Goal: Task Accomplishment & Management: Use online tool/utility

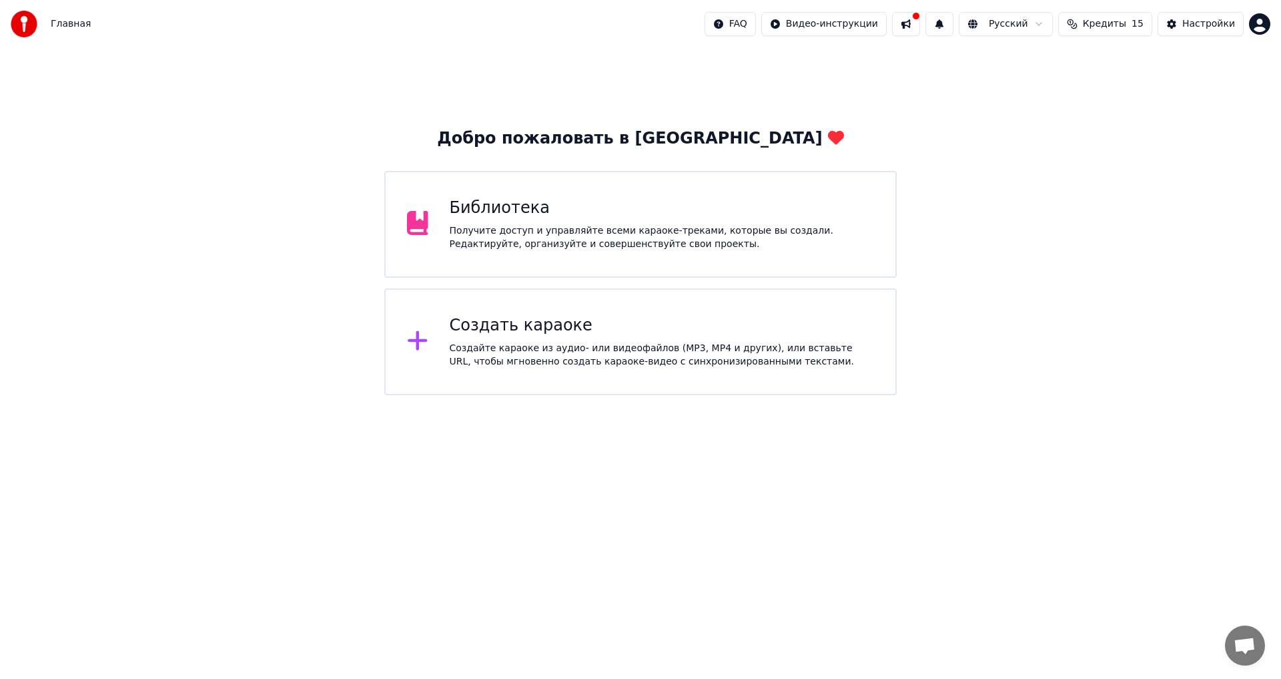
click at [580, 311] on div "Создать караоке Создайте караоке из аудио- или видеофайлов (MP3, MP4 и других),…" at bounding box center [640, 341] width 512 height 107
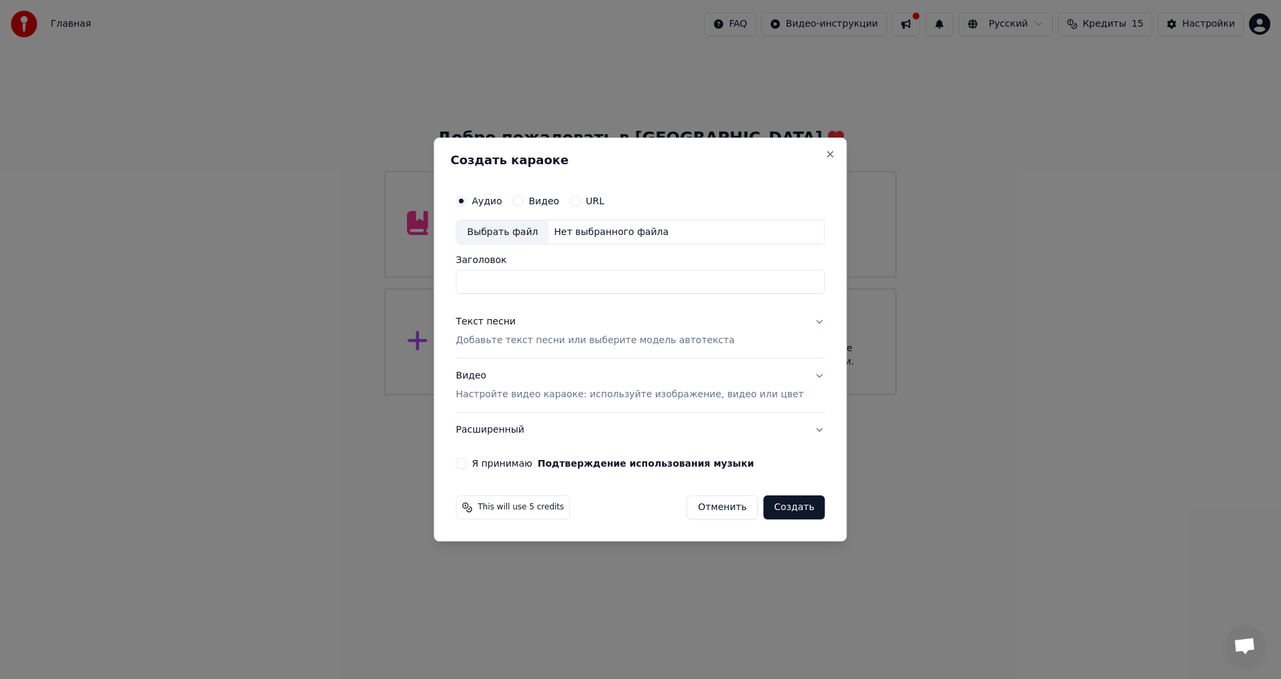
click at [555, 327] on div "Текст песни Добавьте текст песни или выберите модель автотекста" at bounding box center [595, 332] width 279 height 32
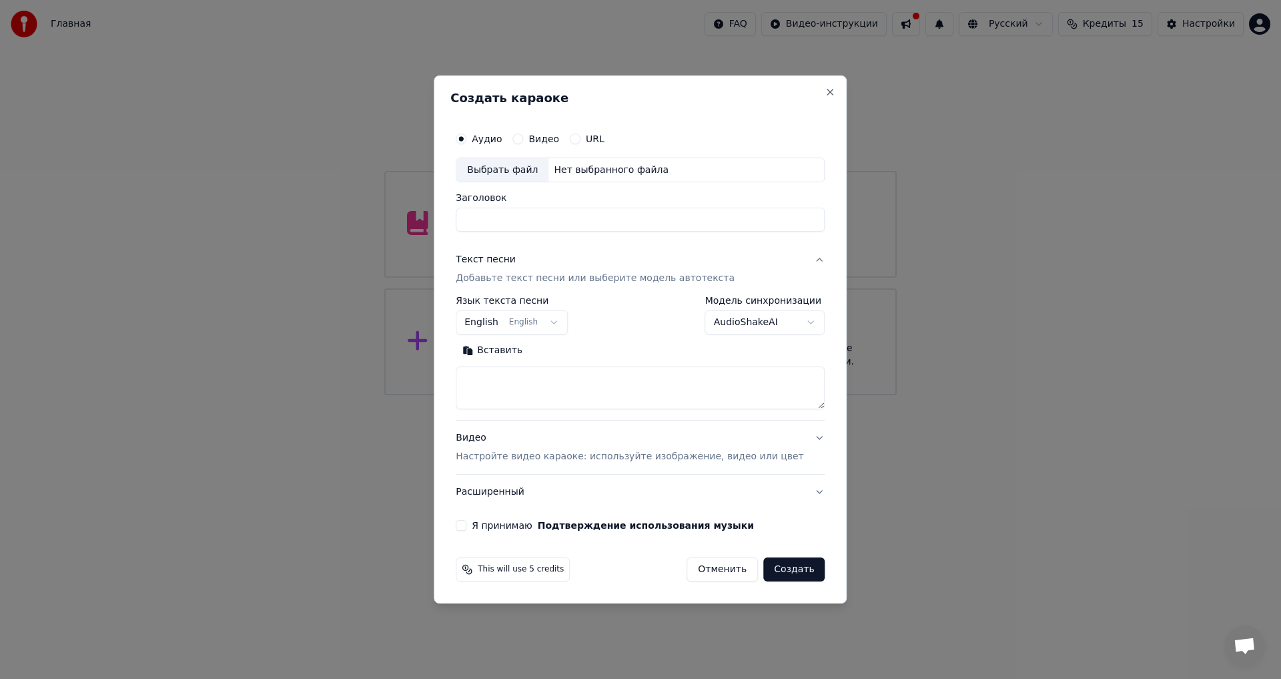
click at [594, 383] on textarea at bounding box center [640, 388] width 369 height 43
type textarea "*"
paste textarea "**********"
type textarea "**********"
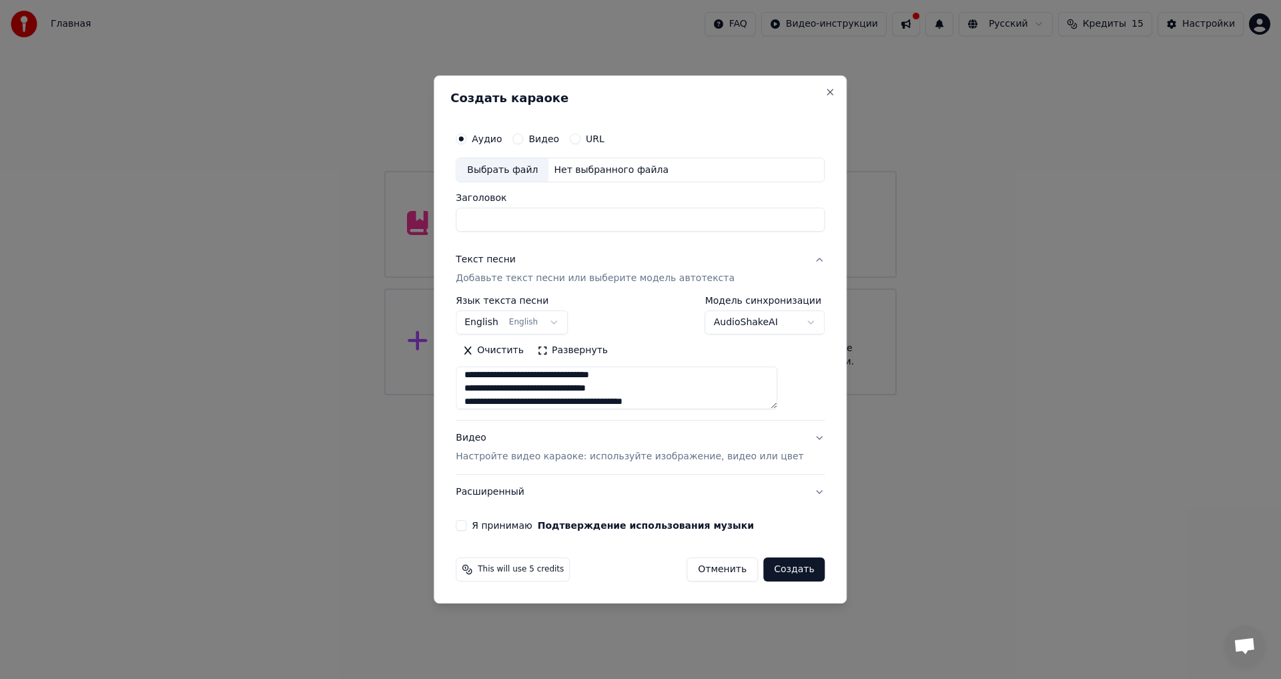
click at [558, 320] on button "English English" at bounding box center [512, 323] width 112 height 24
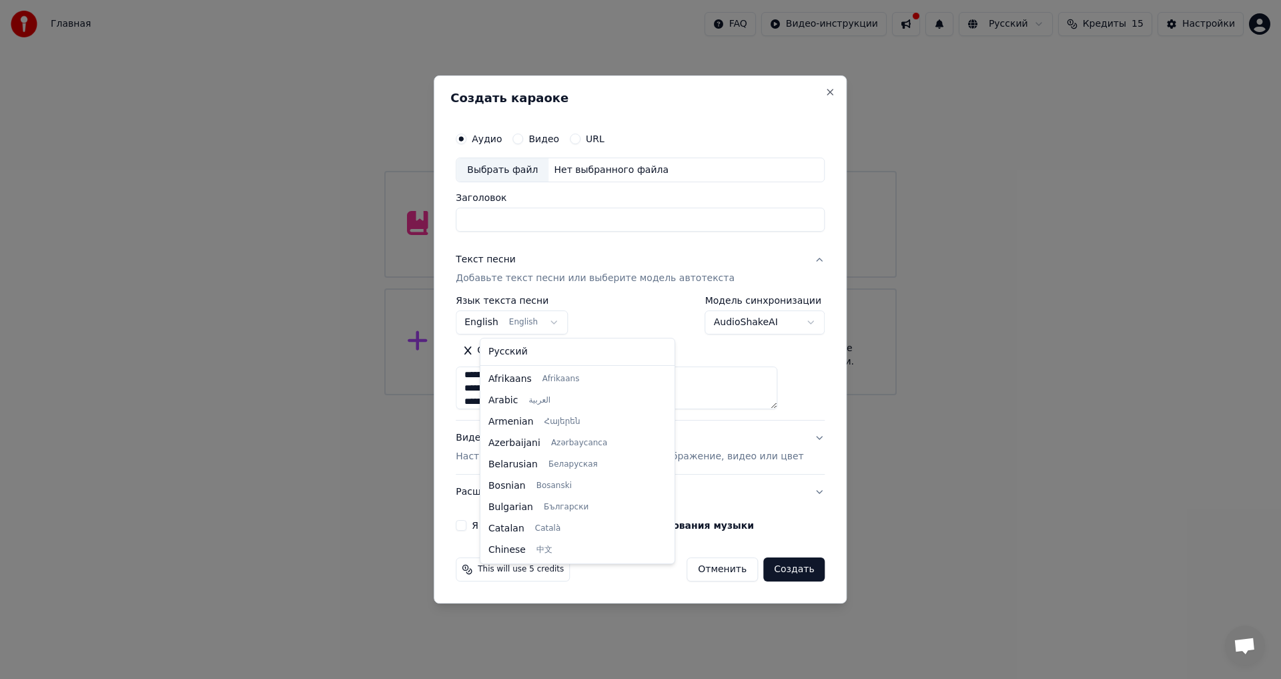
scroll to position [107, 0]
select select "**"
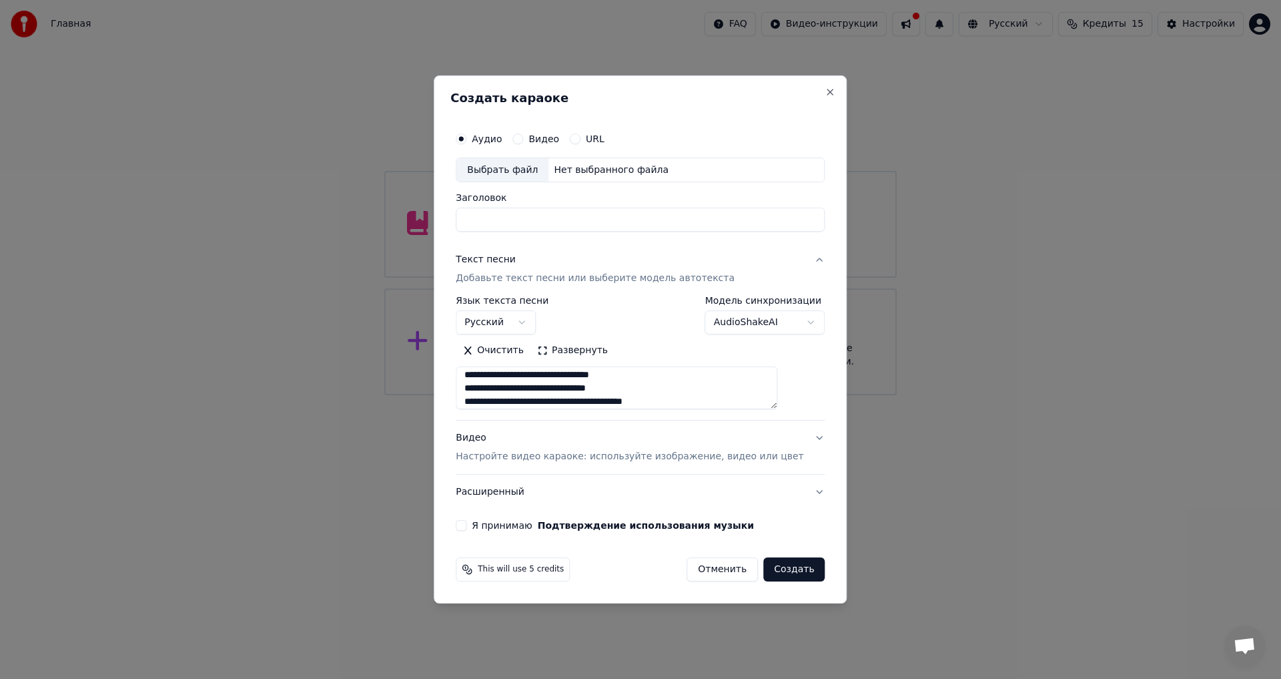
click at [540, 211] on input "Заголовок" at bounding box center [640, 220] width 369 height 24
type input "**********"
click at [535, 529] on label "Я принимаю Подтверждение использования музыки" at bounding box center [613, 524] width 282 height 9
click at [466, 529] on button "Я принимаю Подтверждение использования музыки" at bounding box center [461, 525] width 11 height 11
click at [699, 454] on p "Настройте видео караоке: используйте изображение, видео или цвет" at bounding box center [630, 456] width 348 height 13
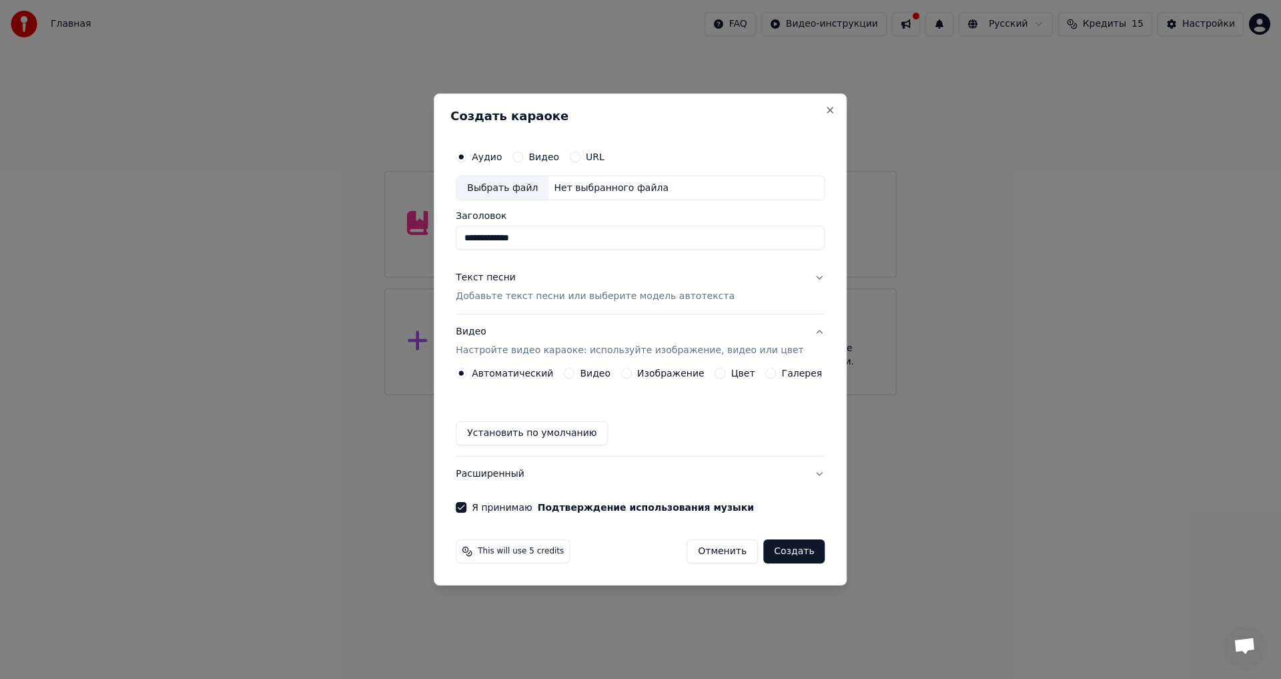
click at [648, 372] on label "Изображение" at bounding box center [670, 372] width 67 height 9
click at [632, 372] on button "Изображение" at bounding box center [626, 373] width 11 height 11
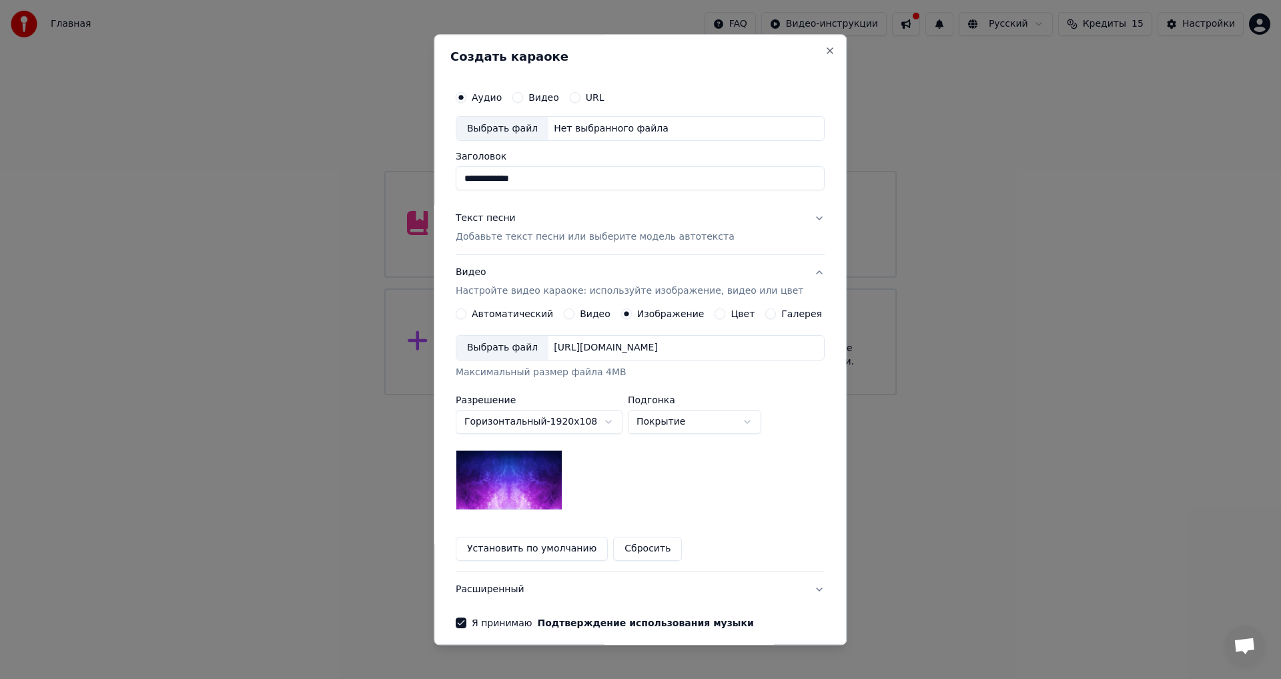
click at [795, 306] on button "Видео Настройте видео караоке: используйте изображение, видео или цвет" at bounding box center [640, 282] width 369 height 53
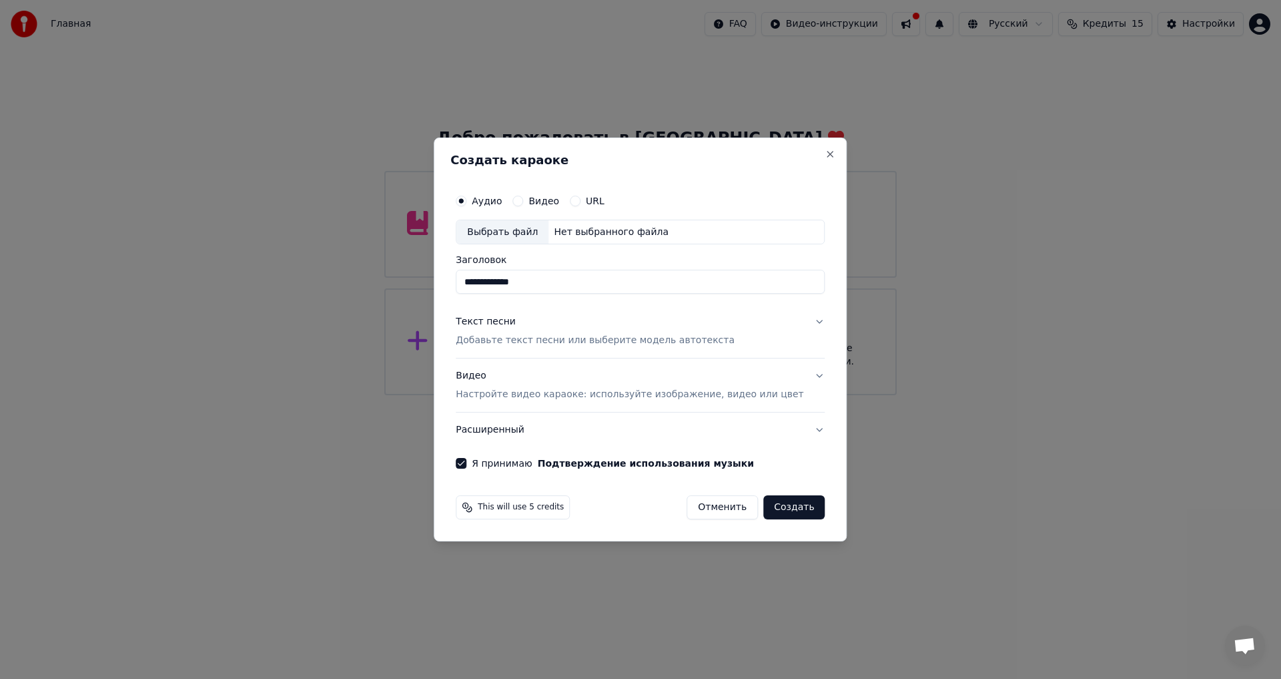
click at [779, 430] on button "Расширенный" at bounding box center [640, 429] width 369 height 35
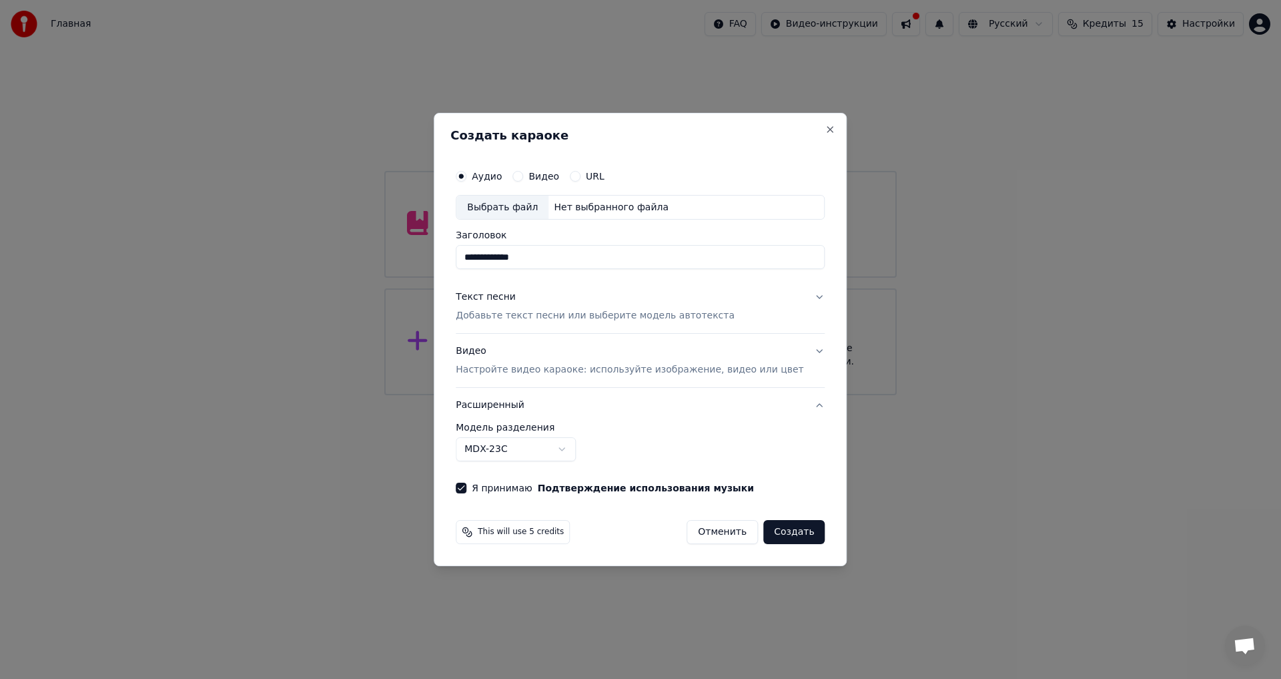
click at [570, 395] on body "**********" at bounding box center [640, 197] width 1281 height 395
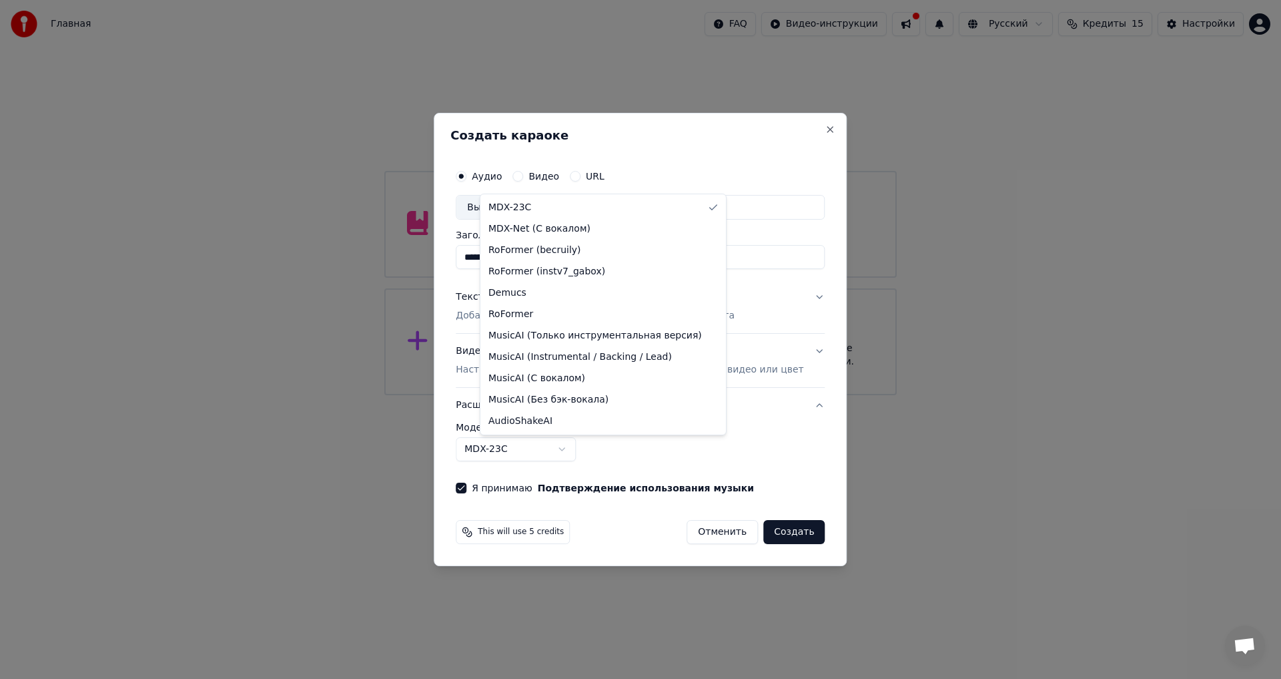
select select "**********"
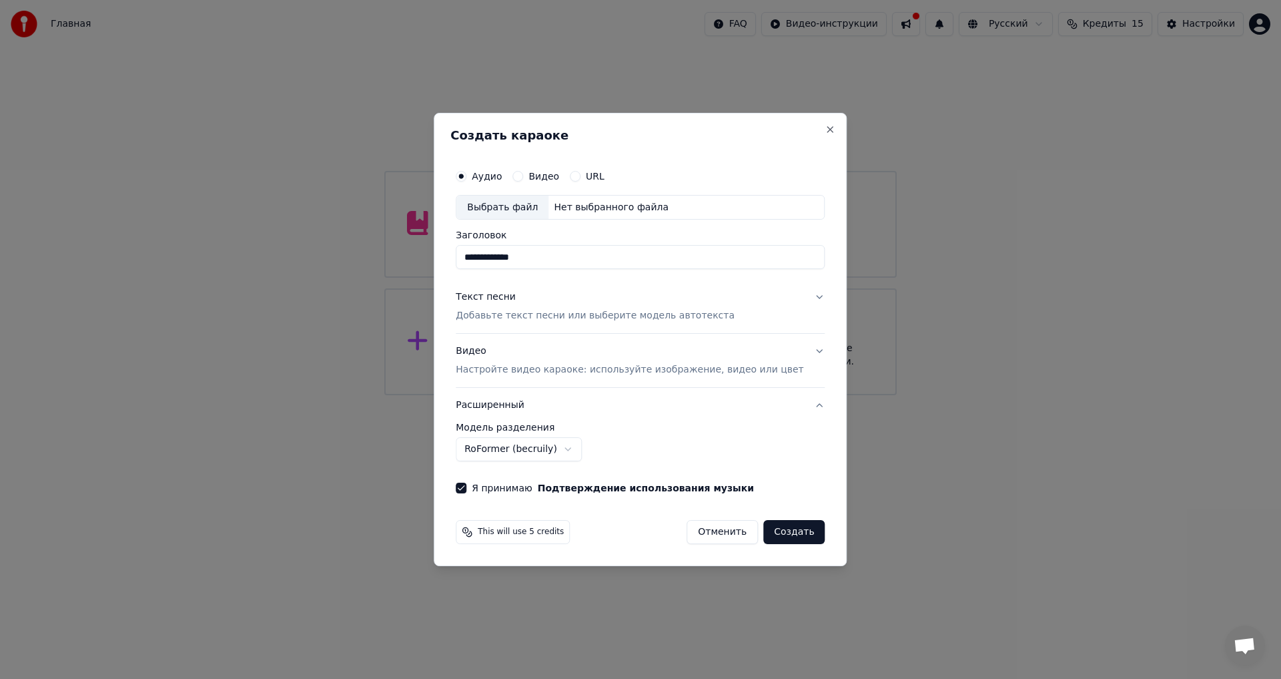
click at [677, 373] on p "Настройте видео караоке: используйте изображение, видео или цвет" at bounding box center [630, 369] width 348 height 13
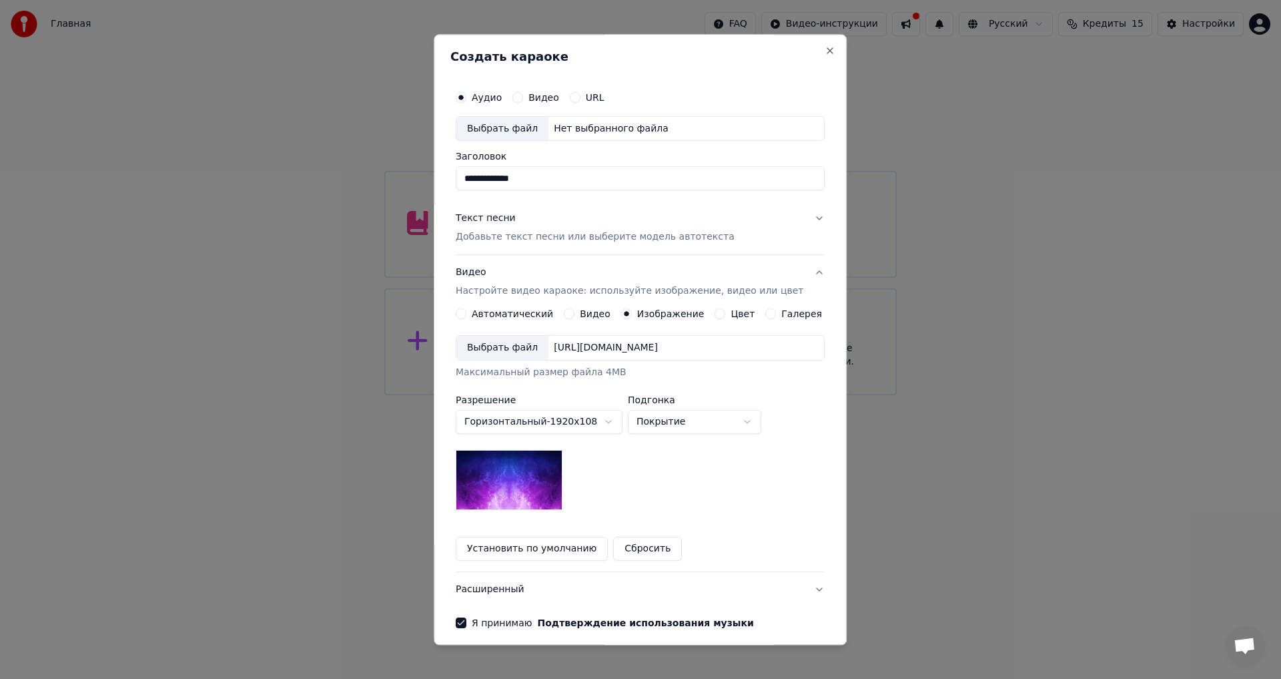
click at [798, 318] on label "Галерея" at bounding box center [802, 314] width 41 height 9
click at [777, 318] on button "Галерея" at bounding box center [771, 314] width 11 height 11
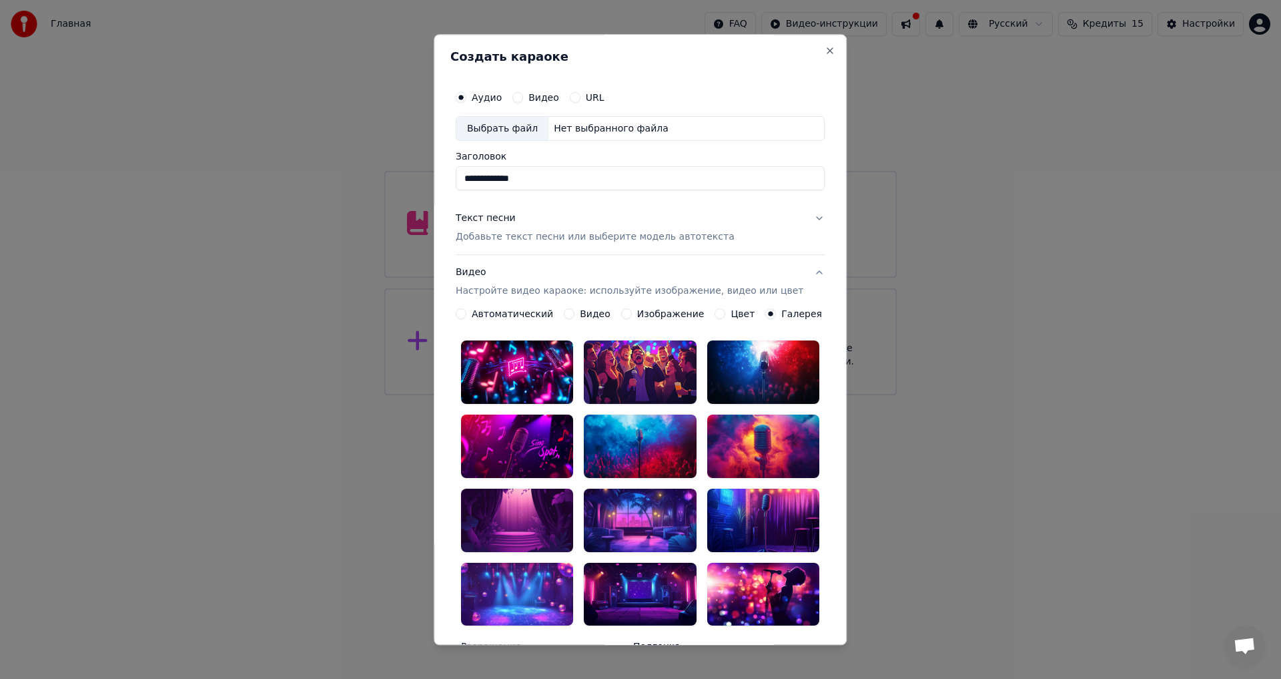
click at [772, 424] on div at bounding box center [763, 446] width 112 height 63
click at [596, 231] on p "Добавьте текст песни или выберите модель автотекста" at bounding box center [595, 237] width 279 height 13
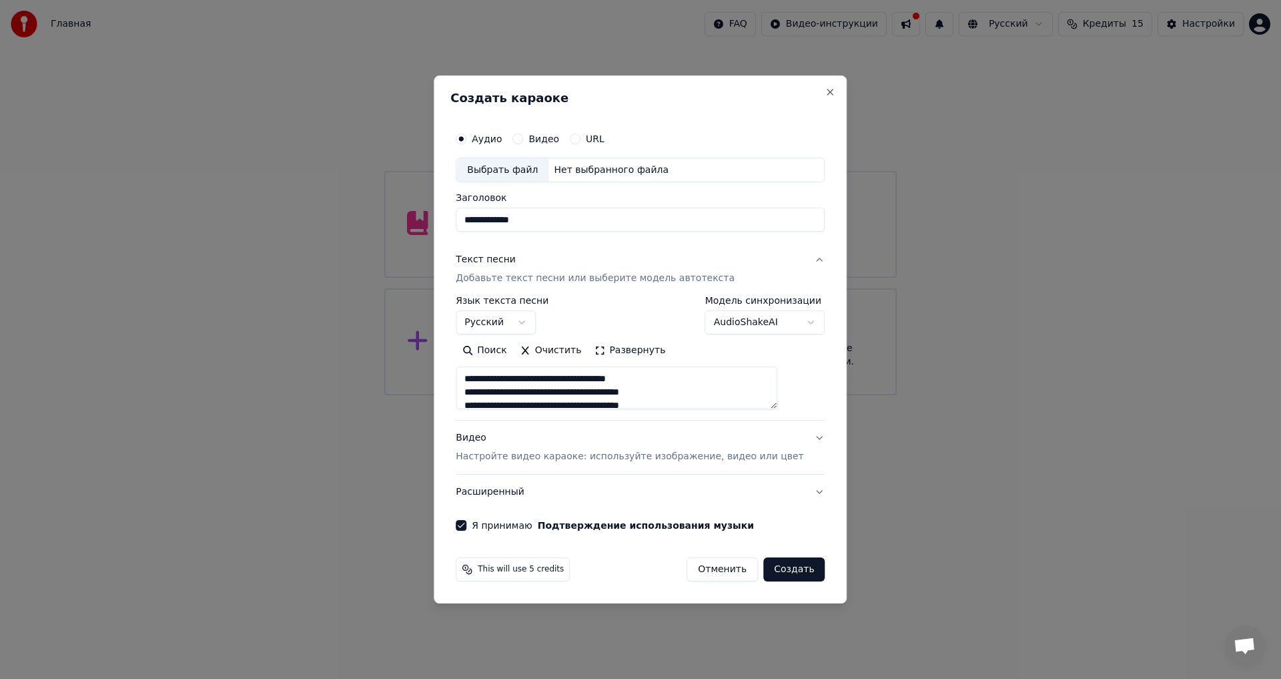
click at [773, 576] on button "Создать" at bounding box center [793, 569] width 61 height 24
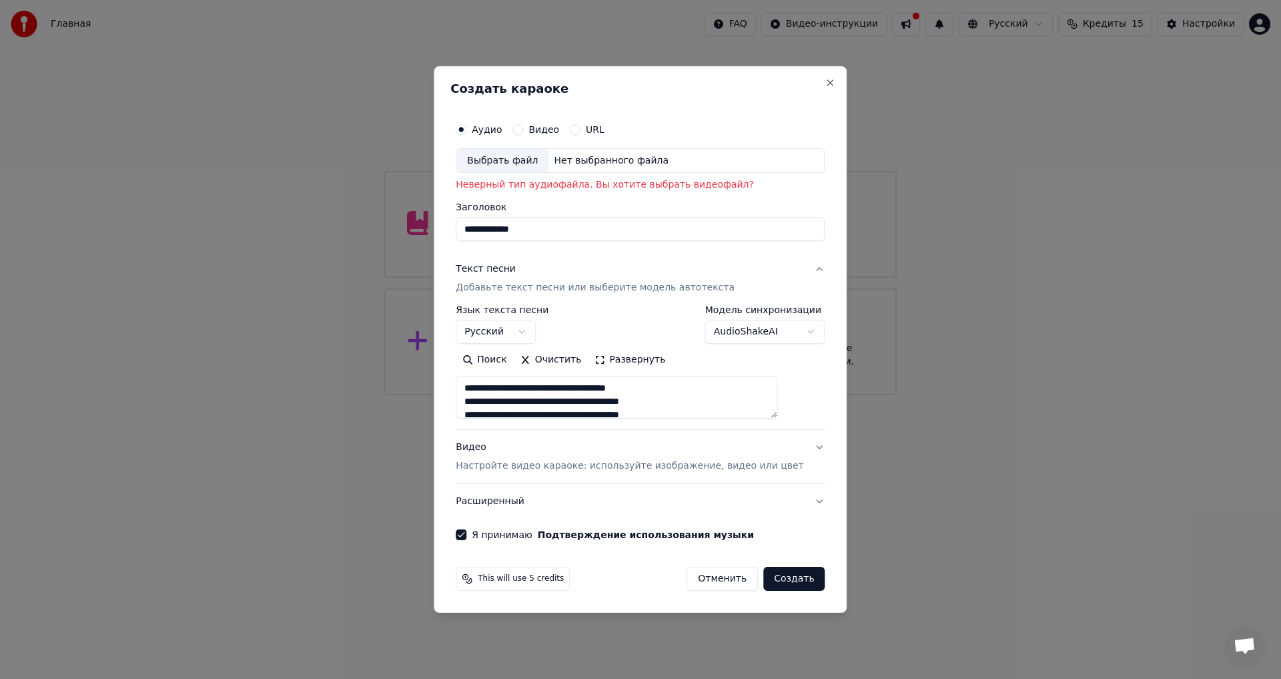
click at [574, 166] on div "Нет выбранного файла" at bounding box center [610, 160] width 125 height 13
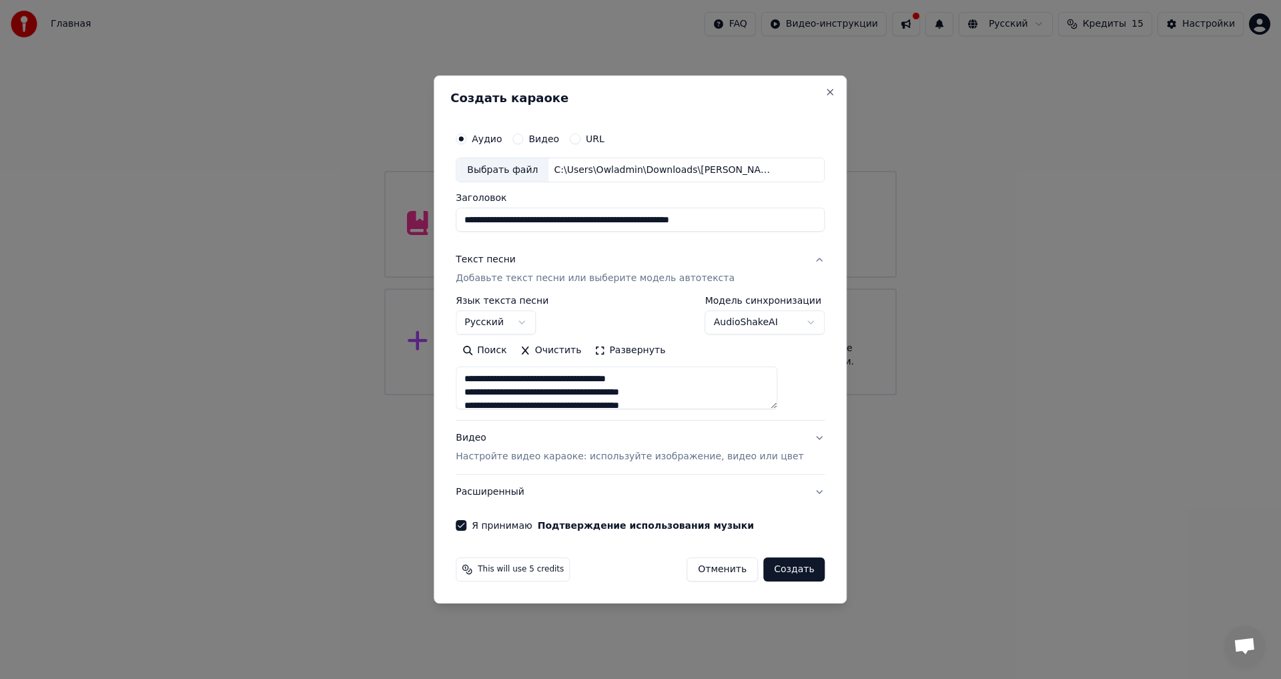
drag, startPoint x: 713, startPoint y: 222, endPoint x: 813, endPoint y: 224, distance: 100.8
click at [813, 224] on div "**********" at bounding box center [640, 339] width 413 height 528
type input "**********"
click at [793, 565] on button "Создать" at bounding box center [793, 569] width 61 height 24
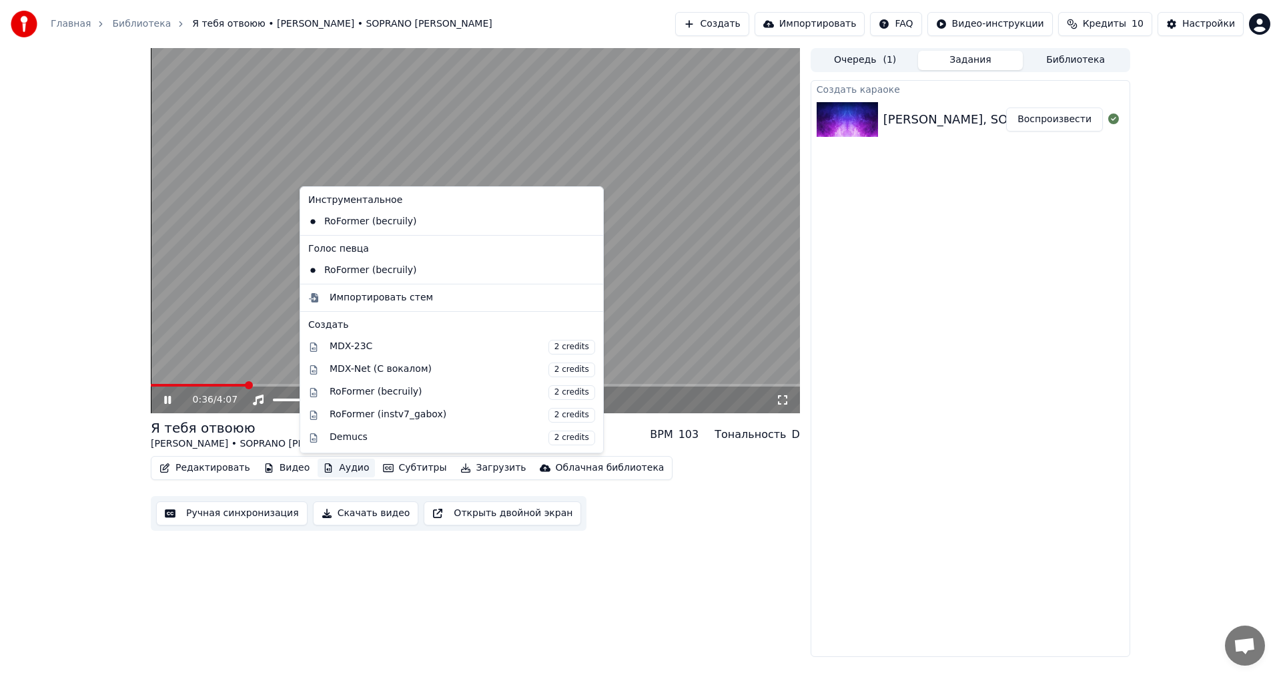
click at [336, 463] on button "Аудио" at bounding box center [346, 467] width 57 height 19
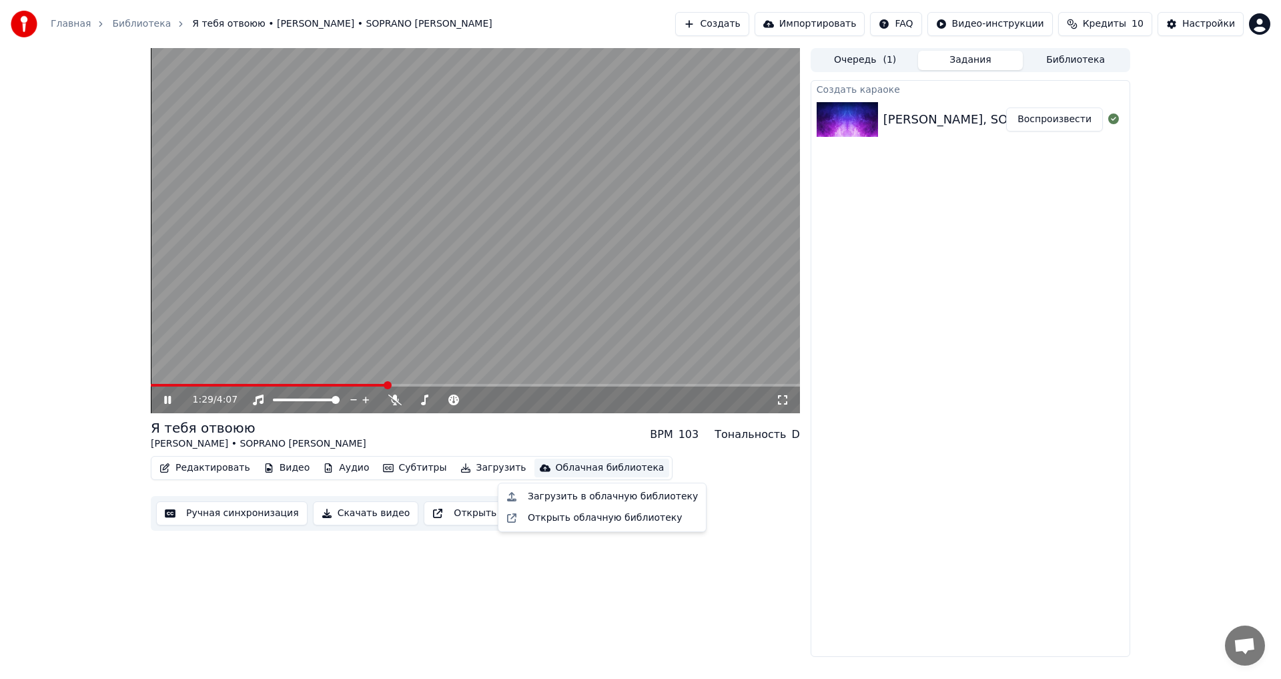
click at [162, 399] on icon at bounding box center [176, 399] width 31 height 11
click at [382, 383] on video at bounding box center [475, 230] width 649 height 365
click at [366, 384] on span at bounding box center [258, 385] width 215 height 3
click at [352, 385] on span at bounding box center [258, 385] width 215 height 3
click at [337, 385] on span at bounding box center [244, 385] width 187 height 3
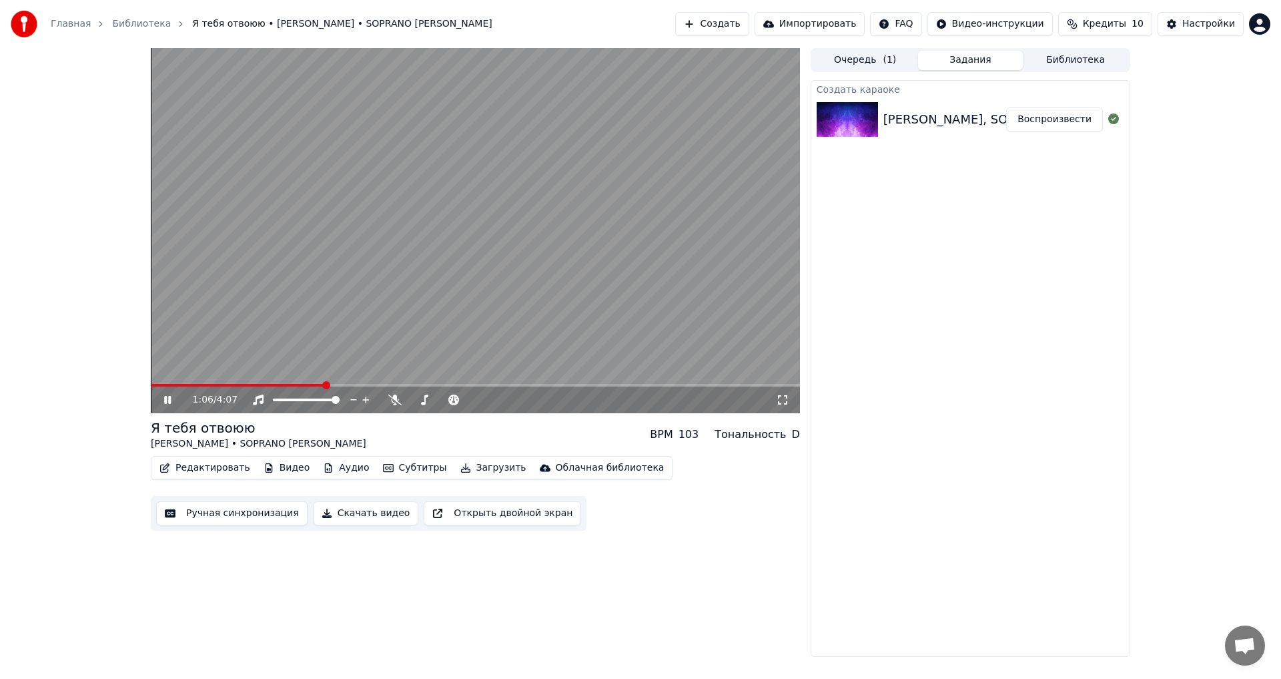
click at [323, 386] on span at bounding box center [237, 385] width 173 height 3
click at [331, 388] on div "1:13 / 4:07" at bounding box center [475, 399] width 649 height 27
click at [326, 386] on span at bounding box center [239, 385] width 176 height 3
click at [169, 397] on icon at bounding box center [167, 400] width 7 height 8
click at [416, 428] on div "Я тебя отвоюю [PERSON_NAME] • SOPRANO Турецкого BPM 103 Тональность D" at bounding box center [475, 434] width 649 height 32
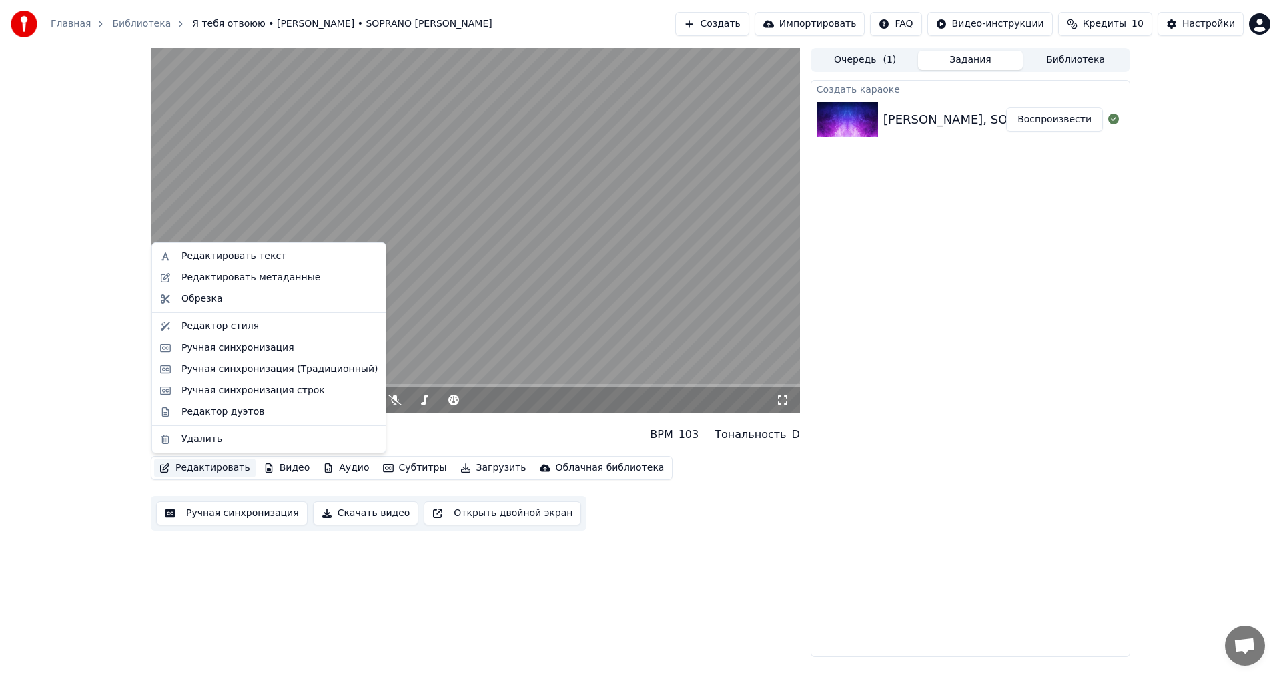
click at [198, 466] on button "Редактировать" at bounding box center [204, 467] width 101 height 19
click at [234, 257] on div "Редактировать текст" at bounding box center [233, 256] width 105 height 13
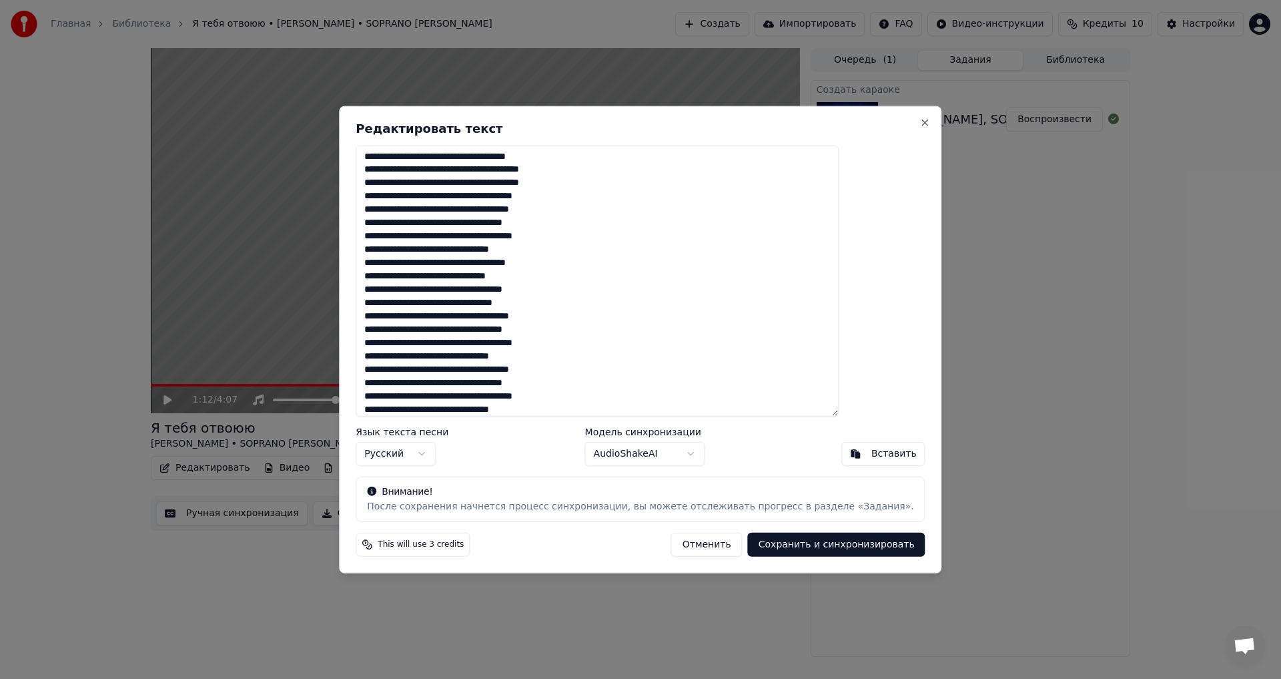
scroll to position [7, 0]
type textarea "**********"
click at [666, 462] on body "Главная Библиотека Я тебя отвоюю • [PERSON_NAME] • SOPRANO Турецкого Создать Им…" at bounding box center [640, 339] width 1281 height 679
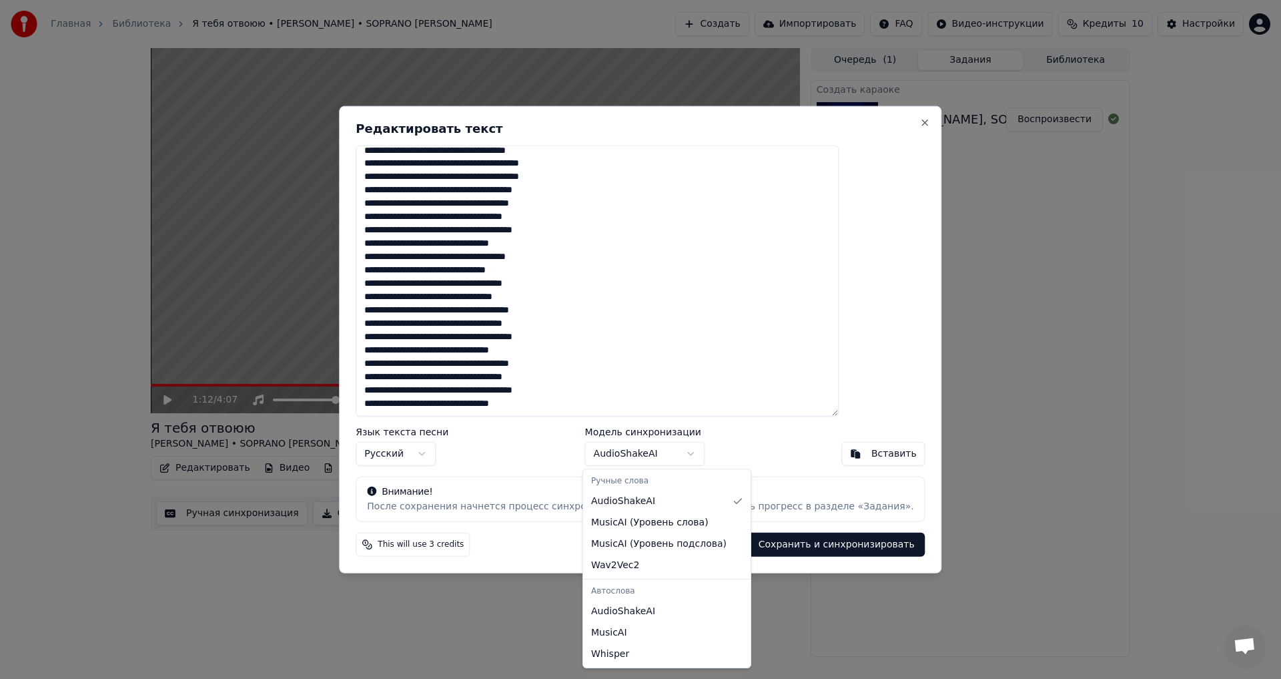
click at [664, 462] on body "Главная Библиотека Я тебя отвоюю • [PERSON_NAME] • SOPRANO Турецкого Создать Им…" at bounding box center [640, 339] width 1281 height 679
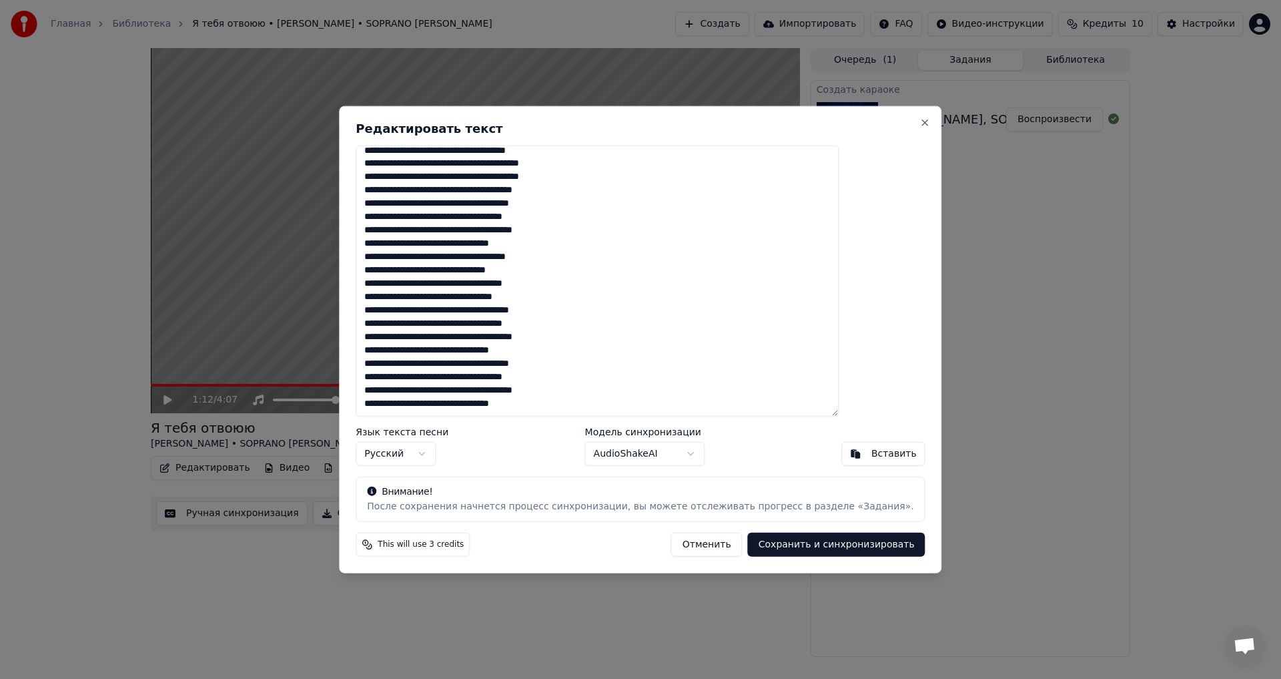
click at [755, 544] on button "Сохранить и синхронизировать" at bounding box center [836, 544] width 177 height 24
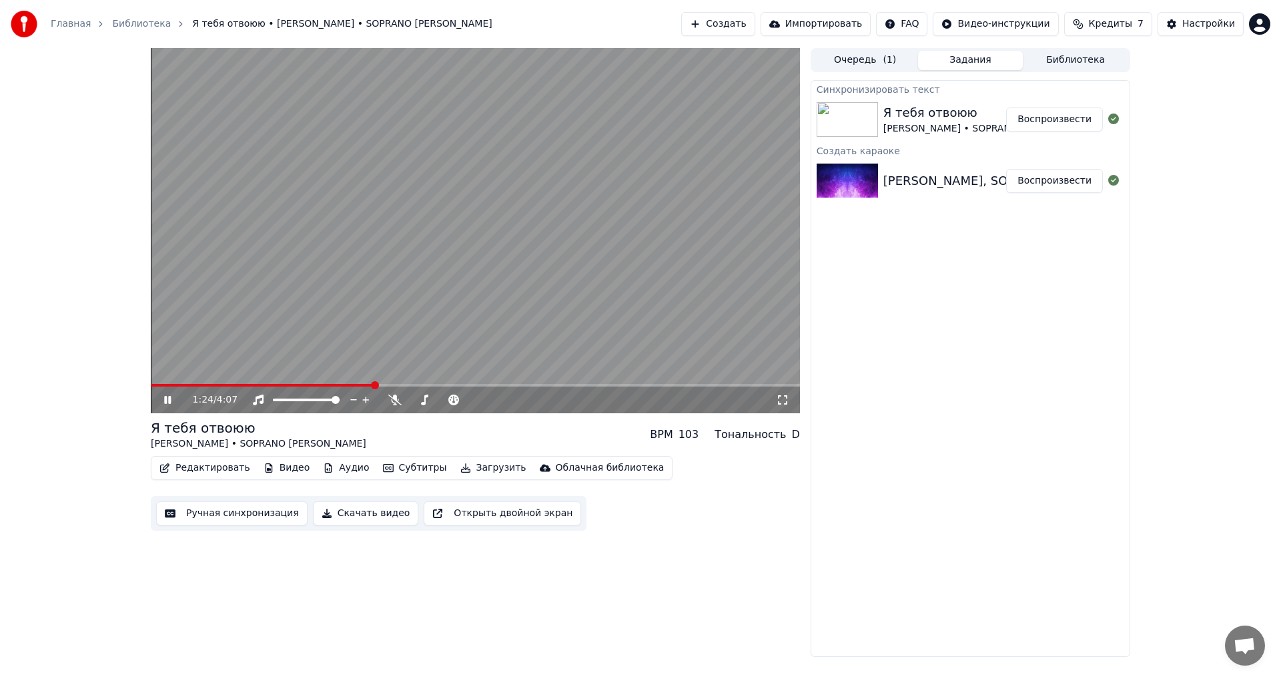
click at [163, 382] on video at bounding box center [475, 230] width 649 height 365
click at [167, 387] on div "1:25 / 4:07" at bounding box center [475, 399] width 649 height 27
click at [186, 385] on span at bounding box center [263, 385] width 224 height 3
click at [320, 294] on video at bounding box center [475, 230] width 649 height 365
click at [418, 399] on icon at bounding box center [424, 399] width 13 height 11
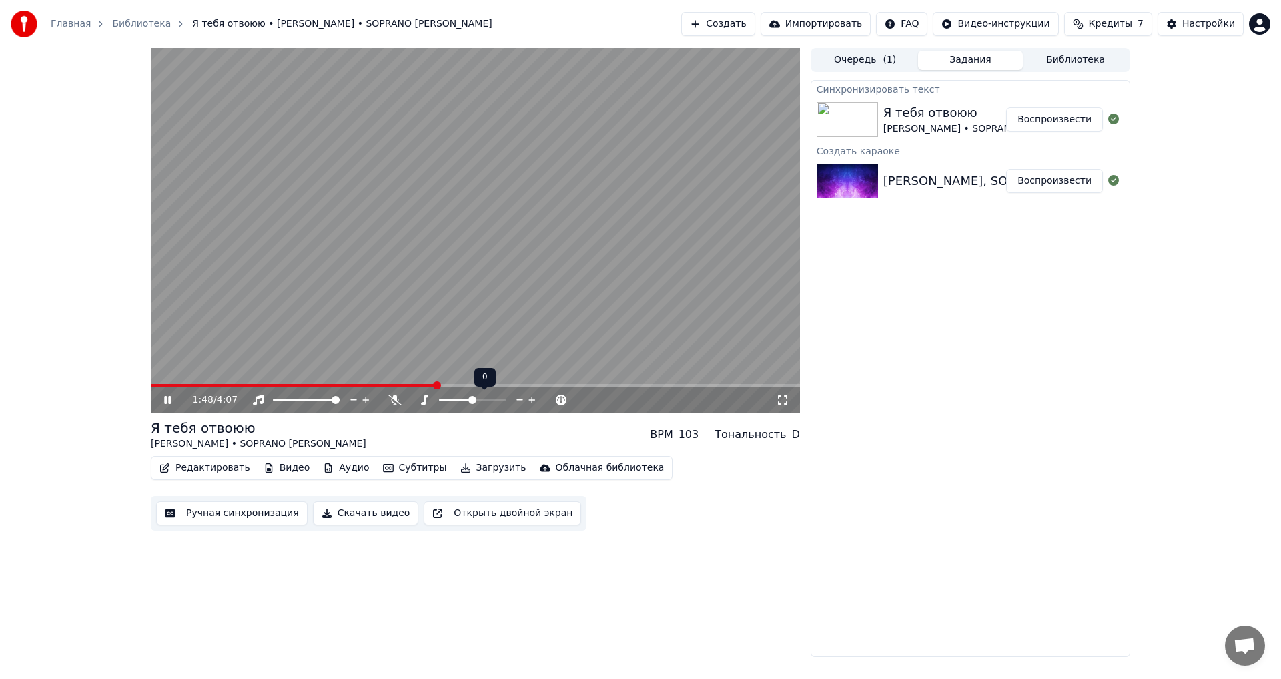
click at [471, 399] on span at bounding box center [472, 400] width 8 height 8
click at [171, 400] on icon at bounding box center [167, 400] width 7 height 8
click at [556, 236] on video at bounding box center [475, 230] width 649 height 365
click at [167, 403] on icon at bounding box center [167, 400] width 7 height 8
click at [442, 396] on span at bounding box center [442, 400] width 8 height 8
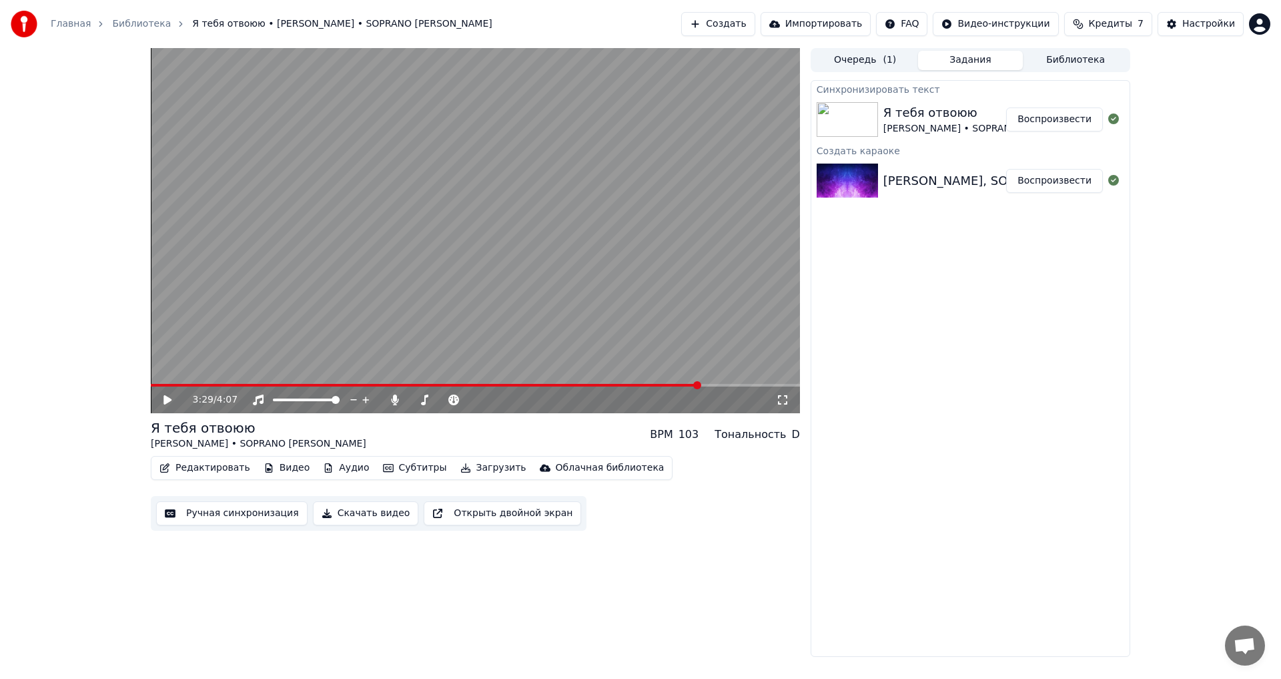
click at [162, 400] on icon at bounding box center [176, 399] width 31 height 11
click at [422, 398] on span at bounding box center [424, 400] width 8 height 8
click at [282, 384] on span at bounding box center [216, 385] width 131 height 3
click at [154, 385] on span at bounding box center [218, 385] width 135 height 3
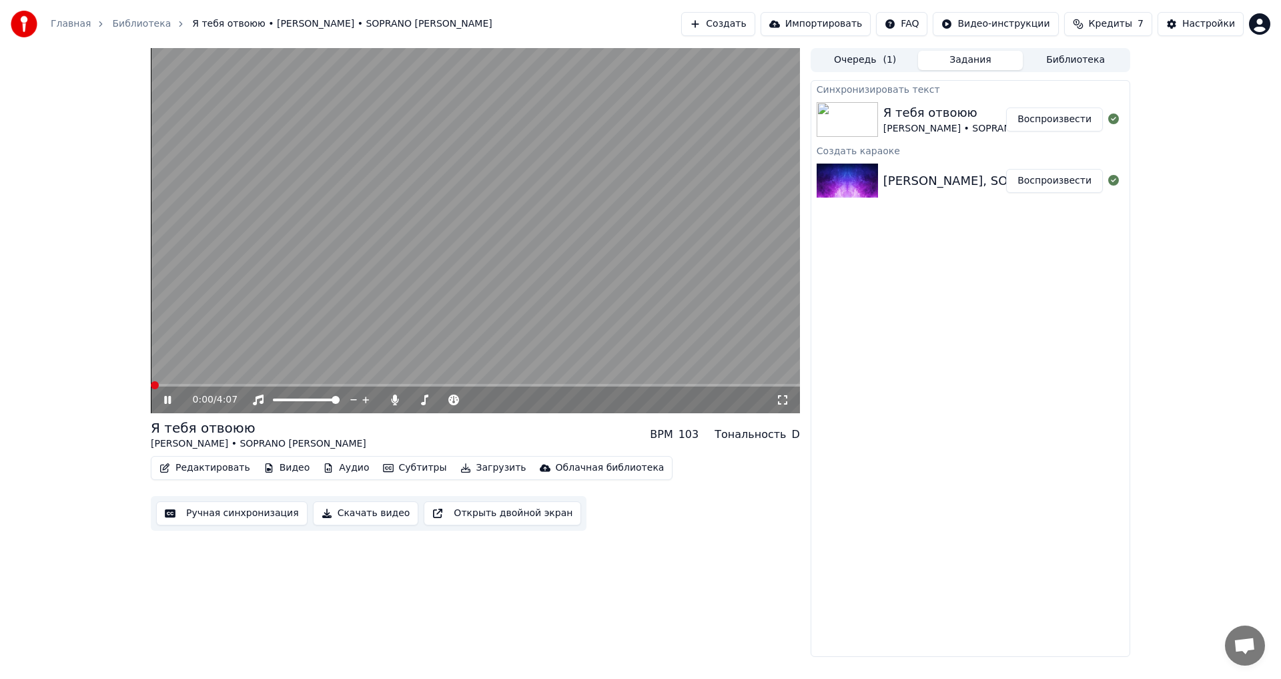
click at [151, 384] on span at bounding box center [155, 385] width 8 height 8
click at [516, 400] on icon at bounding box center [520, 399] width 13 height 13
click at [246, 386] on span at bounding box center [475, 385] width 649 height 3
click at [410, 400] on span at bounding box center [410, 399] width 0 height 3
click at [562, 400] on icon at bounding box center [561, 399] width 7 height 7
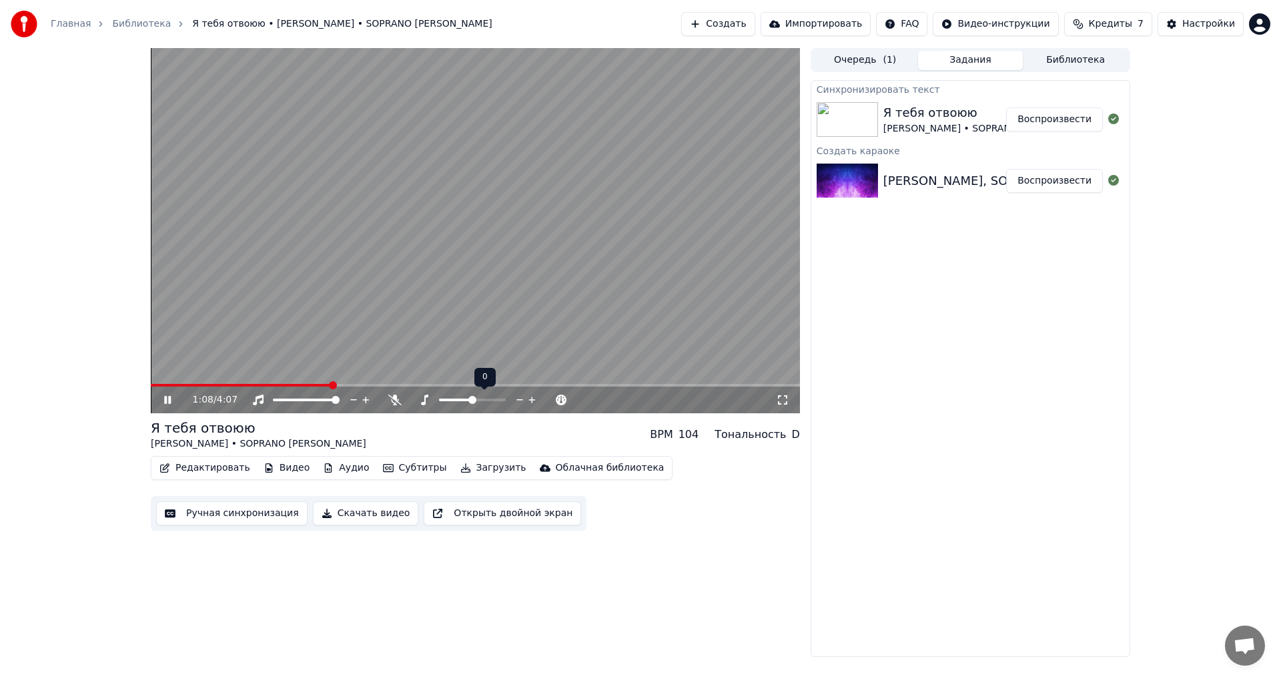
click at [470, 401] on span at bounding box center [472, 400] width 8 height 8
click at [290, 386] on span at bounding box center [220, 385] width 139 height 3
click at [522, 401] on icon at bounding box center [520, 399] width 13 height 13
click at [295, 381] on video at bounding box center [475, 230] width 649 height 365
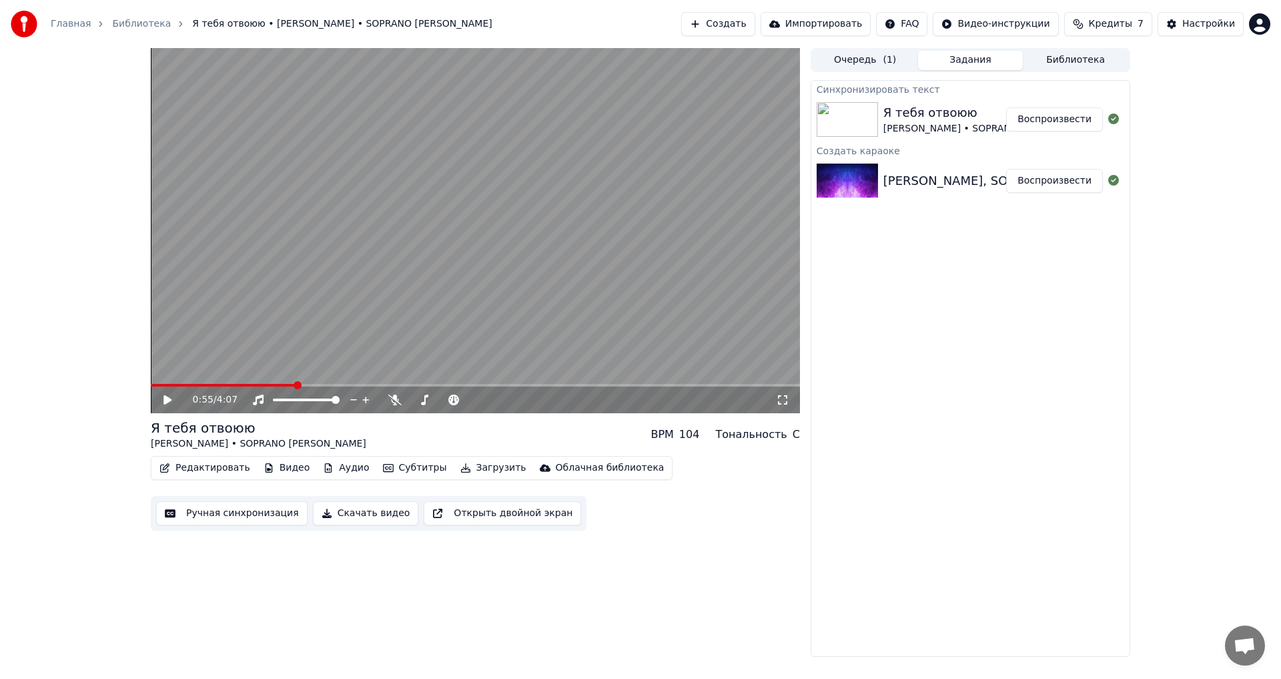
click at [296, 386] on span at bounding box center [223, 385] width 145 height 3
click at [291, 298] on video at bounding box center [475, 230] width 649 height 365
drag, startPoint x: 428, startPoint y: 396, endPoint x: 527, endPoint y: 400, distance: 99.5
click at [527, 400] on div at bounding box center [478, 399] width 121 height 13
click at [535, 402] on icon at bounding box center [532, 399] width 13 height 13
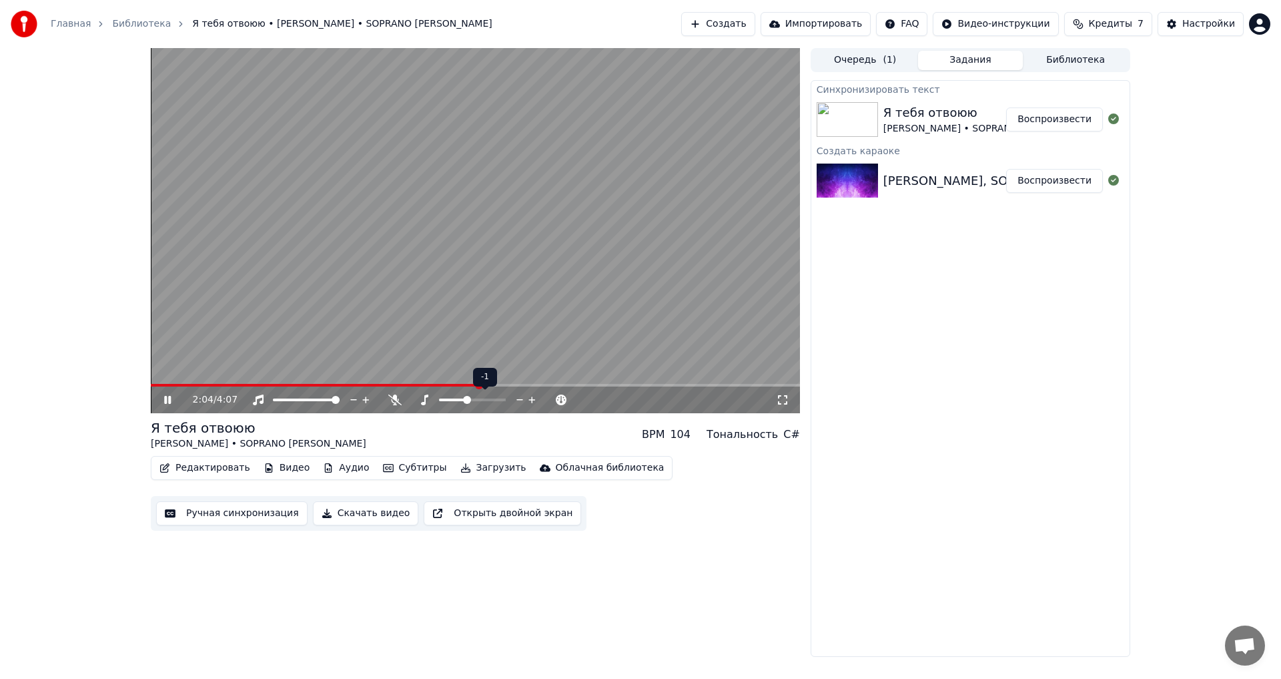
click at [535, 402] on icon at bounding box center [532, 399] width 13 height 13
click at [518, 397] on icon at bounding box center [520, 399] width 13 height 13
click at [169, 396] on icon at bounding box center [176, 399] width 31 height 11
click at [223, 465] on button "Редактировать" at bounding box center [204, 467] width 101 height 19
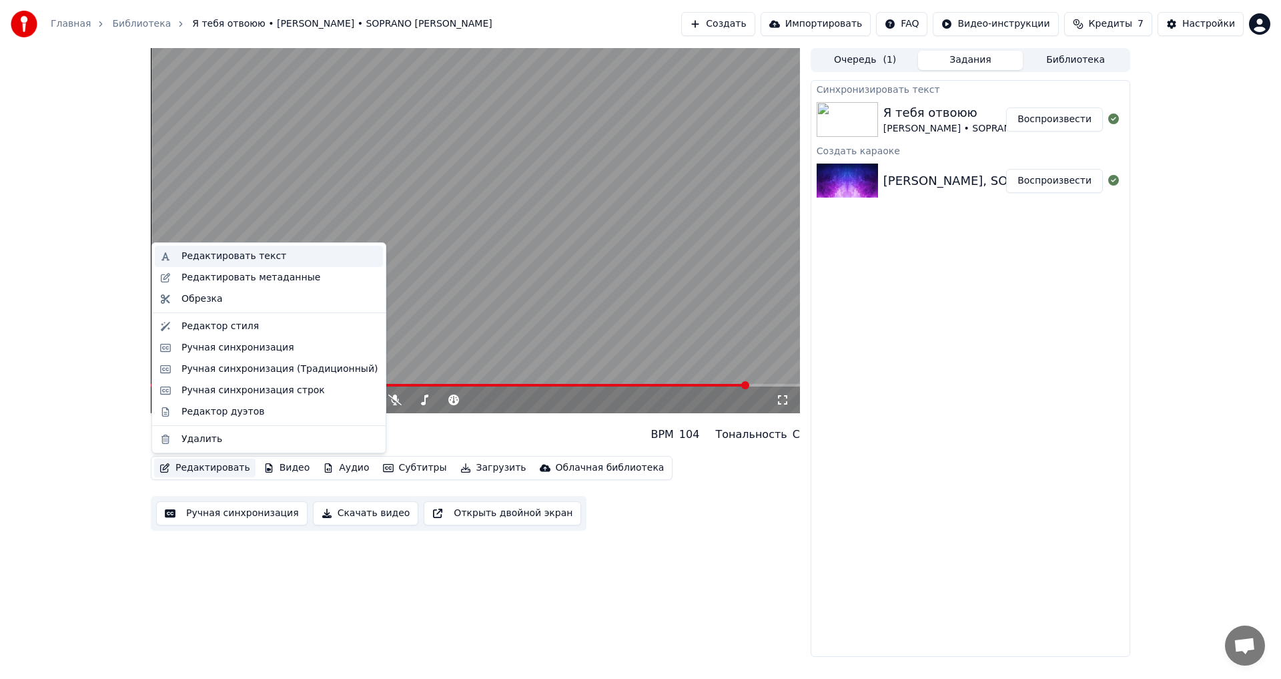
click at [230, 254] on div "Редактировать текст" at bounding box center [233, 256] width 105 height 13
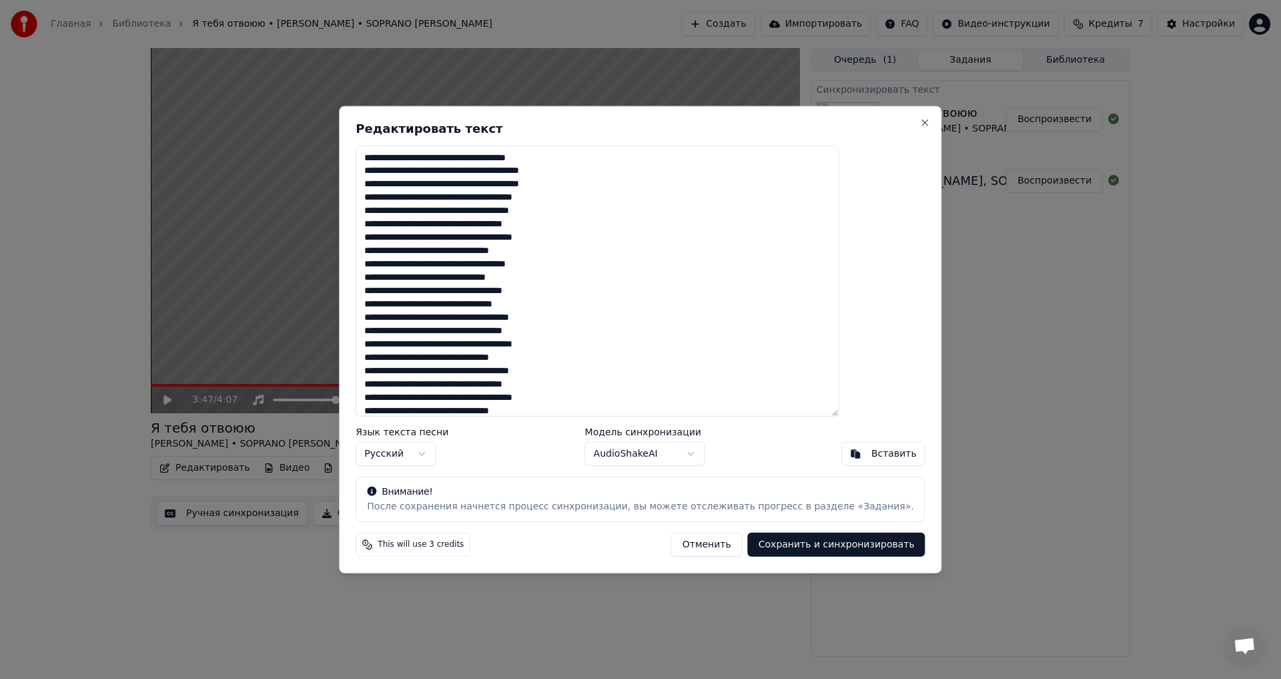
click at [502, 271] on textarea "**********" at bounding box center [597, 281] width 483 height 272
type textarea "**********"
click at [667, 448] on body "Главная Библиотека Я тебя отвоюю • [PERSON_NAME] • SOPRANO Турецкого Создать Им…" at bounding box center [640, 339] width 1281 height 679
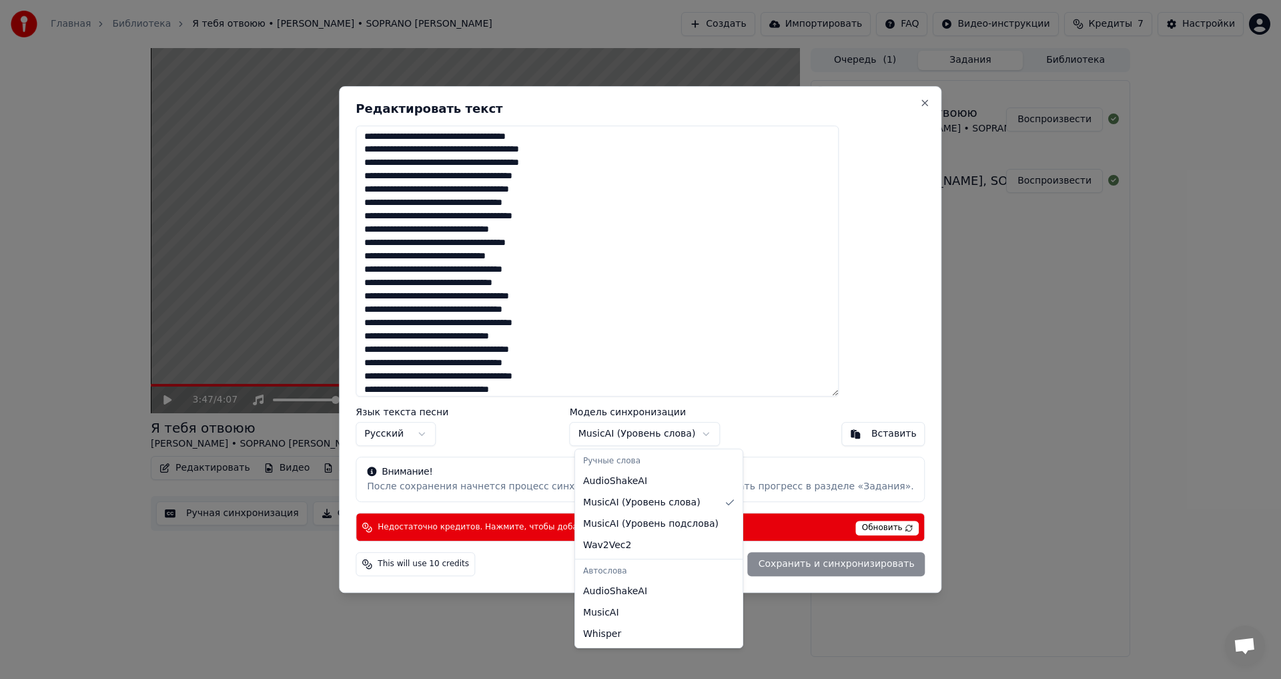
click at [630, 426] on body "Главная Библиотека Я тебя отвоюю • [PERSON_NAME] • SOPRANO Турецкого Создать Им…" at bounding box center [640, 339] width 1281 height 679
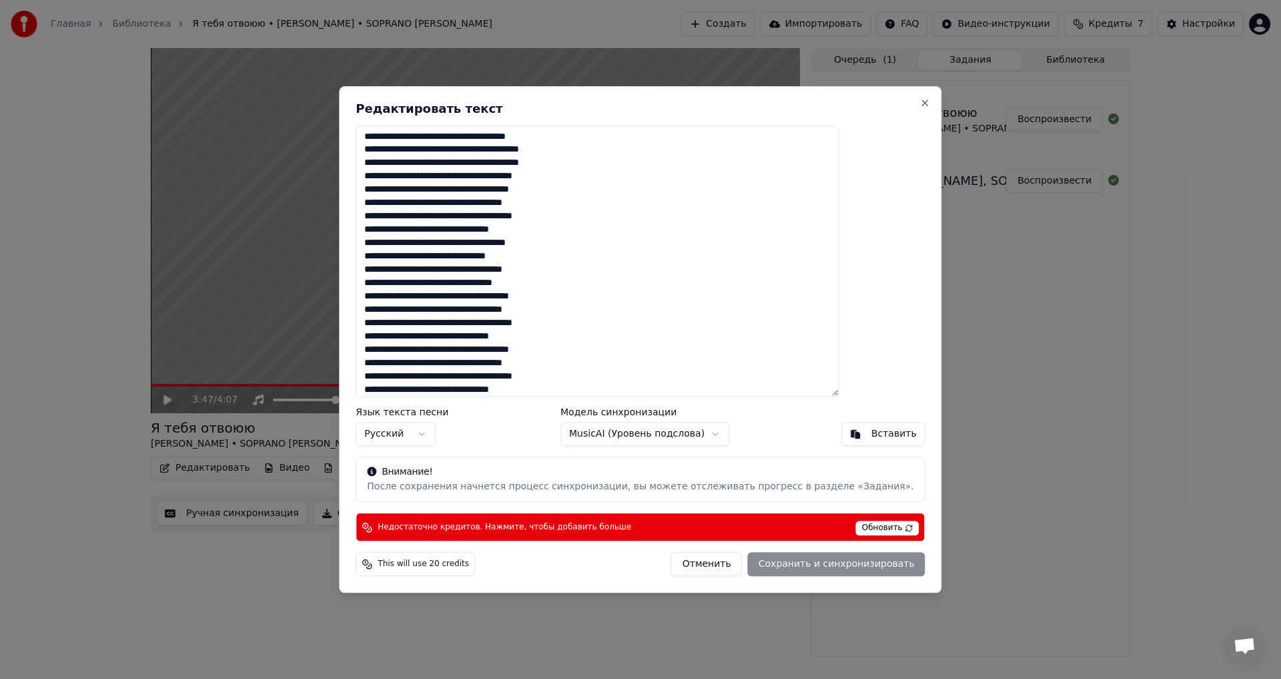
click at [629, 434] on body "Главная Библиотека Я тебя отвоюю • [PERSON_NAME] • SOPRANO Турецкого Создать Им…" at bounding box center [640, 339] width 1281 height 679
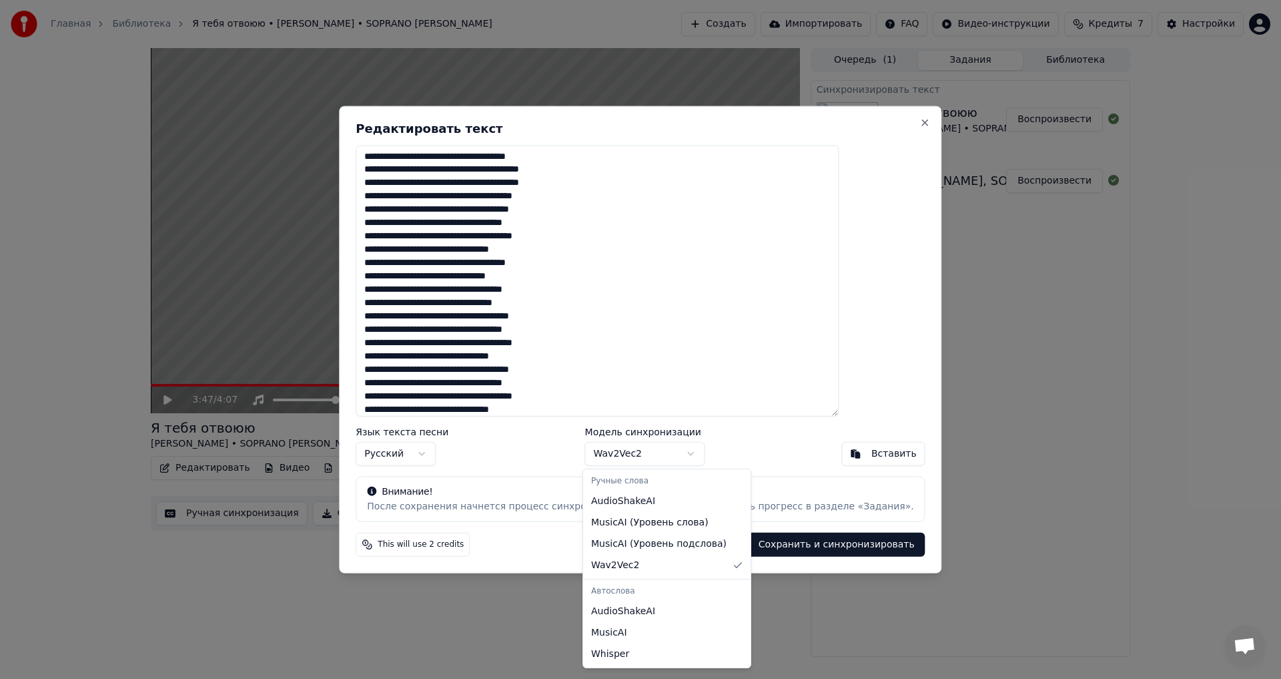
click at [662, 453] on body "Главная Библиотека Я тебя отвоюю • [PERSON_NAME] • SOPRANO Турецкого Создать Им…" at bounding box center [640, 339] width 1281 height 679
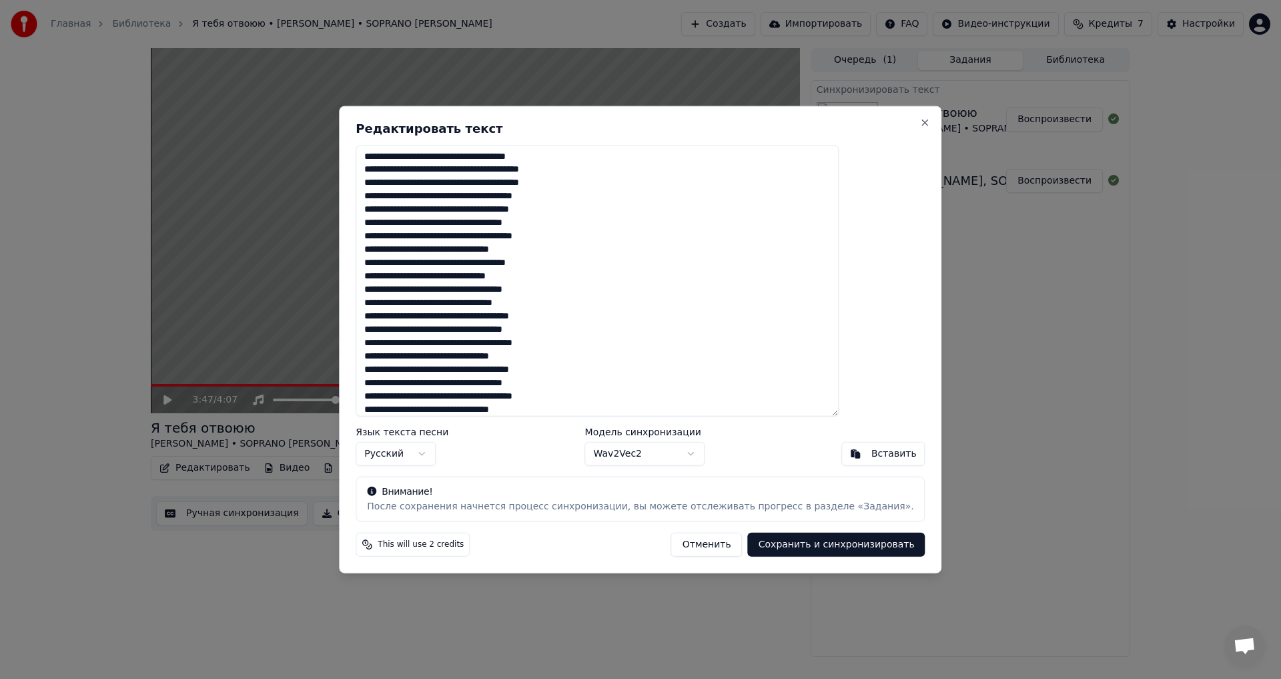
click at [554, 495] on body "Главная Библиотека Я тебя отвоюю • [PERSON_NAME] • SOPRANO Турецкого Создать Им…" at bounding box center [640, 339] width 1281 height 679
click at [783, 546] on button "Сохранить и синхронизировать" at bounding box center [836, 544] width 177 height 24
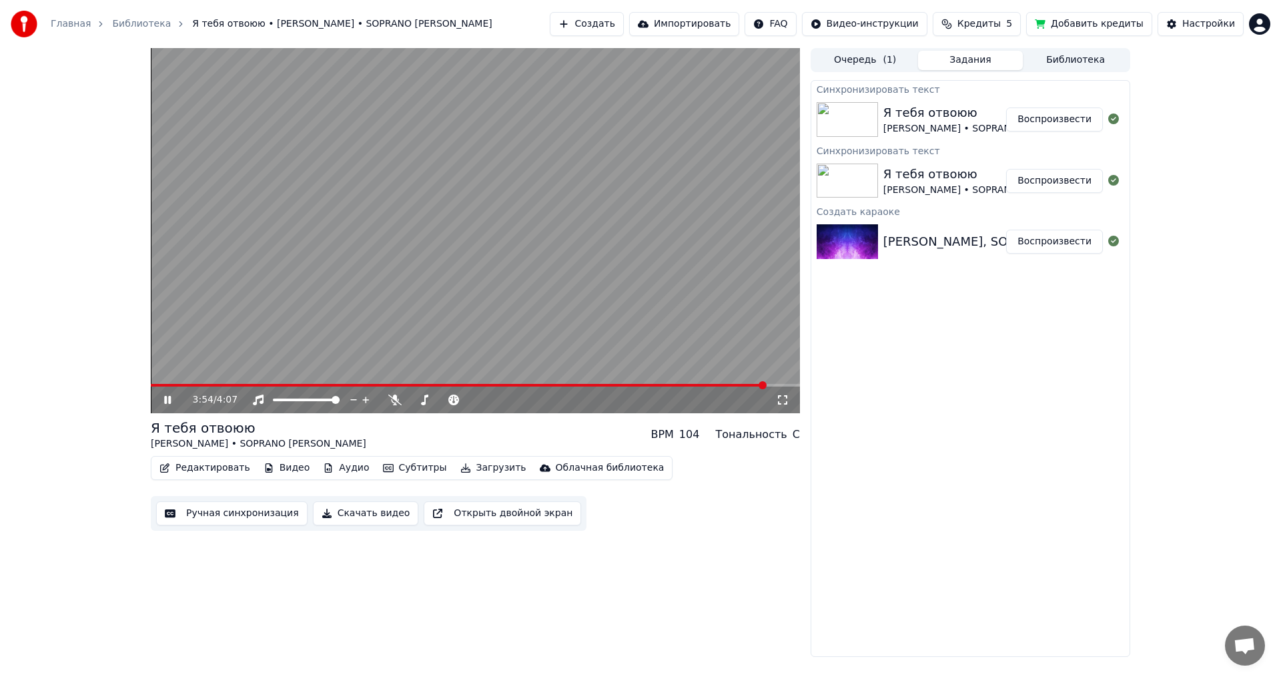
click at [179, 384] on span at bounding box center [458, 385] width 615 height 3
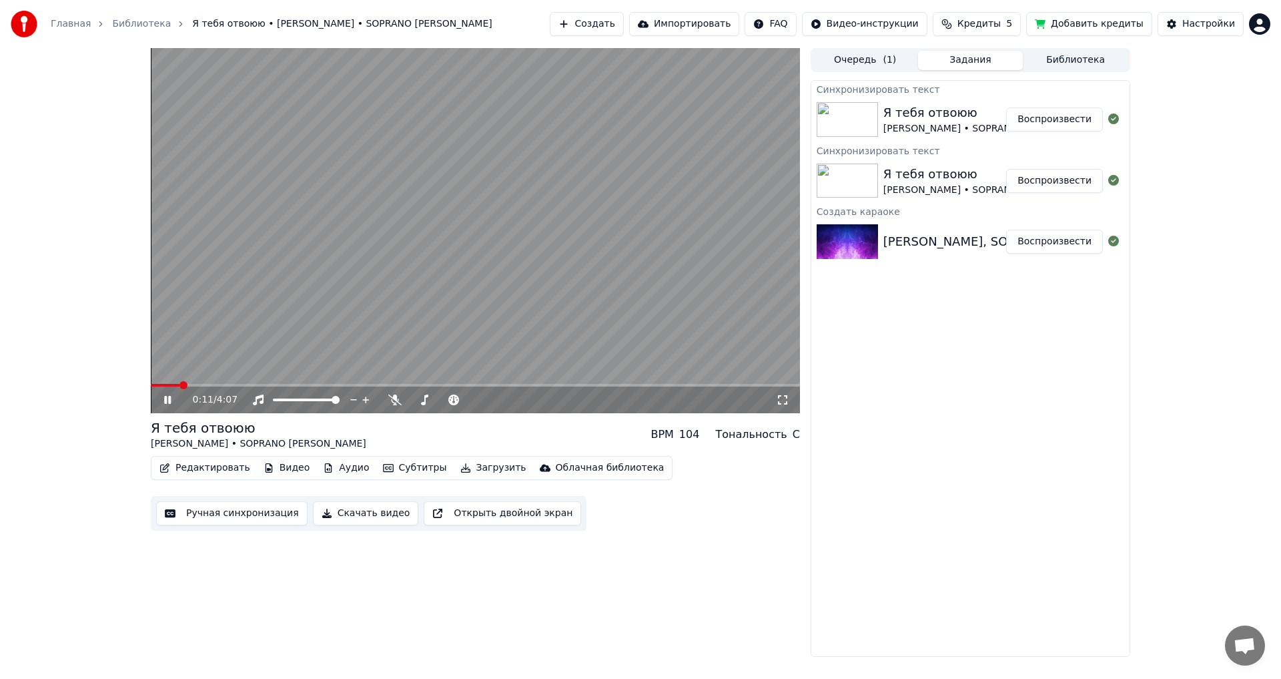
click at [198, 383] on video at bounding box center [475, 230] width 649 height 365
click at [270, 324] on video at bounding box center [475, 230] width 649 height 365
click at [344, 302] on video at bounding box center [475, 230] width 649 height 365
click at [205, 466] on button "Редактировать" at bounding box center [204, 467] width 101 height 19
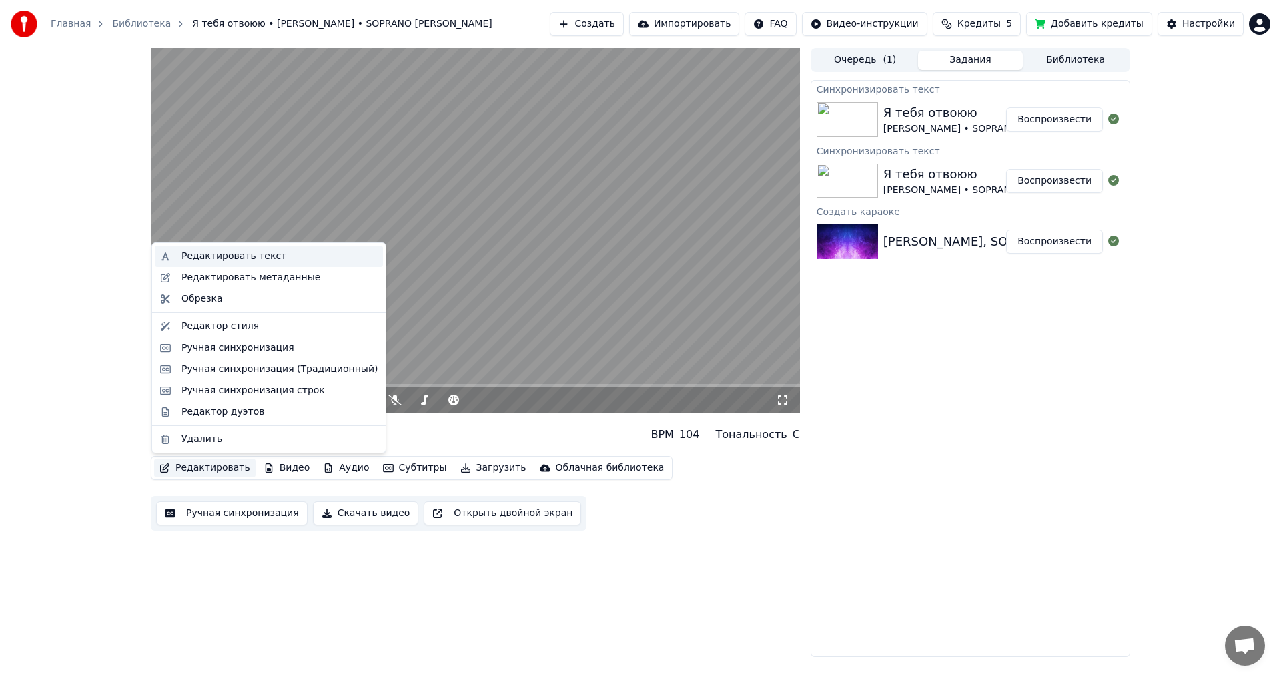
click at [265, 261] on div "Редактировать текст" at bounding box center [233, 256] width 105 height 13
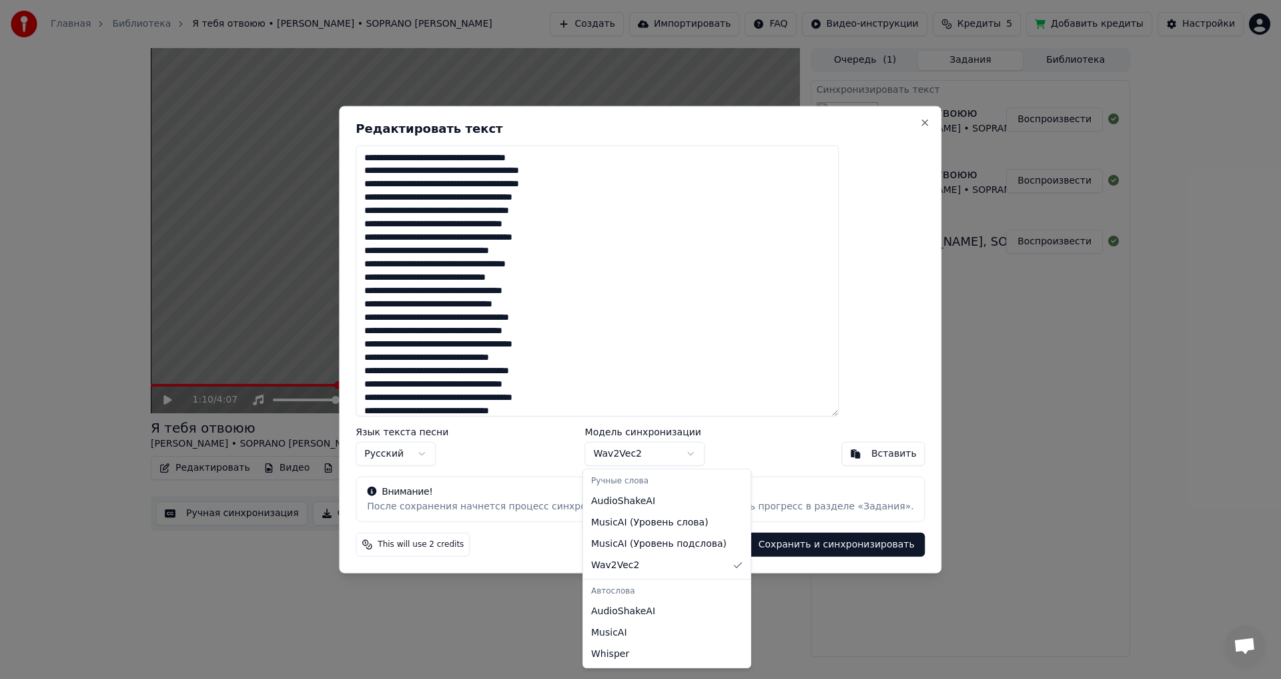
click at [625, 445] on body "Главная Библиотека Я тебя отвоюю • [PERSON_NAME] • SOPRANO Турецкого Создать Им…" at bounding box center [640, 339] width 1281 height 679
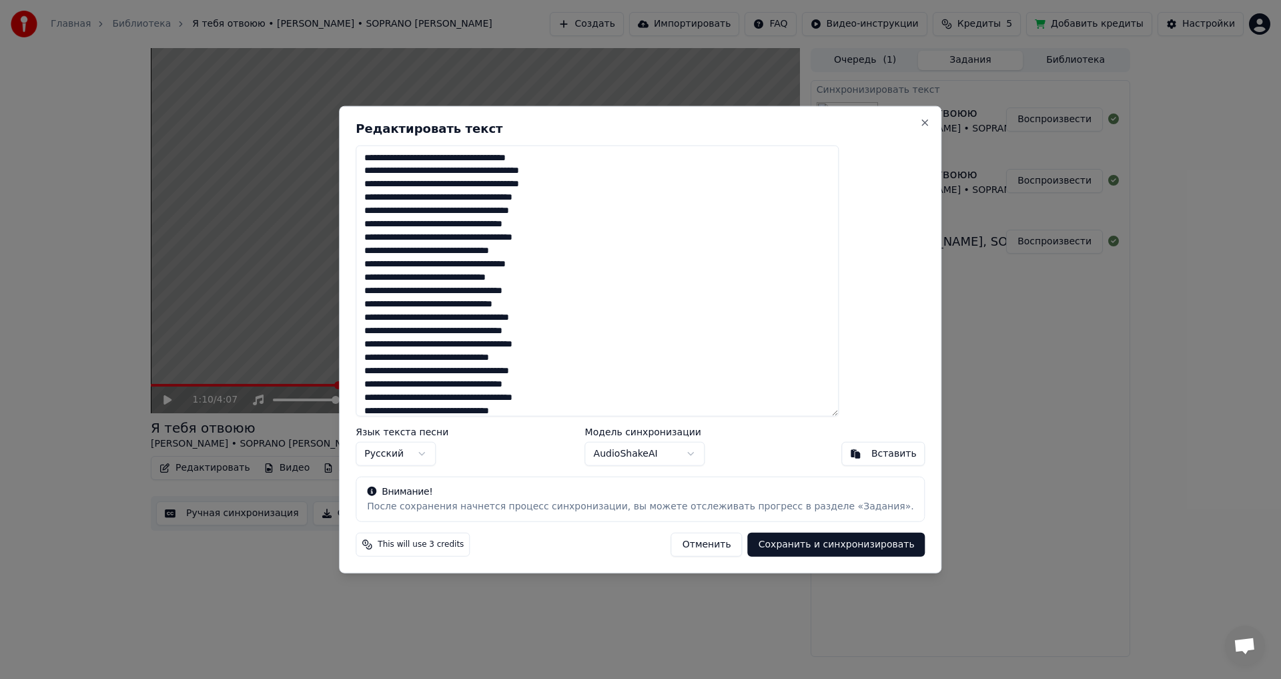
click at [779, 549] on button "Сохранить и синхронизировать" at bounding box center [836, 544] width 177 height 24
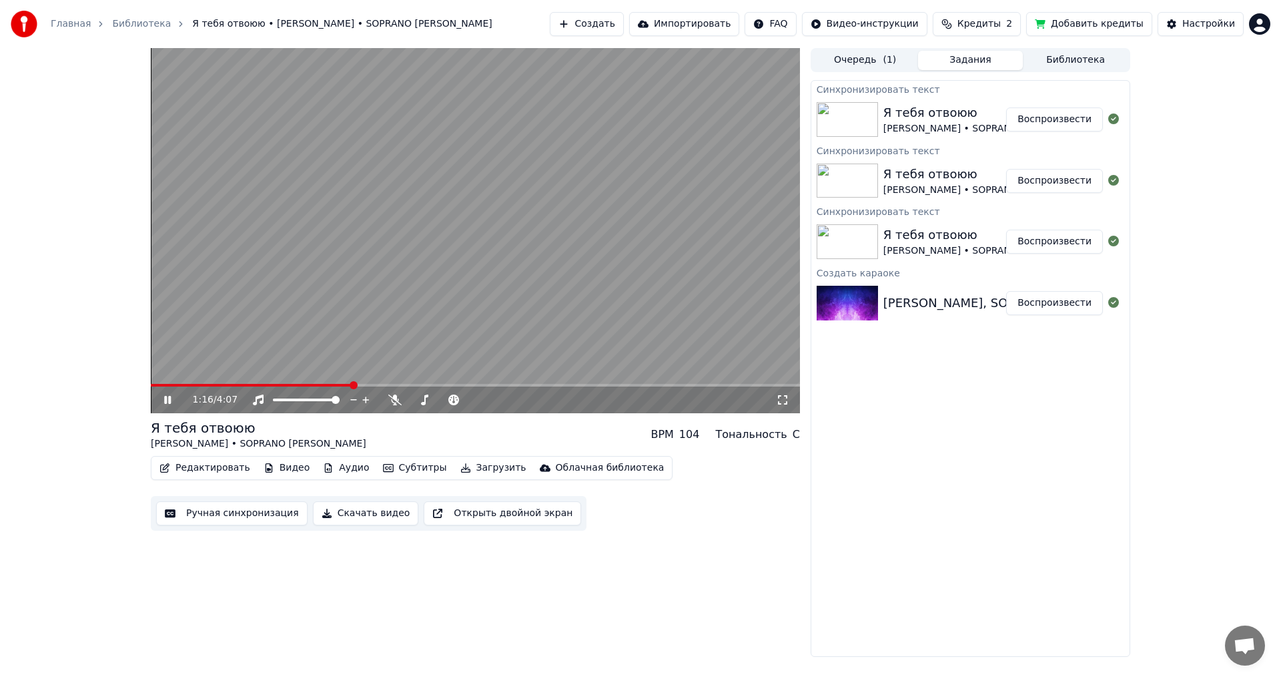
click at [216, 387] on div "1:16 / 4:07" at bounding box center [475, 399] width 649 height 27
click at [239, 384] on span at bounding box center [195, 385] width 89 height 3
click at [658, 480] on div "Редактировать Видео Аудио Субтитры Загрузить Облачная библиотека Ручная синхрон…" at bounding box center [475, 493] width 649 height 75
click at [264, 250] on video at bounding box center [475, 230] width 649 height 365
click at [205, 475] on button "Редактировать" at bounding box center [204, 467] width 101 height 19
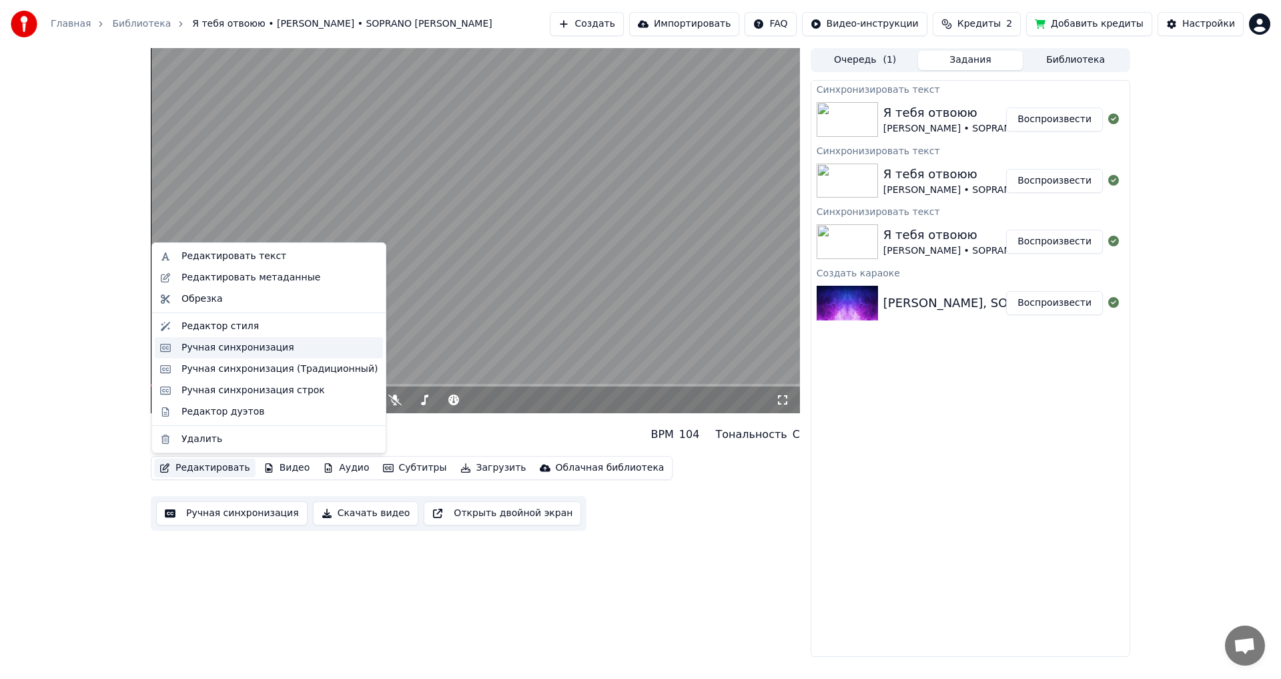
click at [233, 341] on div "Ручная синхронизация" at bounding box center [237, 347] width 113 height 13
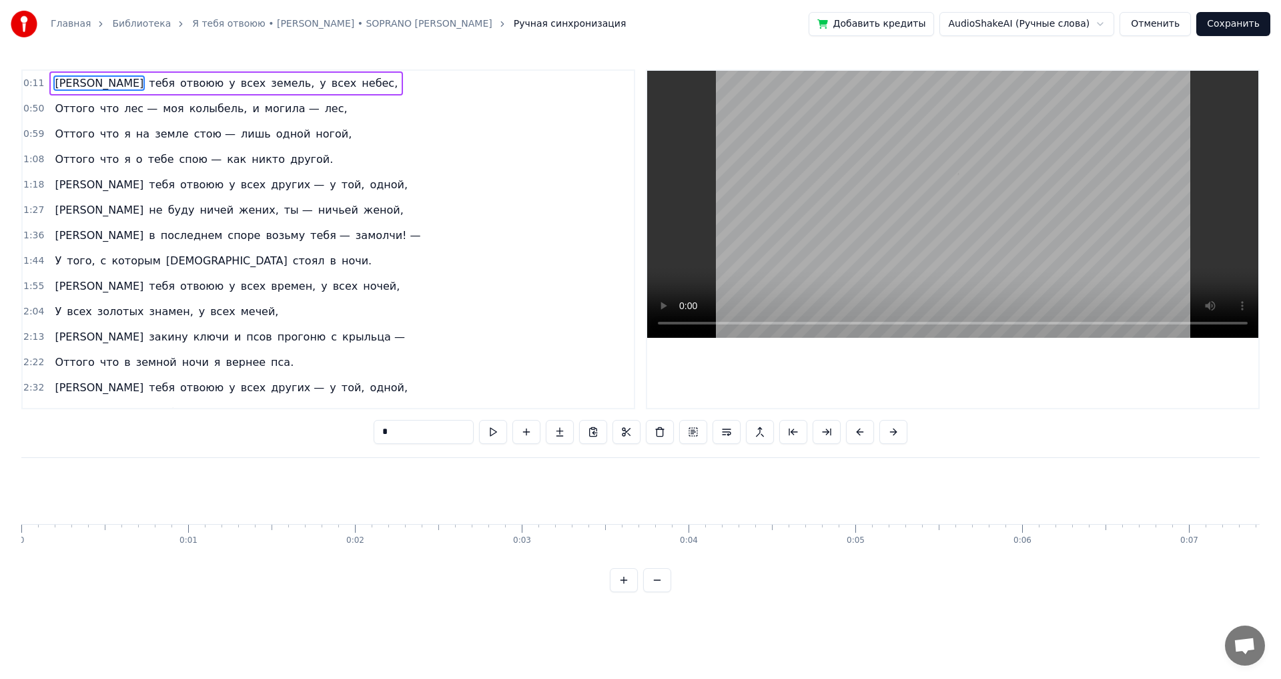
scroll to position [0, 1875]
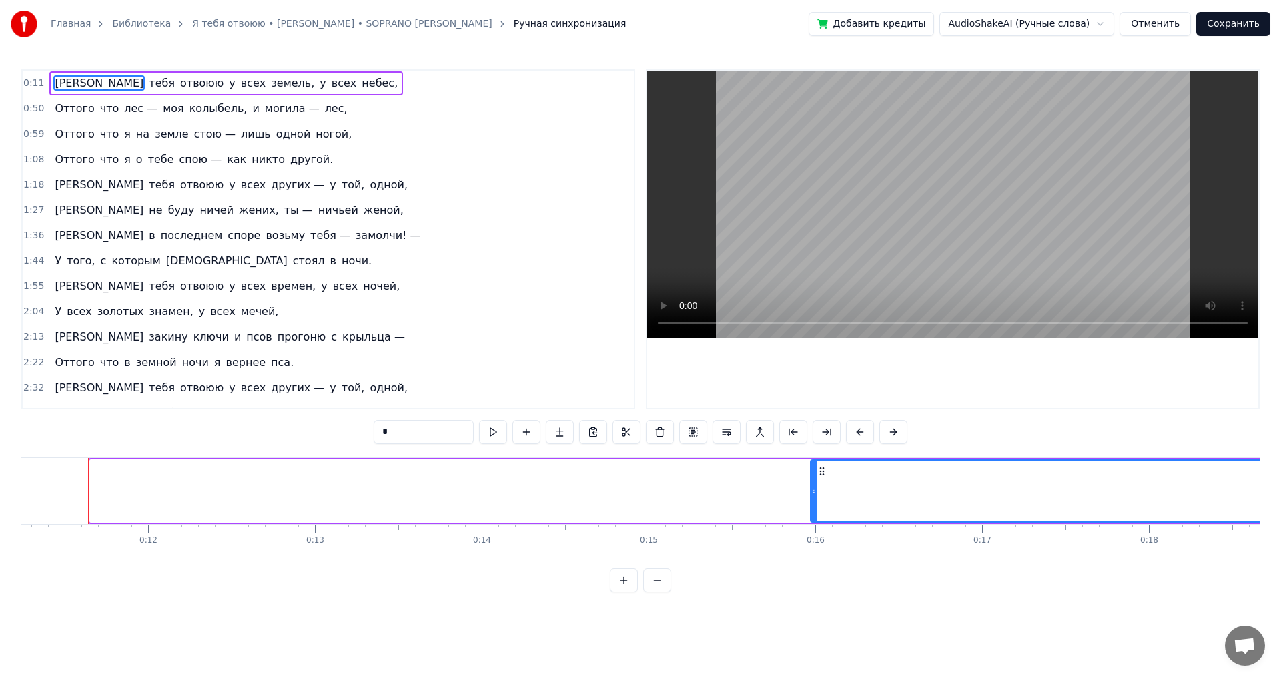
drag, startPoint x: 96, startPoint y: 489, endPoint x: 818, endPoint y: 458, distance: 722.5
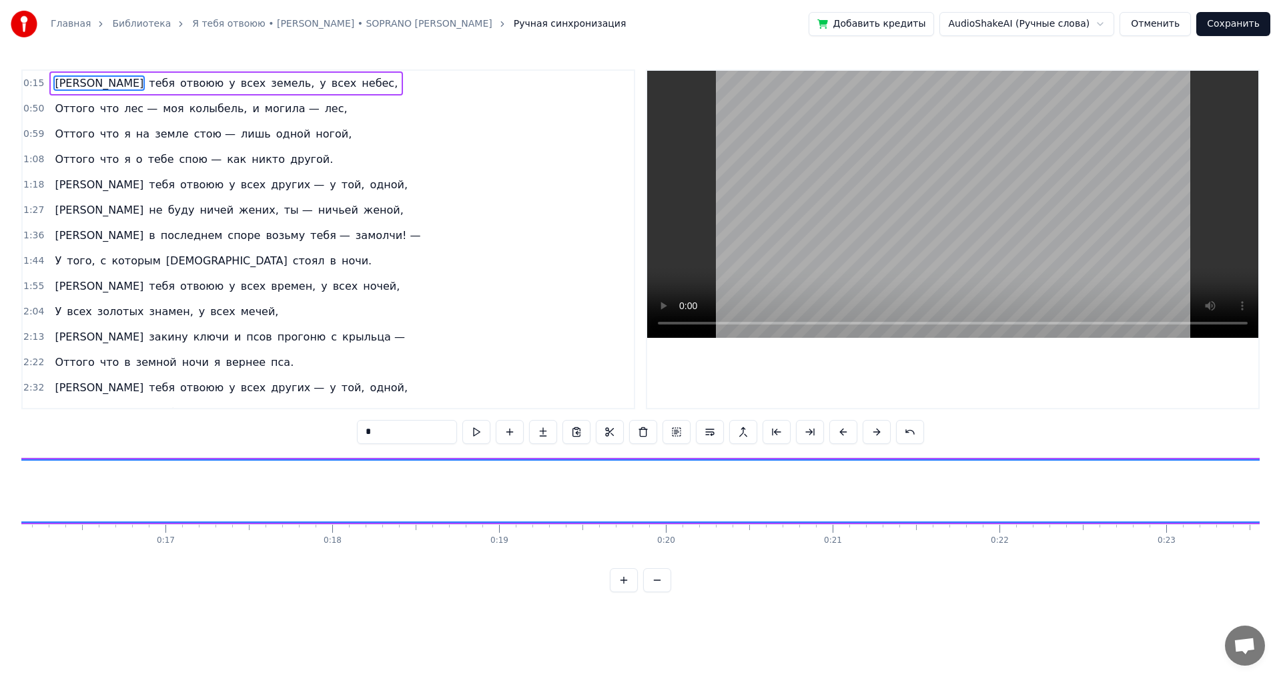
scroll to position [0, 2443]
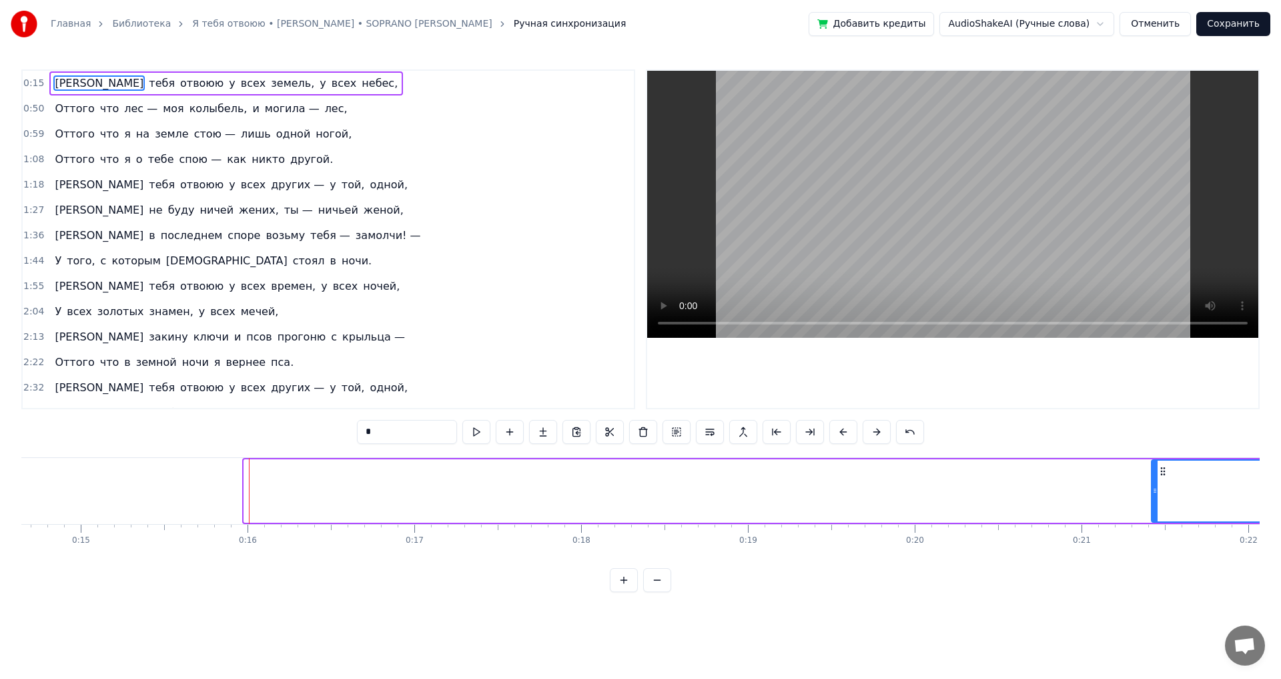
drag, startPoint x: 246, startPoint y: 503, endPoint x: 1152, endPoint y: 484, distance: 906.2
click at [1152, 484] on div at bounding box center [1154, 490] width 5 height 61
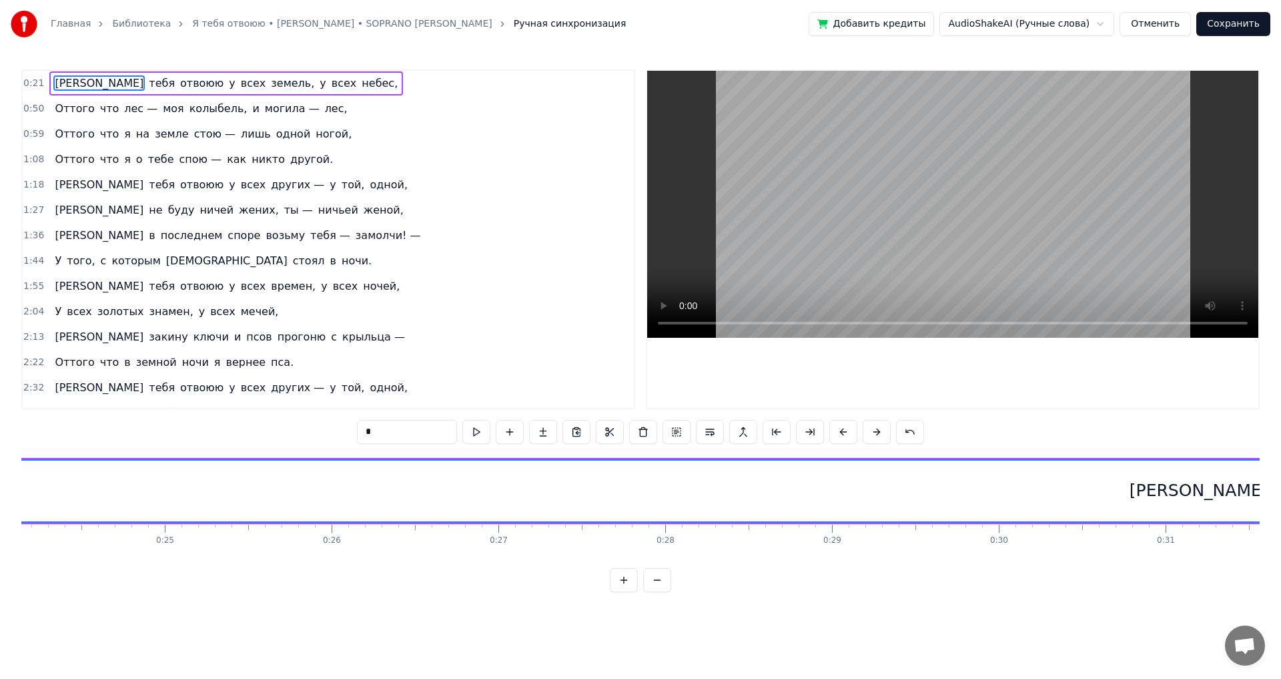
scroll to position [0, 3393]
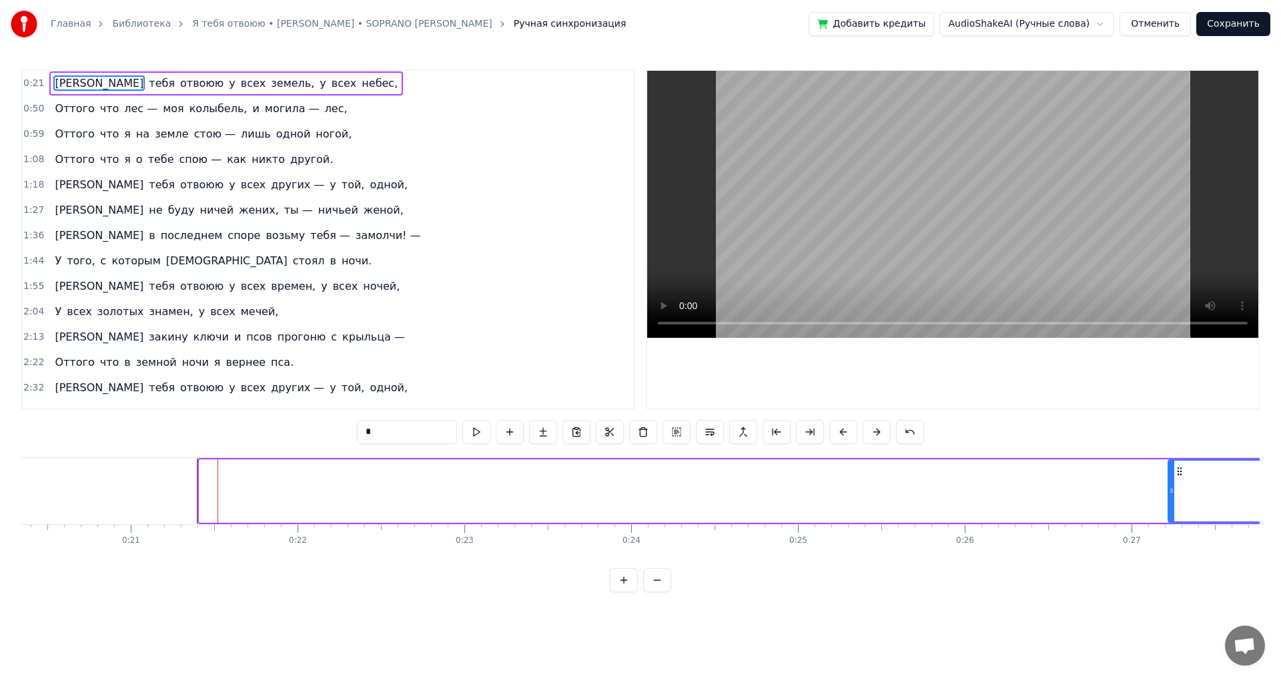
drag, startPoint x: 201, startPoint y: 489, endPoint x: 1182, endPoint y: 479, distance: 980.1
click at [1174, 479] on div at bounding box center [1171, 490] width 5 height 61
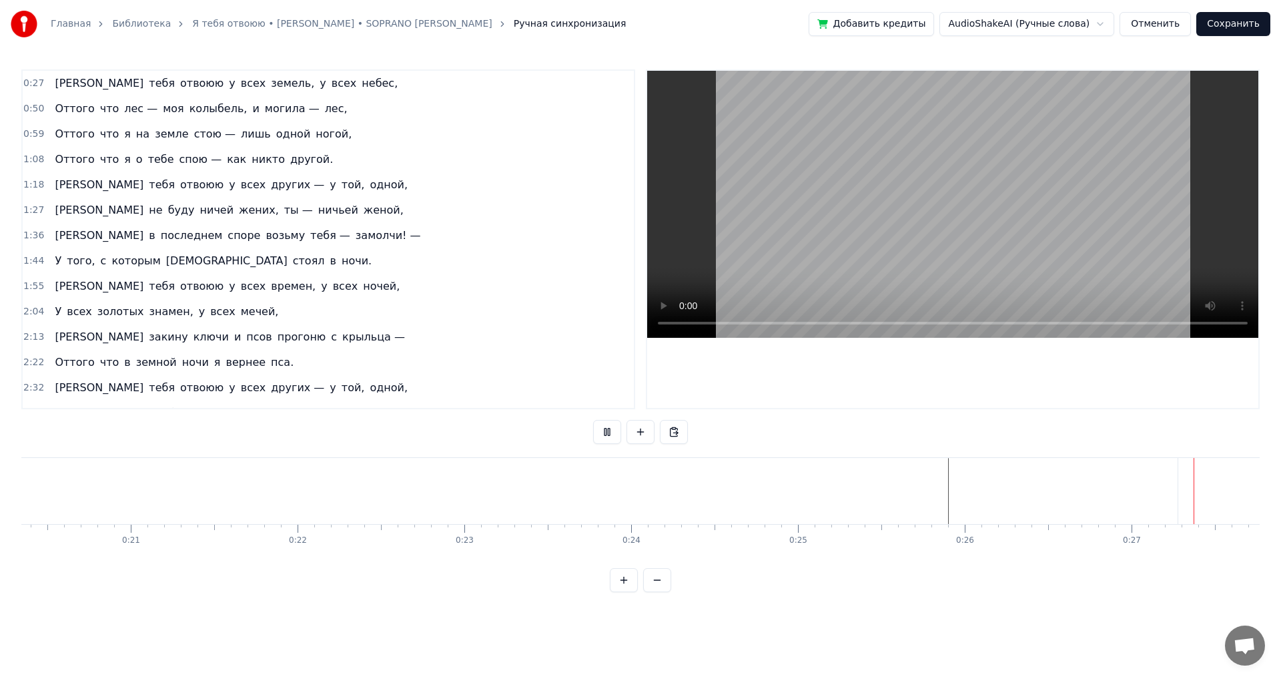
scroll to position [0, 4508]
click at [100, 485] on div "[PERSON_NAME]" at bounding box center [1205, 491] width 2284 height 66
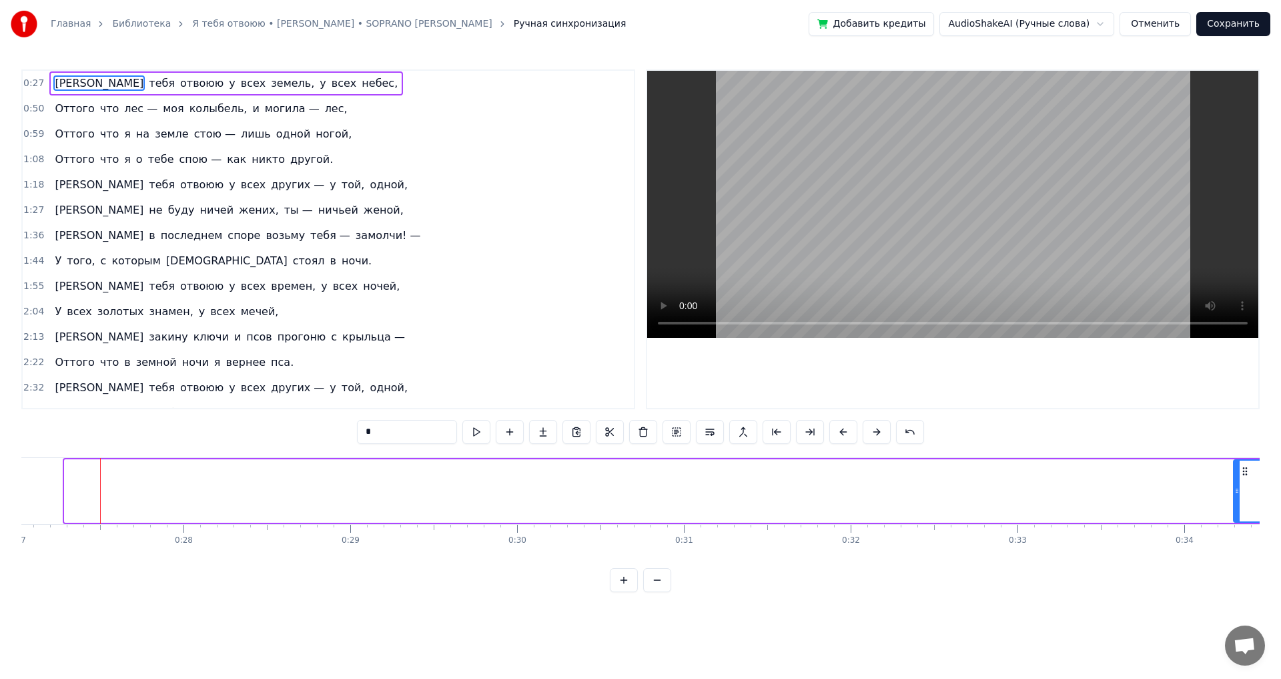
drag, startPoint x: 70, startPoint y: 475, endPoint x: 1239, endPoint y: 478, distance: 1168.9
click at [1239, 478] on div at bounding box center [1236, 490] width 5 height 61
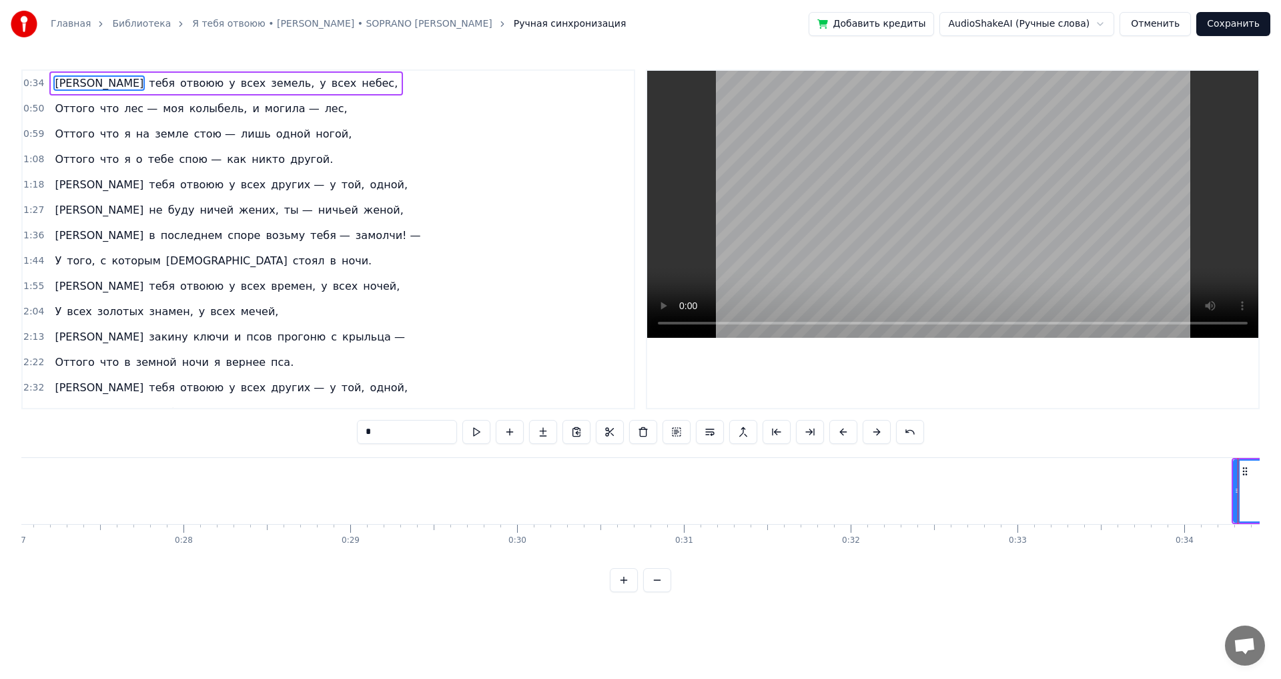
scroll to position [0, 5658]
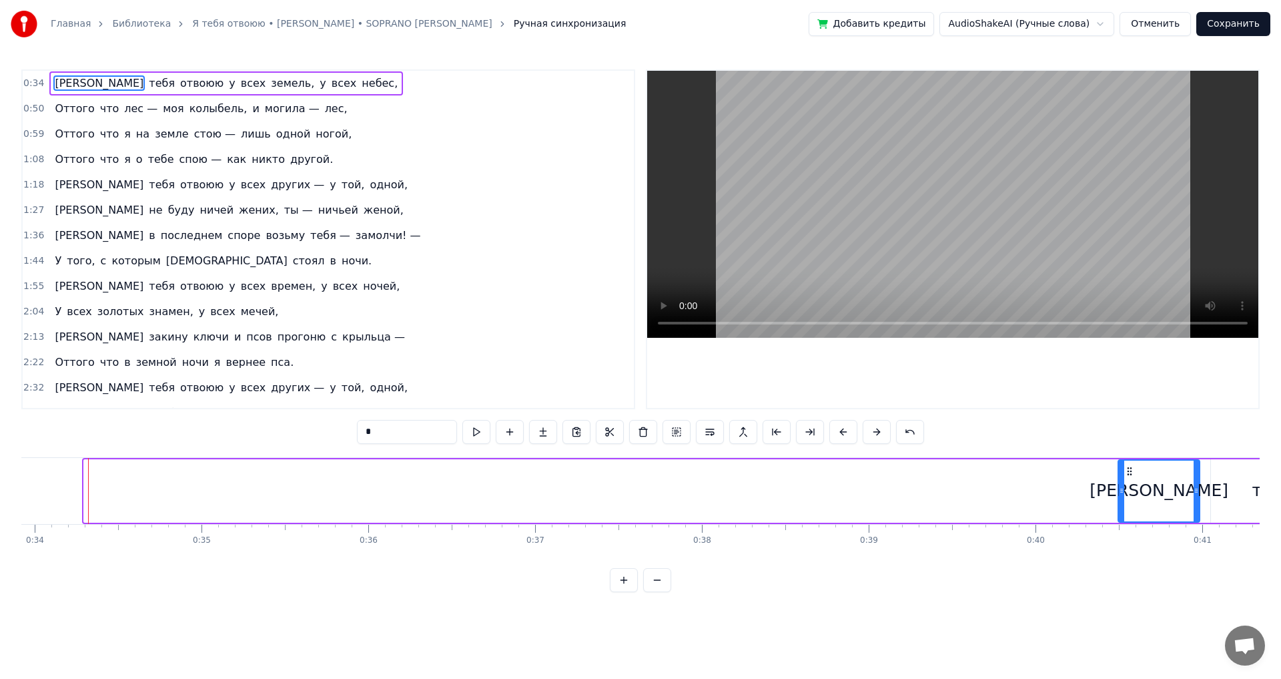
drag, startPoint x: 87, startPoint y: 478, endPoint x: 1128, endPoint y: 487, distance: 1040.8
click at [1124, 487] on div at bounding box center [1121, 490] width 5 height 61
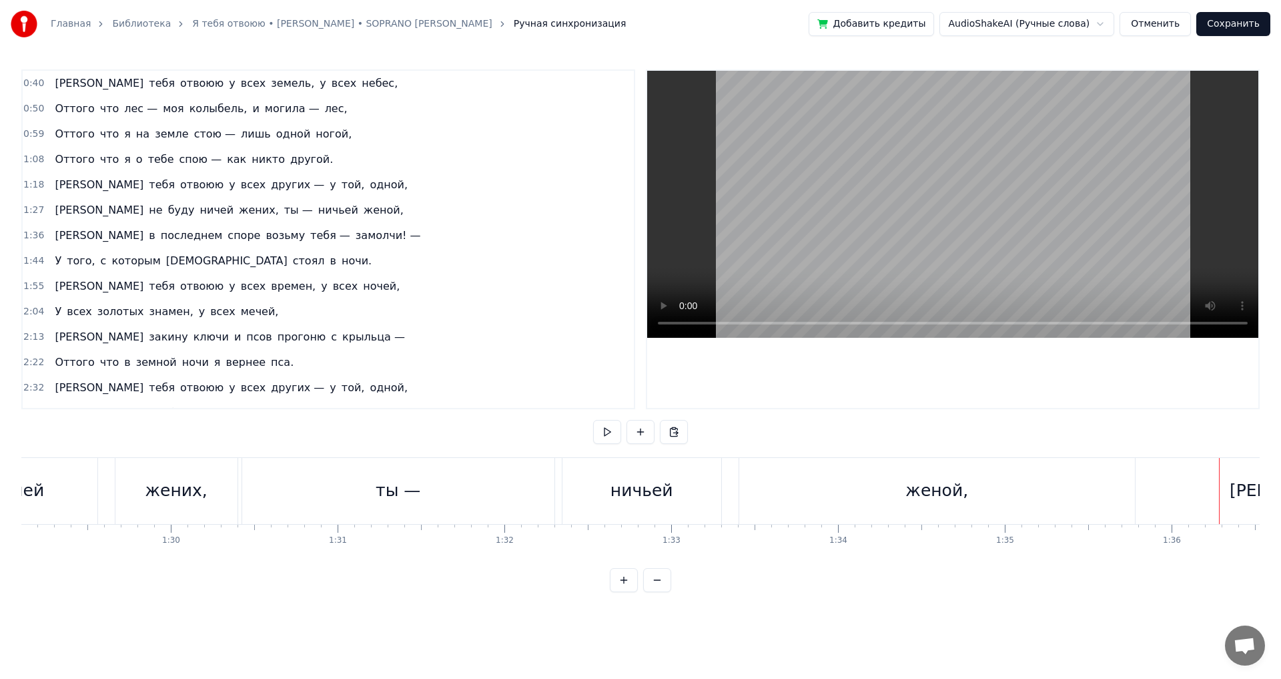
scroll to position [0, 14817]
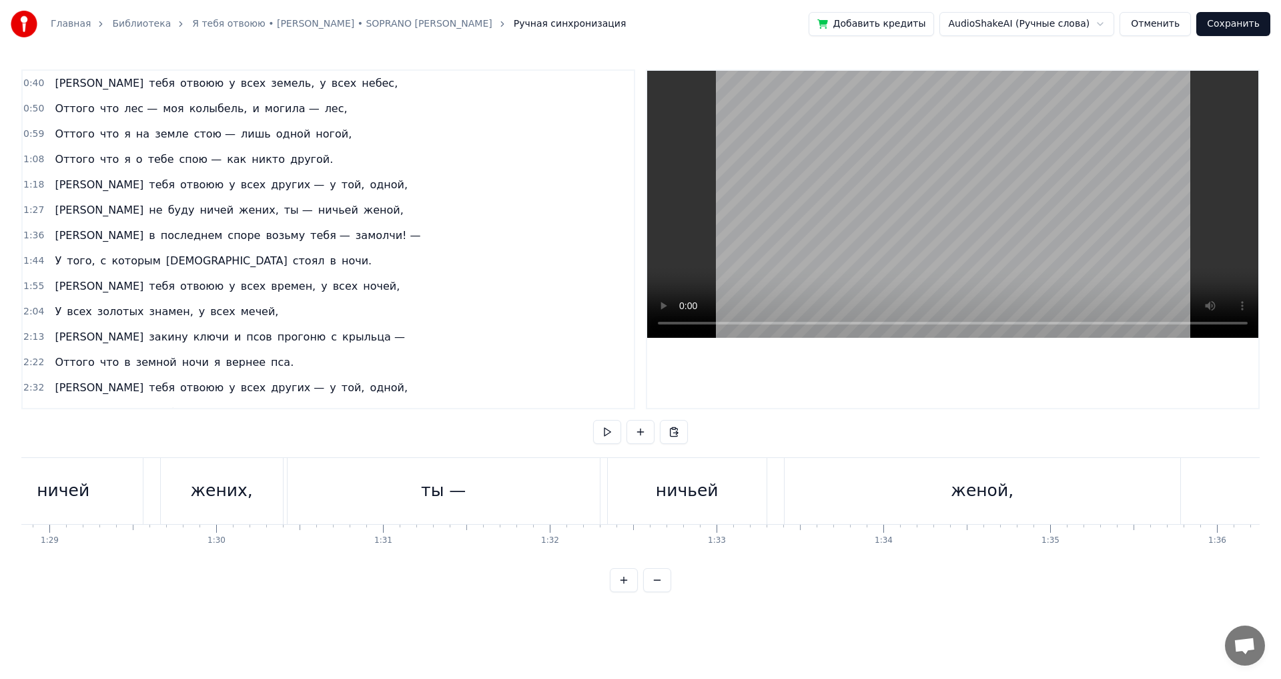
click at [386, 443] on div "0:40 Я тебя отвоюю у всех земель, у всех небес, 0:50 Оттого что лес — моя колыб…" at bounding box center [640, 330] width 1238 height 522
click at [352, 486] on div "ты —" at bounding box center [444, 491] width 312 height 66
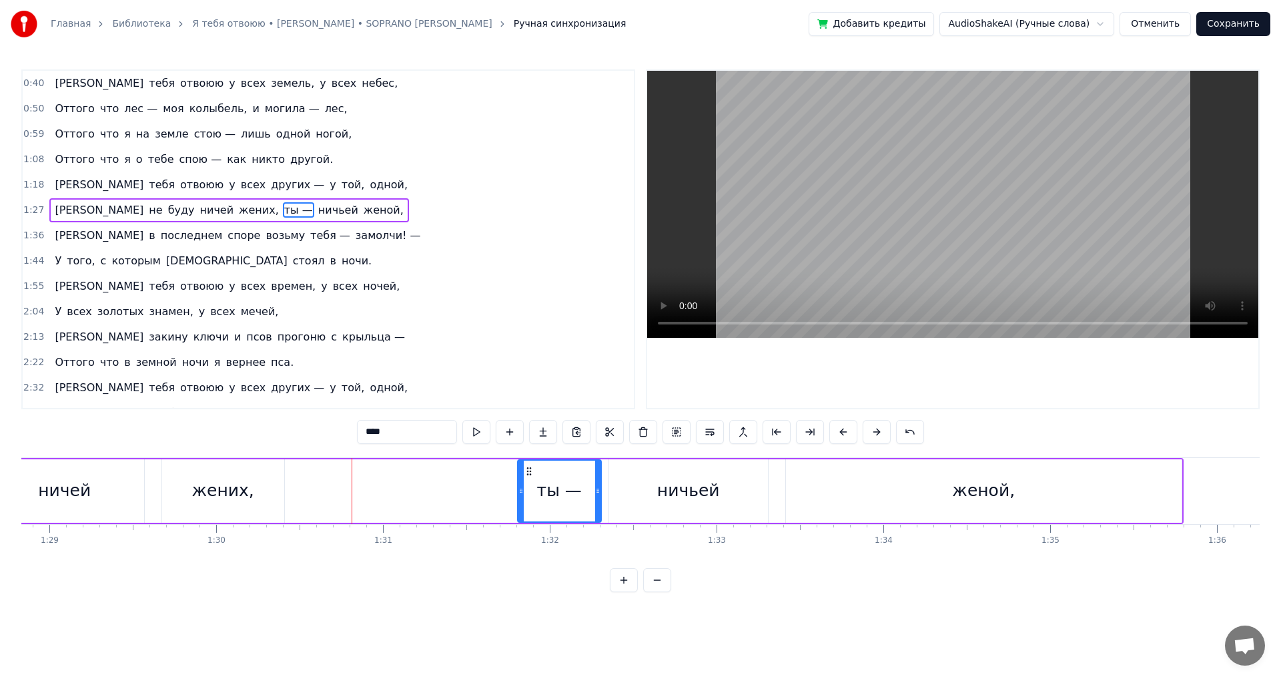
drag, startPoint x: 294, startPoint y: 481, endPoint x: 473, endPoint y: 462, distance: 180.5
click at [523, 485] on div at bounding box center [520, 490] width 5 height 61
click at [234, 430] on div "0:40 Я тебя отвоюю у всех земель, у всех небес, 0:50 Оттого что лес — моя колыб…" at bounding box center [640, 330] width 1238 height 522
click at [113, 435] on div "0:40 Я тебя отвоюю у всех земель, у всех небес, 0:50 Оттого что лес — моя колыб…" at bounding box center [640, 330] width 1238 height 522
click at [98, 436] on div "0:40 Я тебя отвоюю у всех земель, у всех небес, 0:50 Оттого что лес — моя колыб…" at bounding box center [640, 330] width 1238 height 522
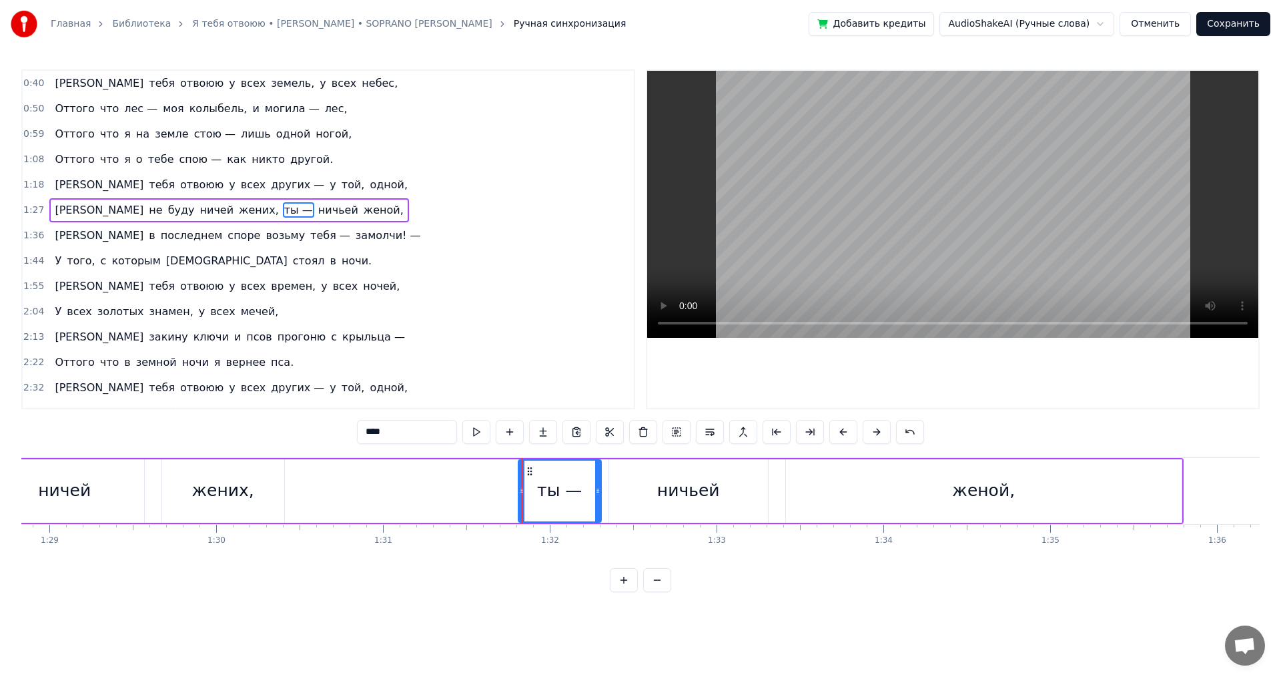
click at [136, 424] on div "0:40 Я тебя отвоюю у всех земель, у всех небес, 0:50 Оттого что лес — моя колыб…" at bounding box center [640, 330] width 1238 height 522
click at [73, 193] on div "Я тебя отвоюю у всех других — у той, одной," at bounding box center [231, 185] width 364 height 24
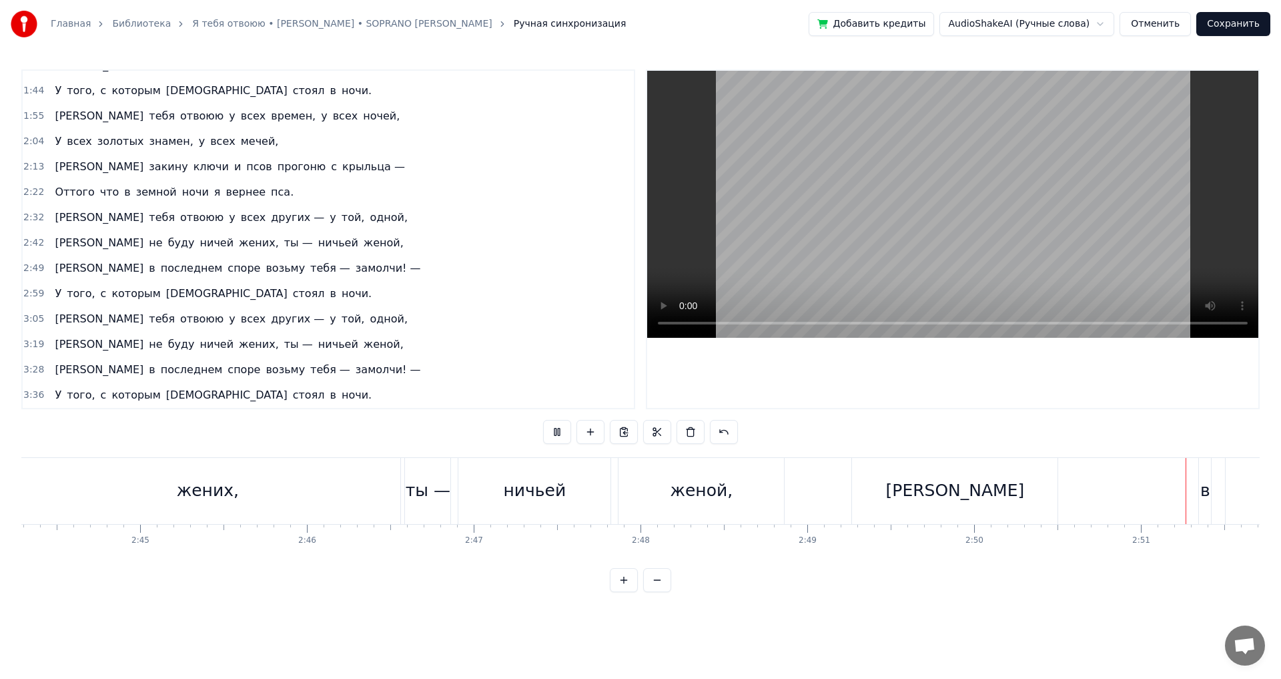
scroll to position [0, 28511]
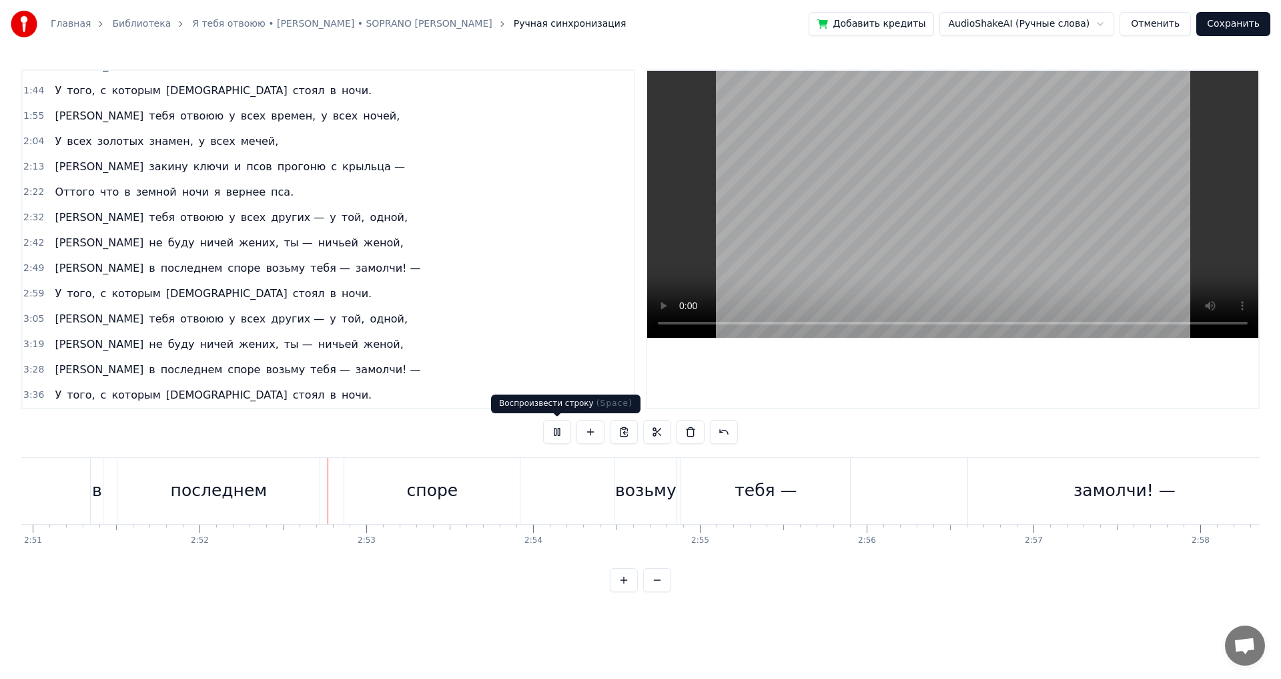
click at [559, 428] on button at bounding box center [557, 432] width 28 height 24
click at [59, 263] on span "[PERSON_NAME]" at bounding box center [98, 267] width 91 height 15
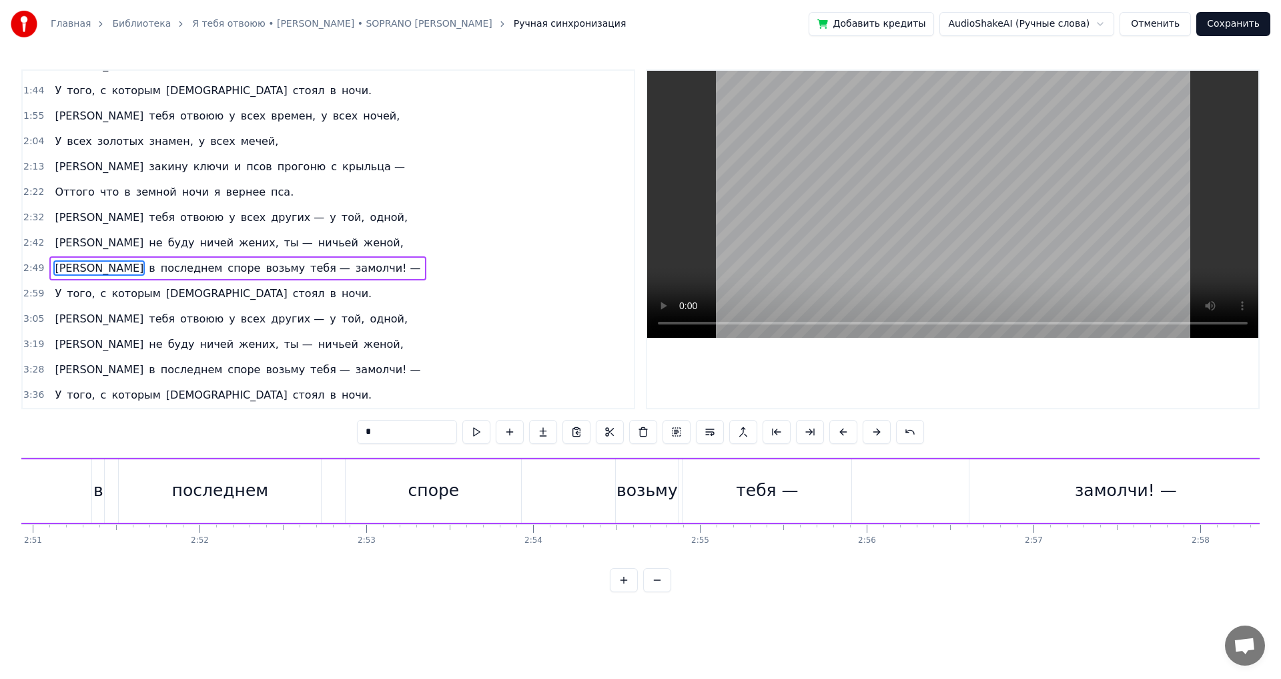
scroll to position [0, 28166]
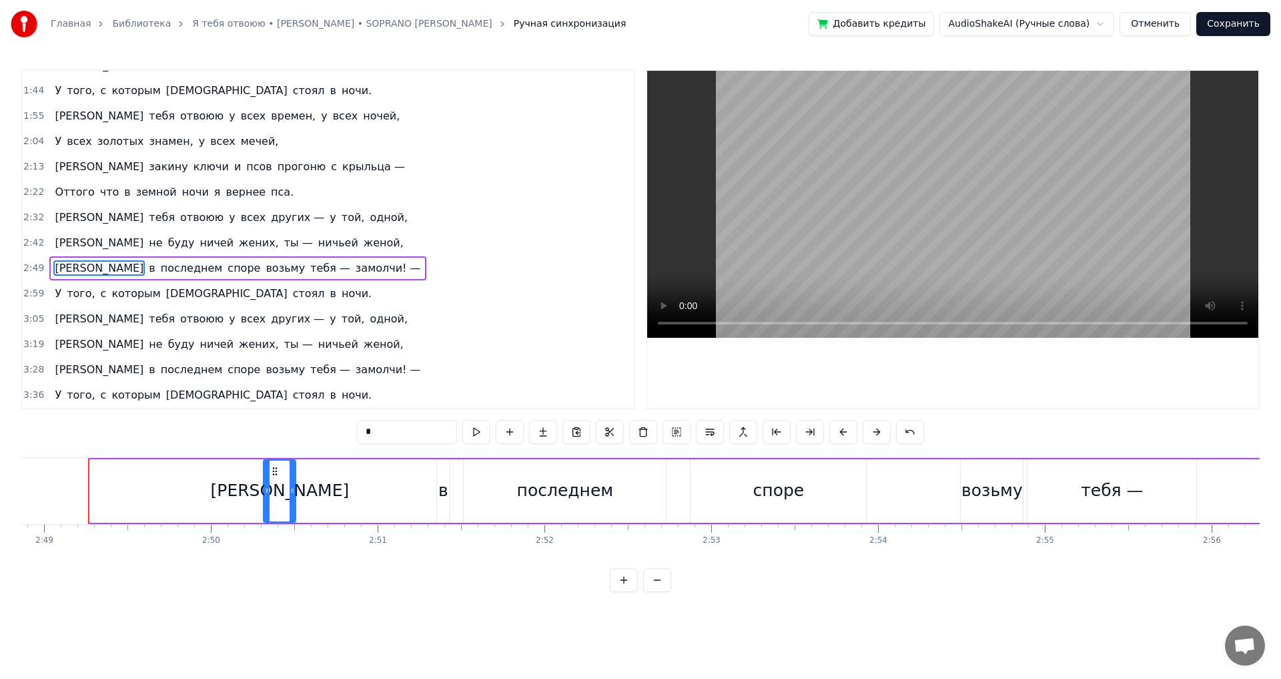
drag, startPoint x: 93, startPoint y: 478, endPoint x: 267, endPoint y: 489, distance: 173.8
click at [267, 489] on div at bounding box center [266, 490] width 5 height 61
click at [70, 435] on div "0:40 Я тебя отвоюю у всех земель, у всех небес, 0:50 Оттого что лес — моя колыб…" at bounding box center [640, 330] width 1238 height 522
click at [175, 438] on div "0:40 Я тебя отвоюю у всех земель, у всех небес, 0:50 Оттого что лес — моя колыб…" at bounding box center [640, 330] width 1238 height 522
click at [167, 248] on span "буду" at bounding box center [181, 242] width 29 height 15
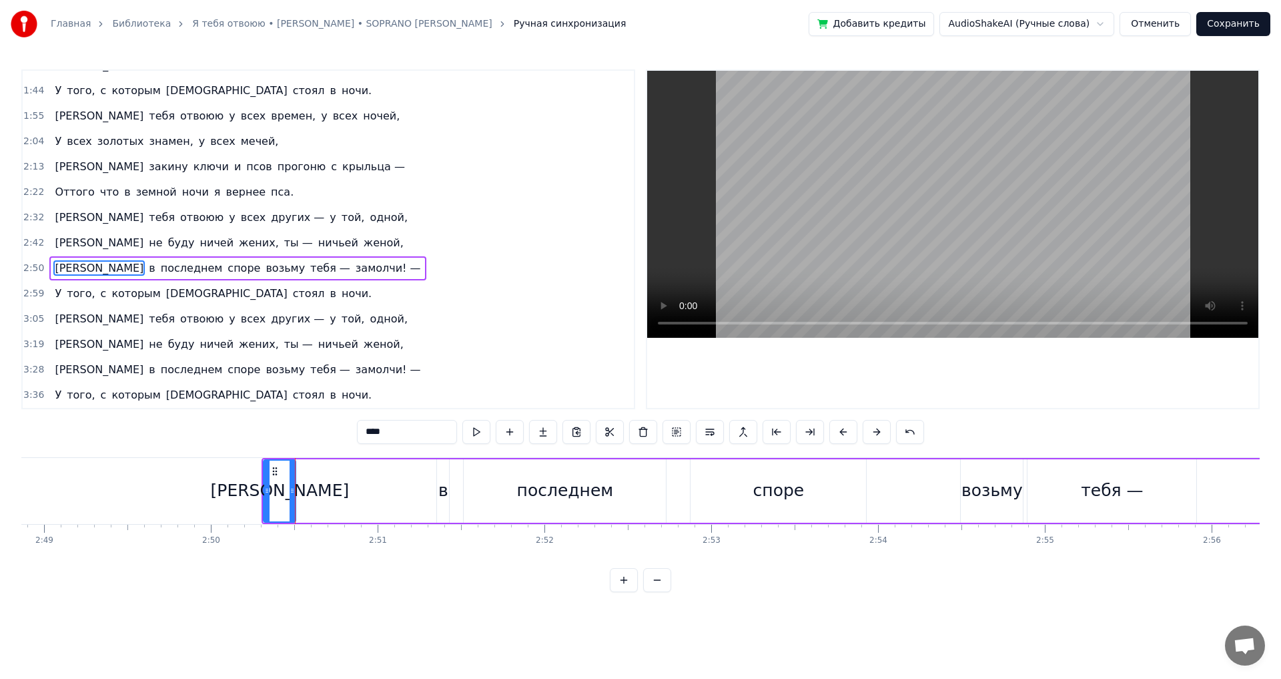
scroll to position [0, 27048]
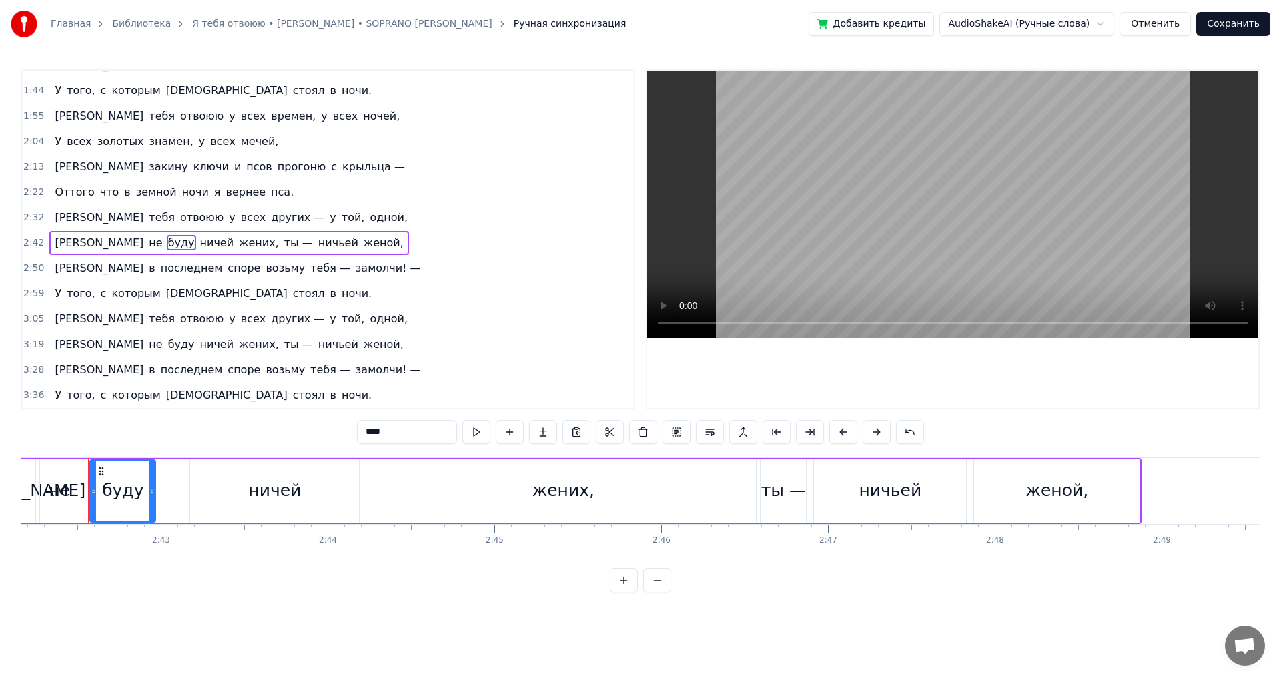
click at [58, 260] on span "[PERSON_NAME]" at bounding box center [98, 267] width 91 height 15
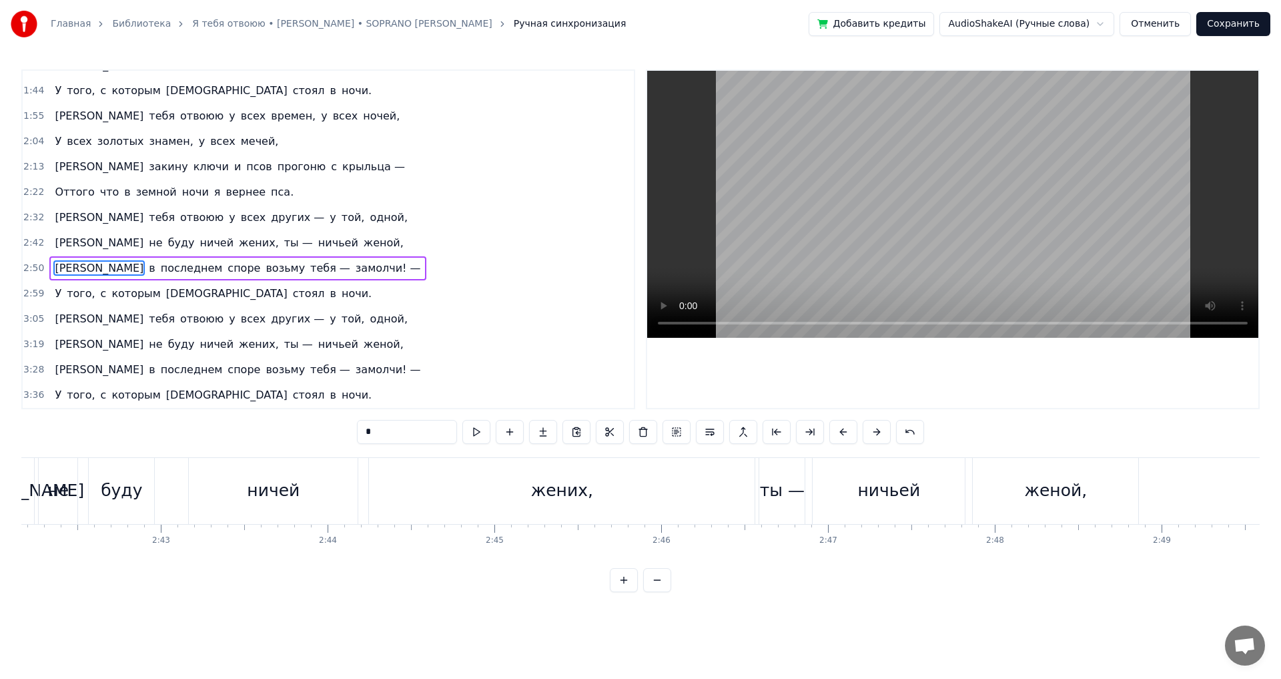
scroll to position [0, 28339]
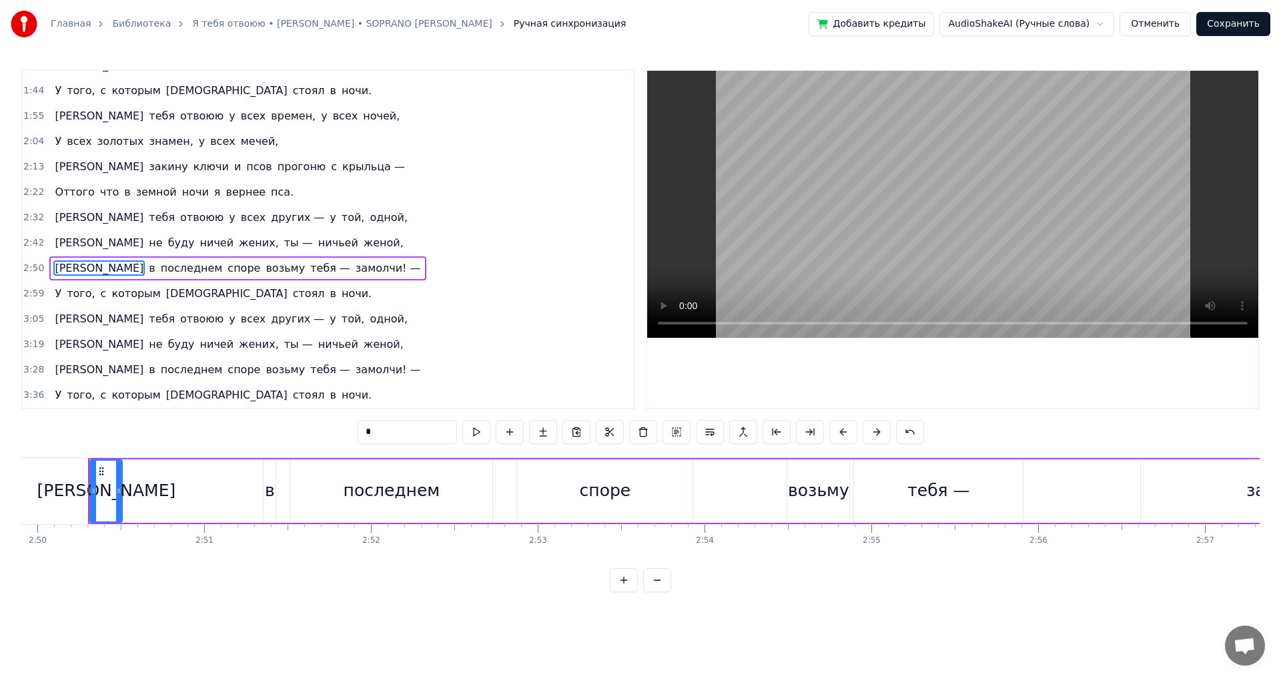
click at [354, 263] on span "замолчи! —" at bounding box center [388, 267] width 68 height 15
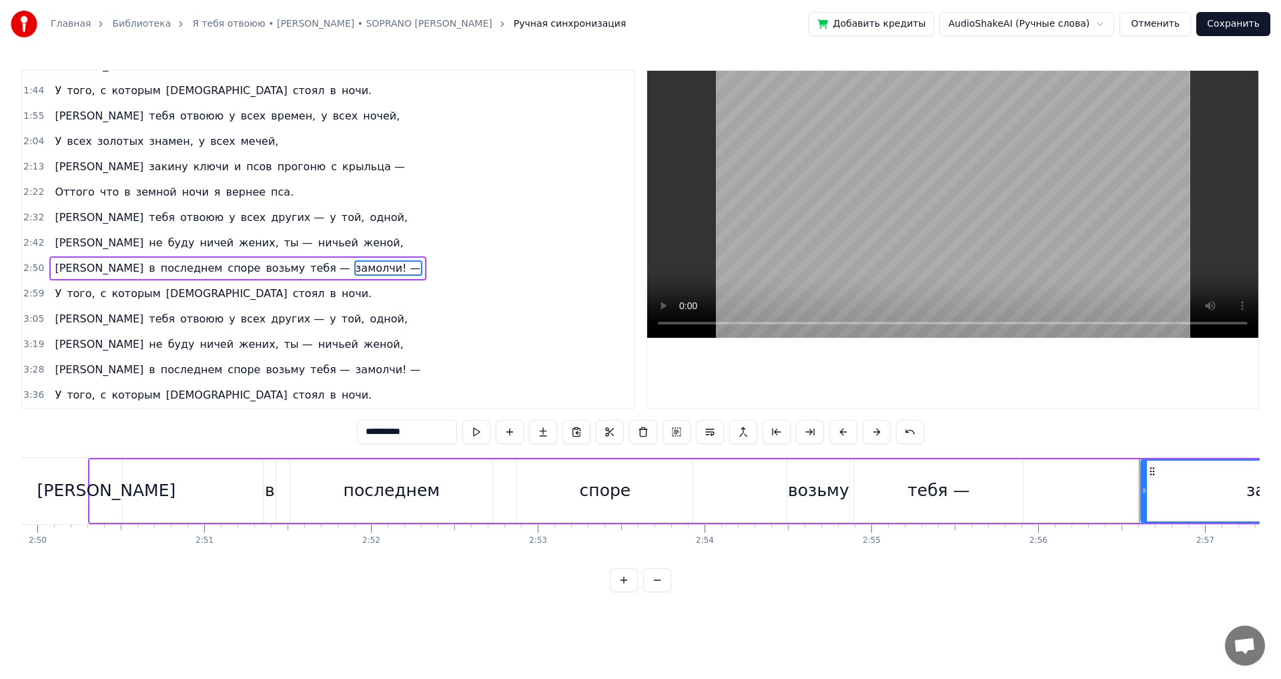
click at [362, 246] on span "женой," at bounding box center [383, 242] width 43 height 15
type input "******"
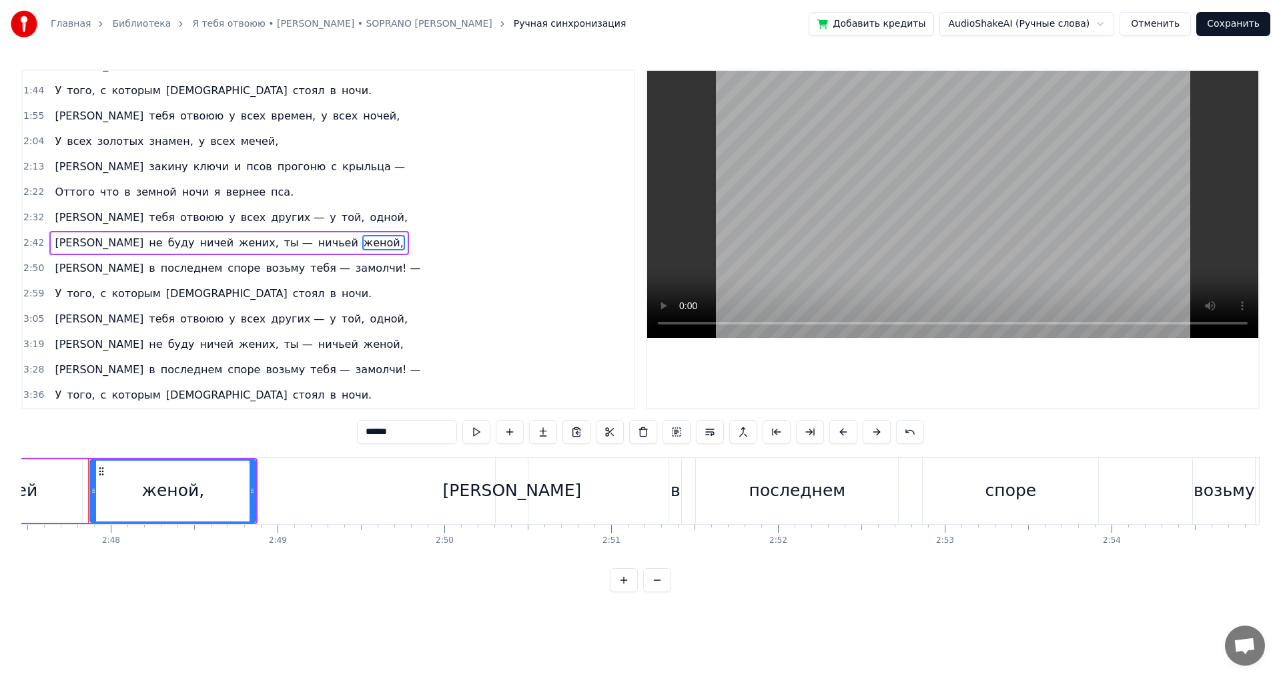
click at [206, 437] on div "0:40 Я тебя отвоюю у всех земель, у всех небес, 0:50 Оттого что лес — моя колыб…" at bounding box center [640, 330] width 1238 height 522
click at [226, 475] on div "женой," at bounding box center [173, 490] width 164 height 61
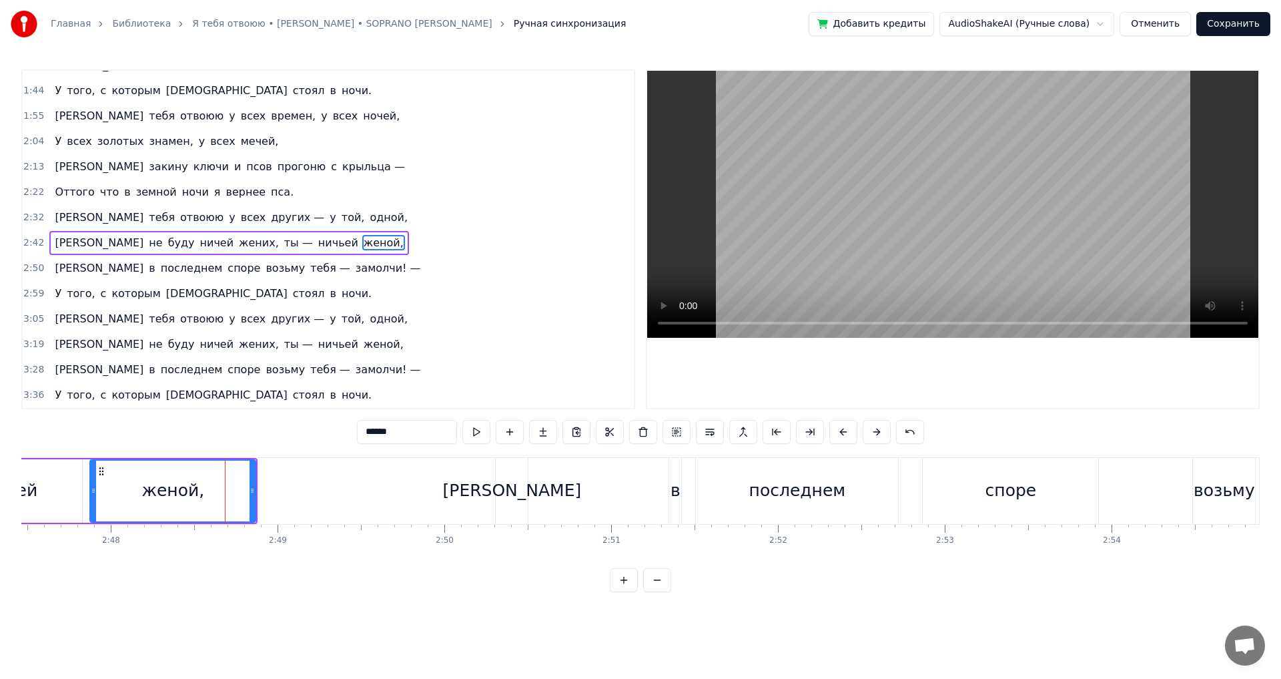
click at [232, 437] on div "0:40 Я тебя отвоюю у всех земель, у всех небес, 0:50 Оттого что лес — моя колыб…" at bounding box center [640, 330] width 1238 height 522
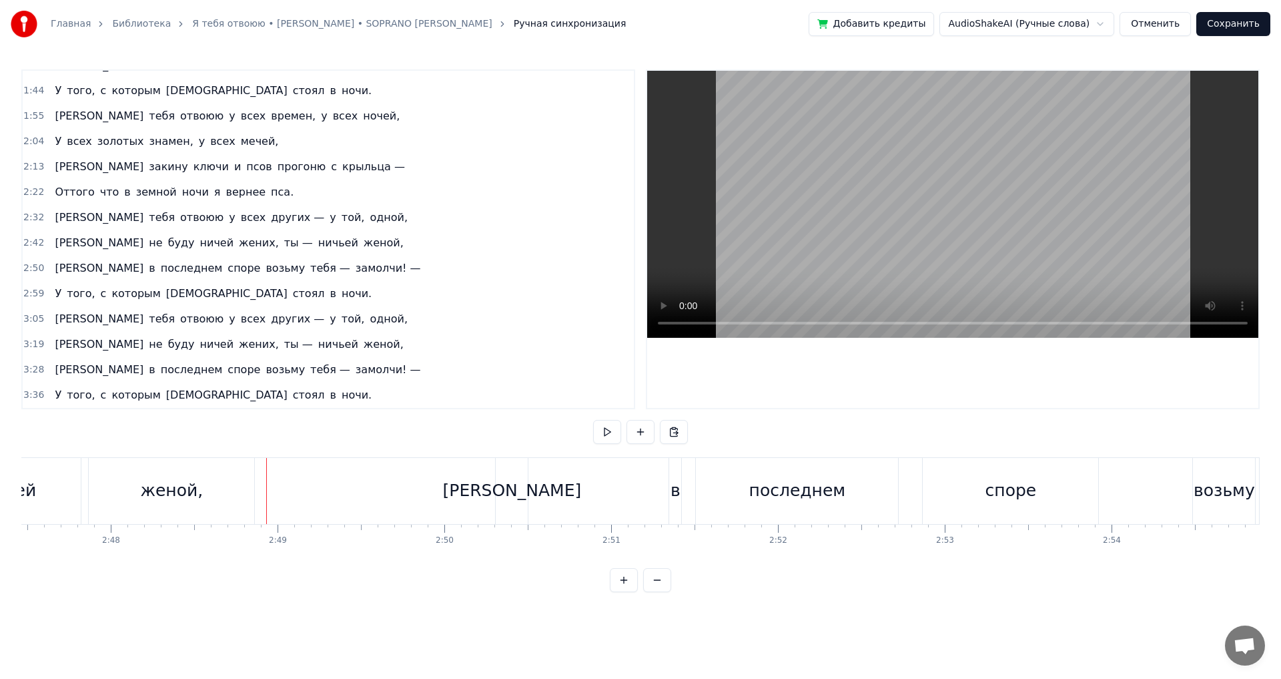
click at [256, 438] on div "0:40 Я тебя отвоюю у всех земель, у всех небес, 0:50 Оттого что лес — моя колыб…" at bounding box center [640, 330] width 1238 height 522
click at [238, 504] on div "женой," at bounding box center [171, 491] width 165 height 66
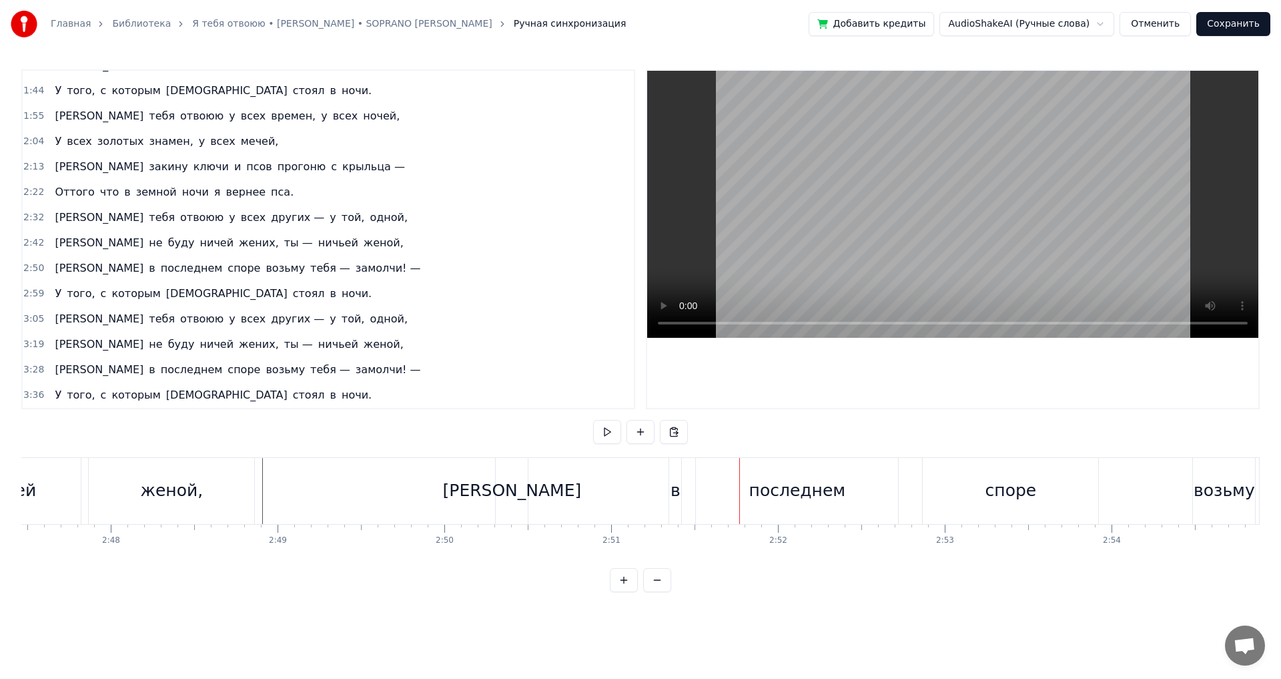
click at [753, 490] on div "последнем" at bounding box center [797, 491] width 202 height 66
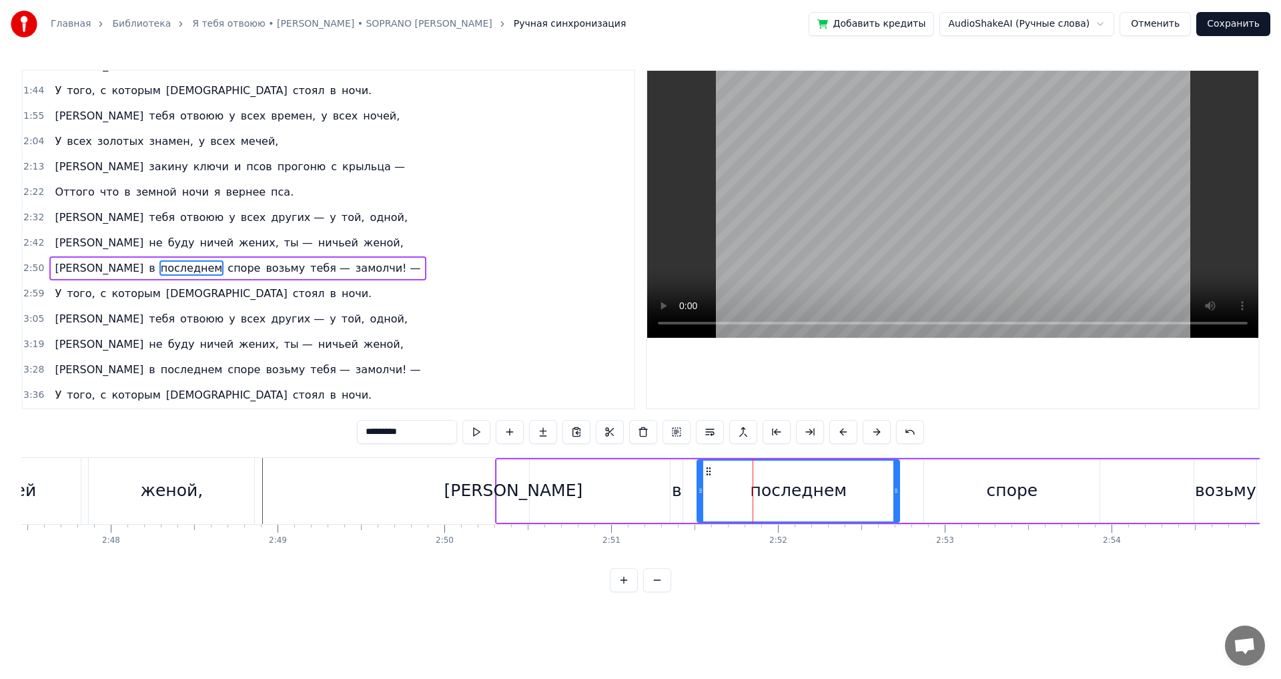
click at [676, 483] on div "в" at bounding box center [677, 490] width 10 height 25
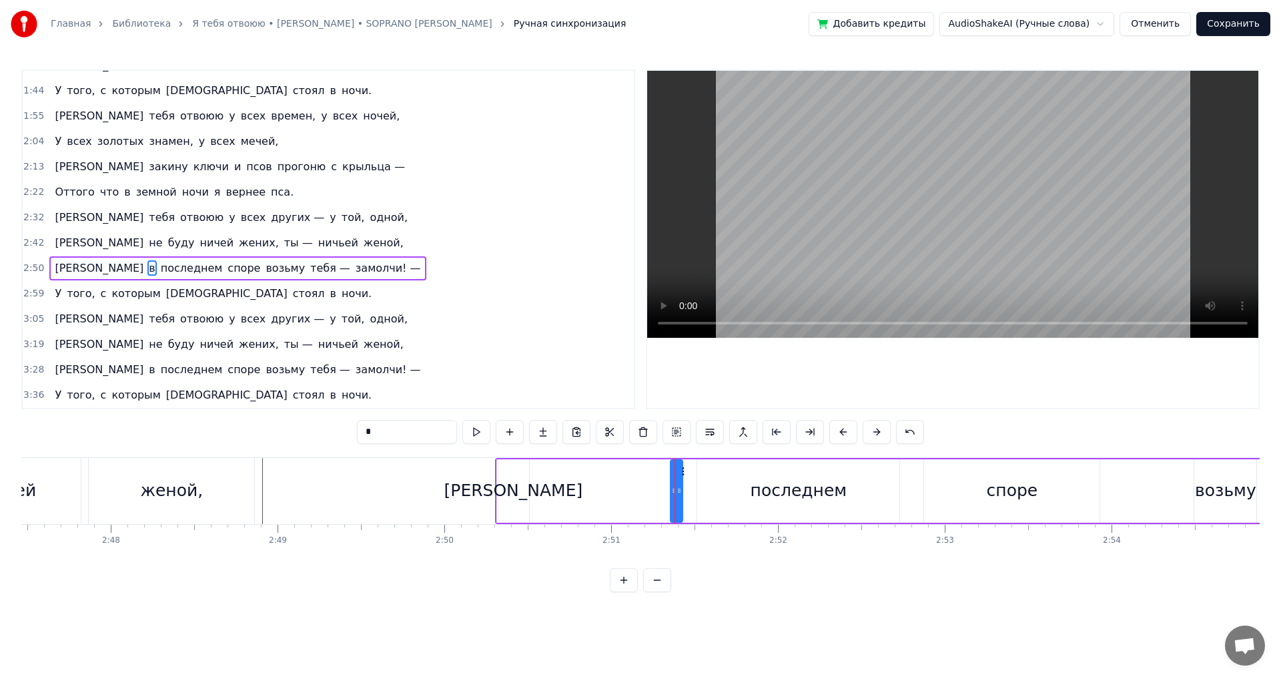
click at [523, 490] on div "[PERSON_NAME]" at bounding box center [513, 490] width 32 height 63
type input "*"
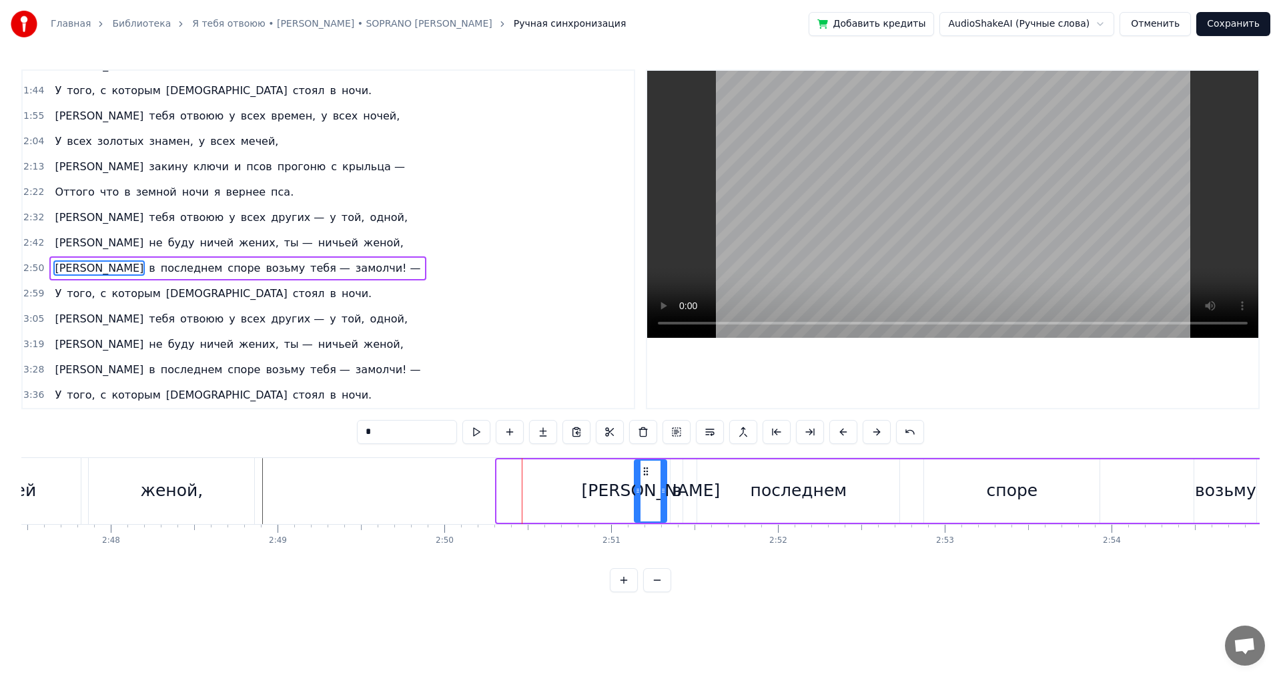
drag, startPoint x: 506, startPoint y: 466, endPoint x: 644, endPoint y: 468, distance: 137.5
click at [644, 468] on icon at bounding box center [645, 471] width 11 height 11
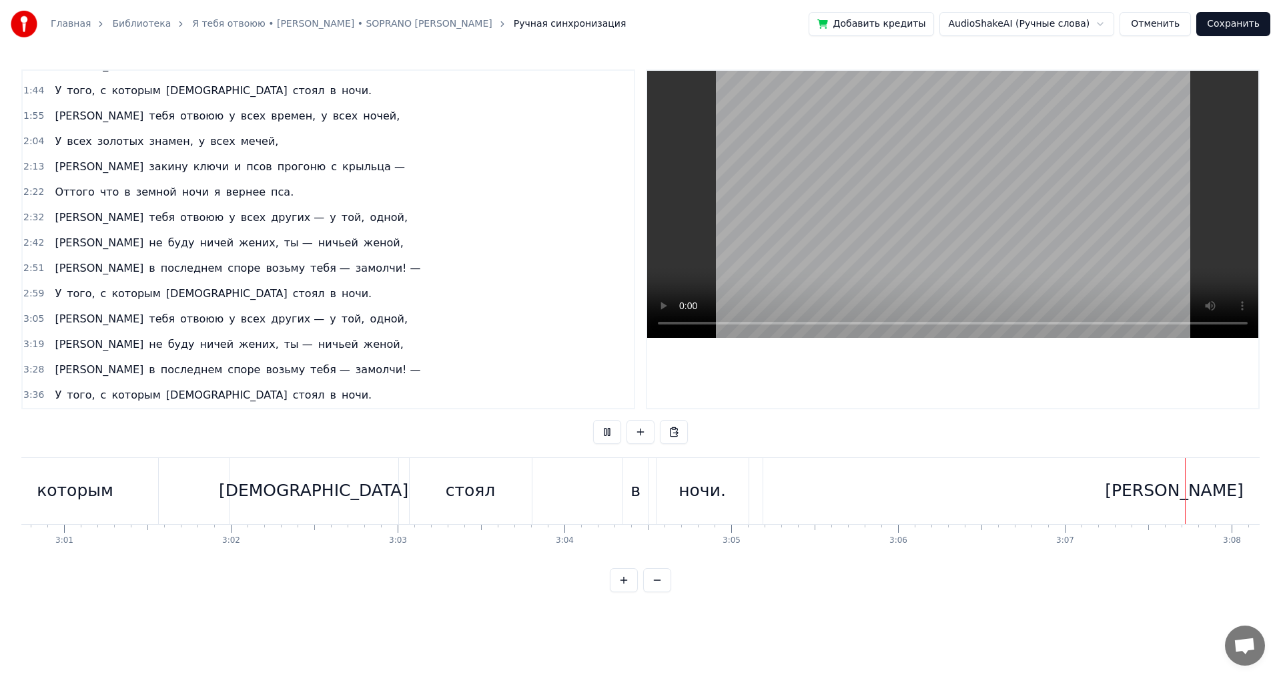
scroll to position [0, 31256]
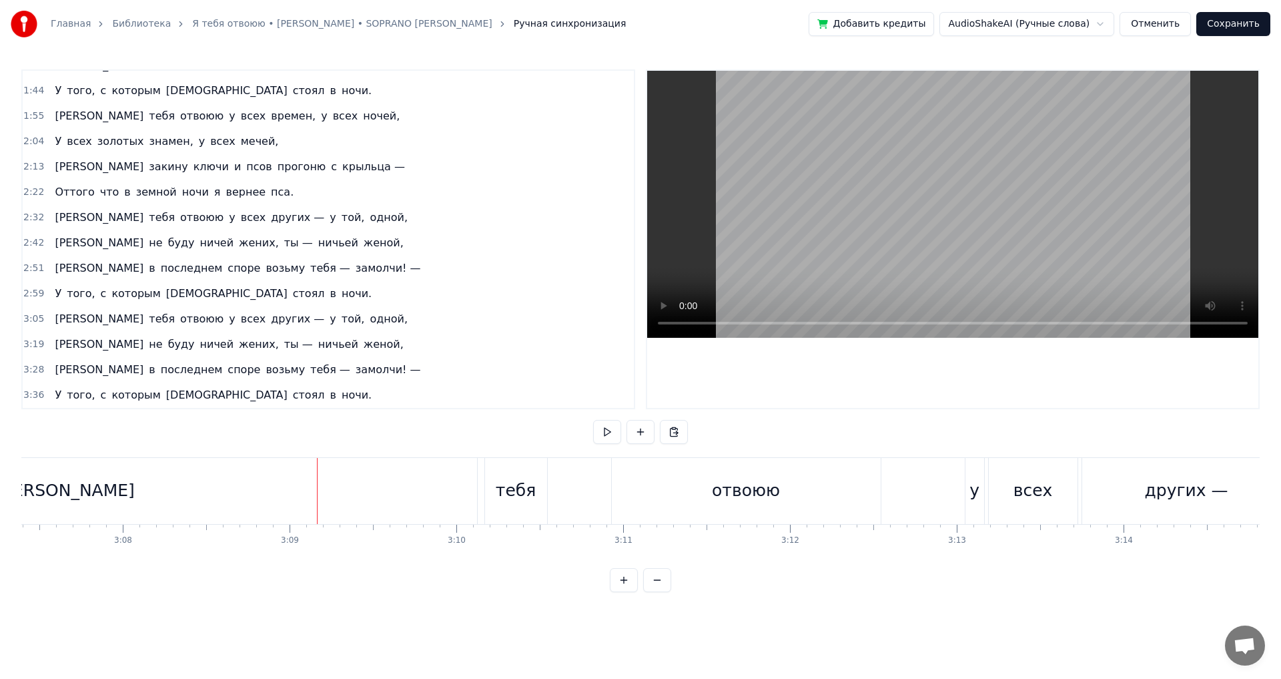
click at [59, 496] on div "[PERSON_NAME]" at bounding box center [65, 491] width 823 height 66
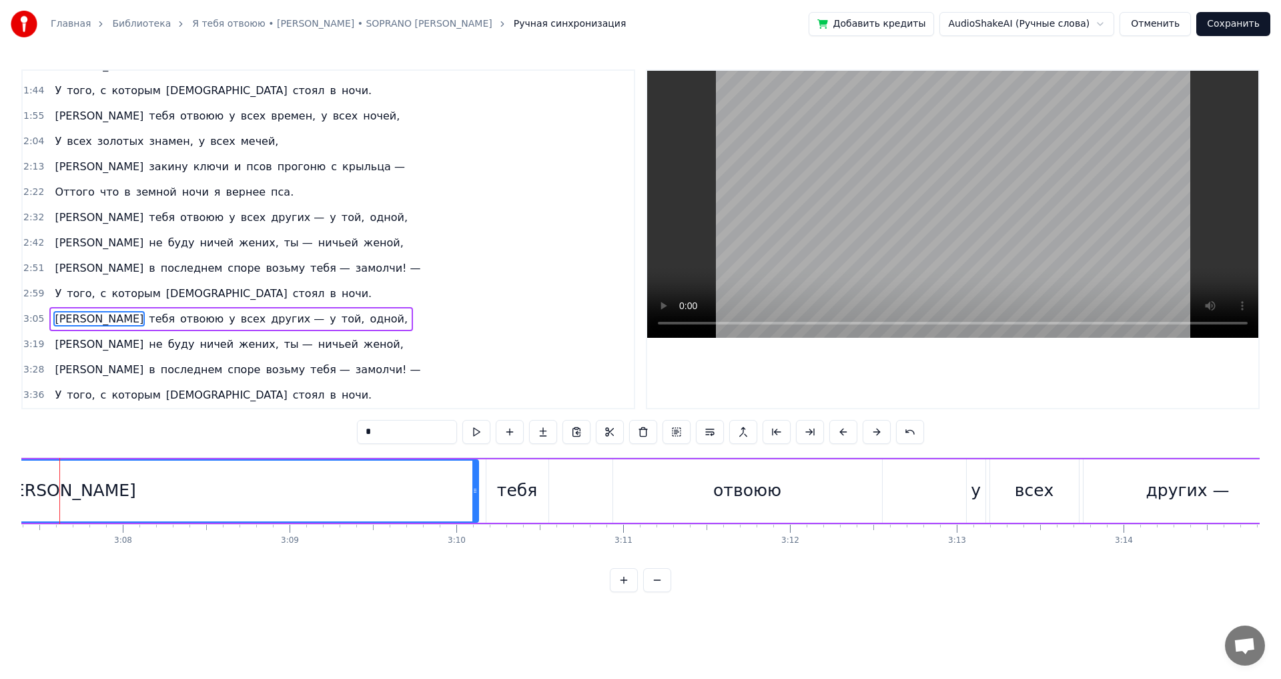
scroll to position [0, 31227]
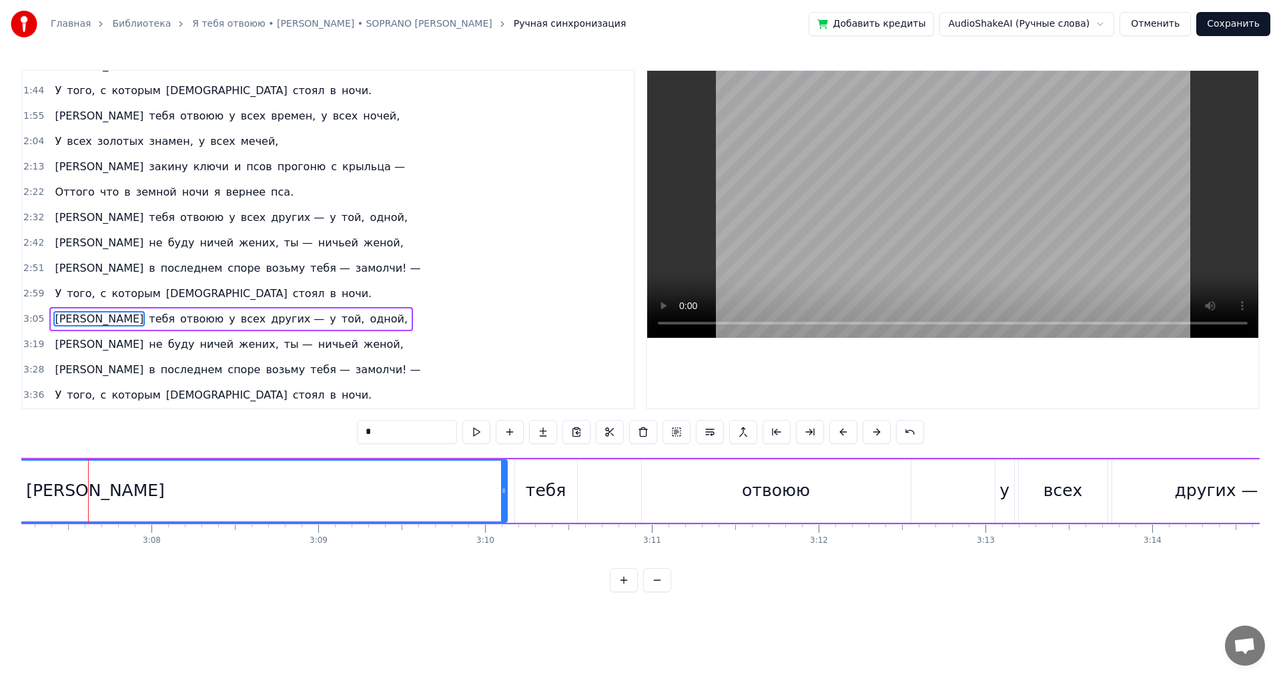
click at [101, 488] on div "[PERSON_NAME]" at bounding box center [95, 490] width 821 height 61
click at [147, 315] on span "тебя" at bounding box center [161, 318] width 29 height 15
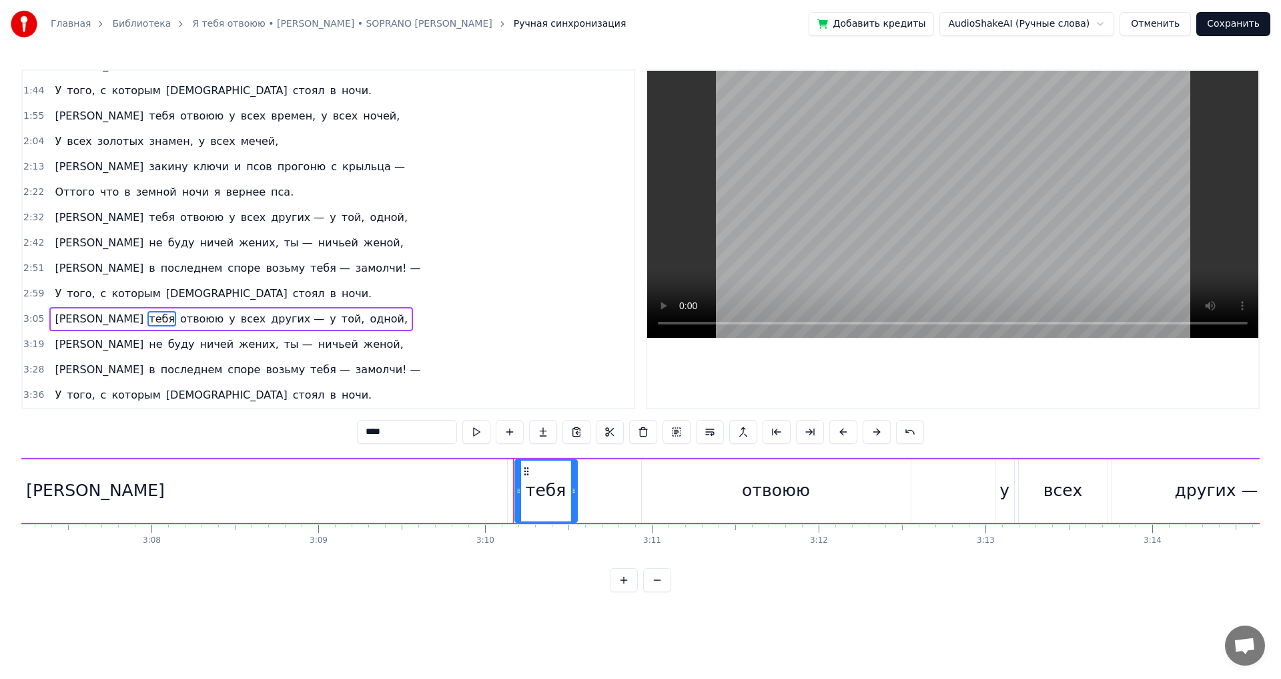
click at [59, 315] on span "[PERSON_NAME]" at bounding box center [98, 318] width 91 height 15
type input "*"
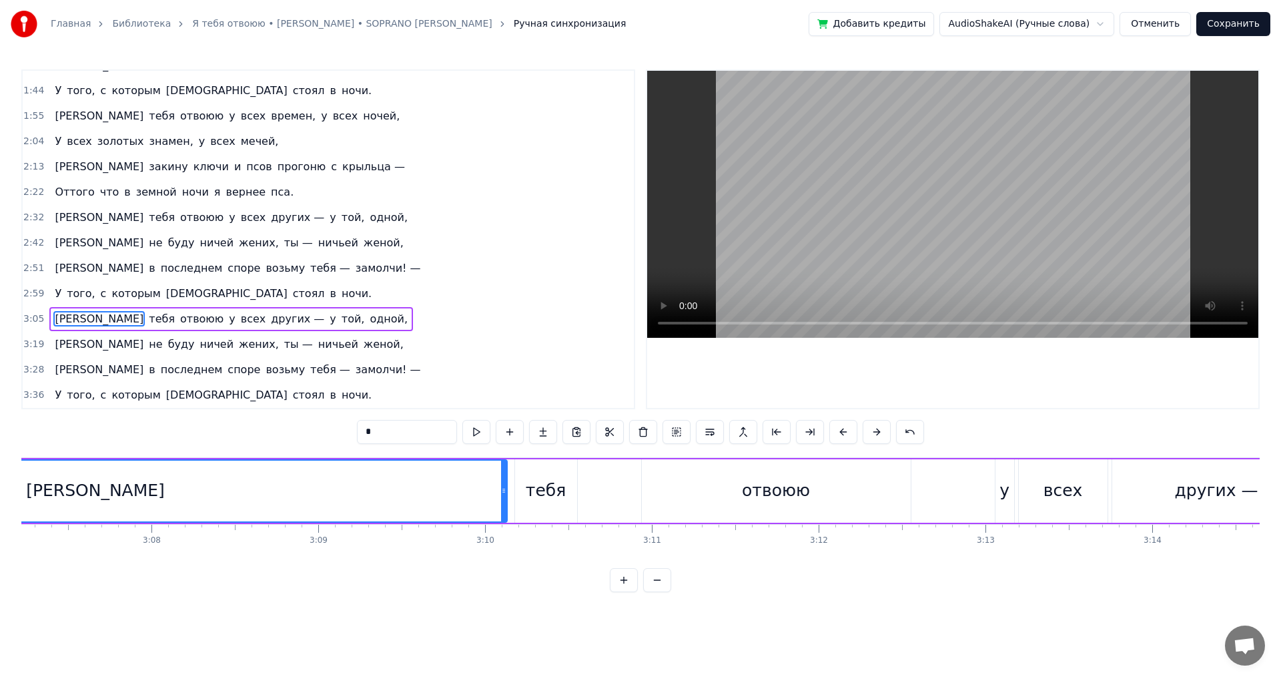
scroll to position [0, 30821]
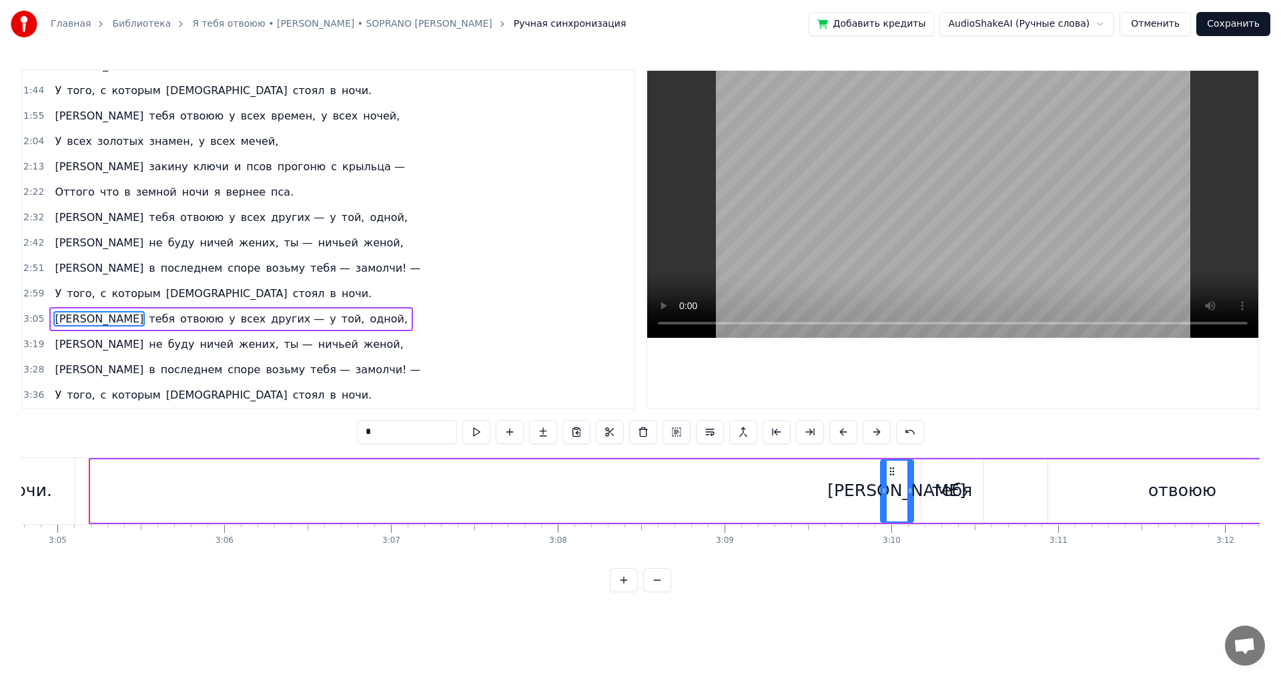
drag, startPoint x: 95, startPoint y: 484, endPoint x: 884, endPoint y: 508, distance: 789.6
click at [884, 508] on div at bounding box center [883, 490] width 5 height 61
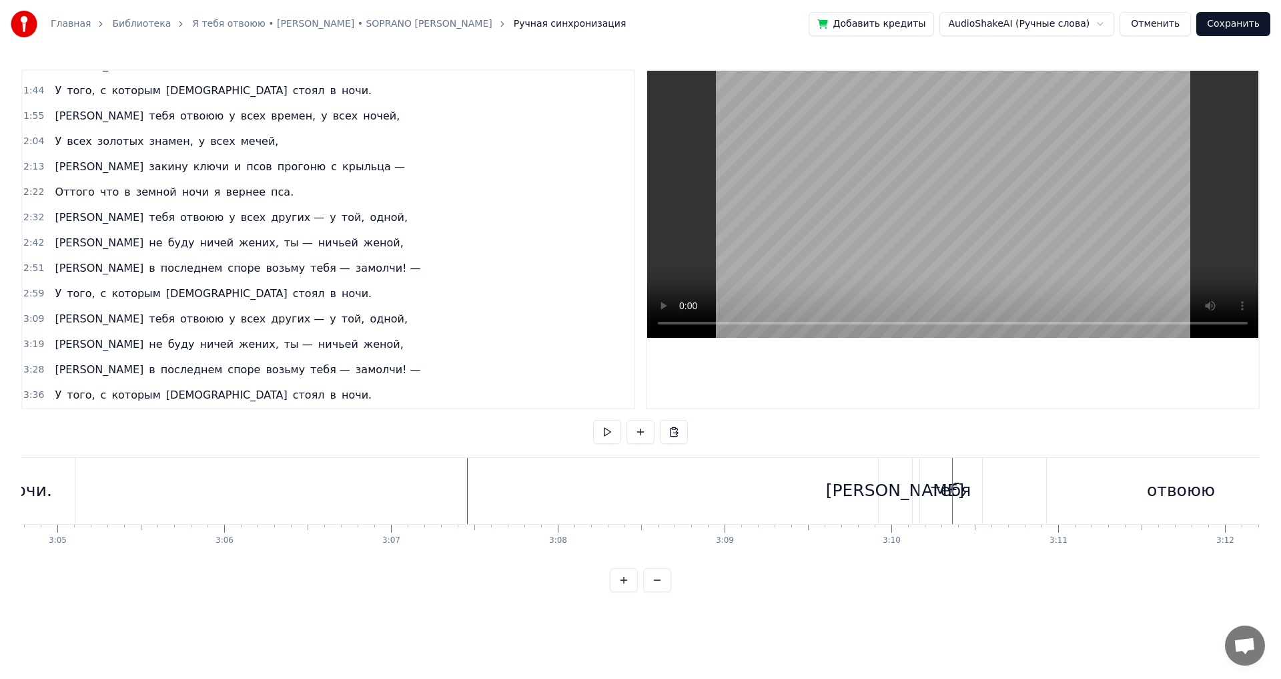
click at [889, 495] on div "[PERSON_NAME]" at bounding box center [895, 491] width 33 height 66
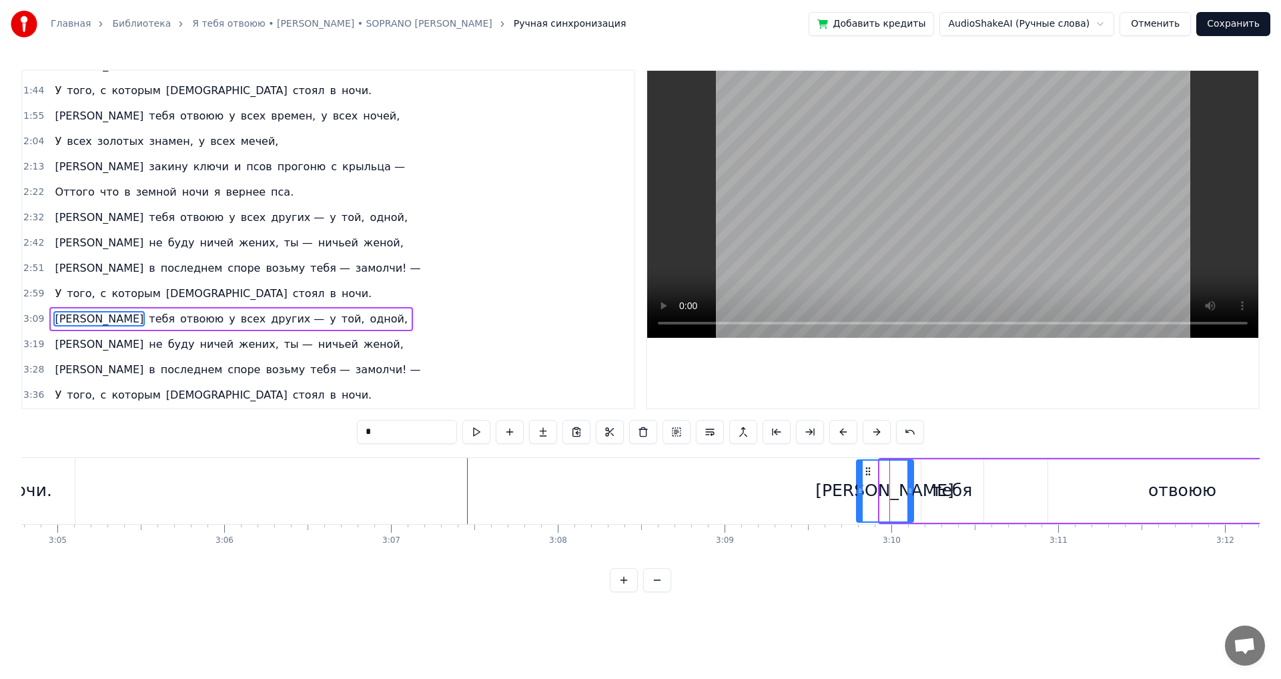
drag, startPoint x: 885, startPoint y: 494, endPoint x: 861, endPoint y: 494, distance: 23.4
click at [861, 494] on icon at bounding box center [859, 490] width 5 height 11
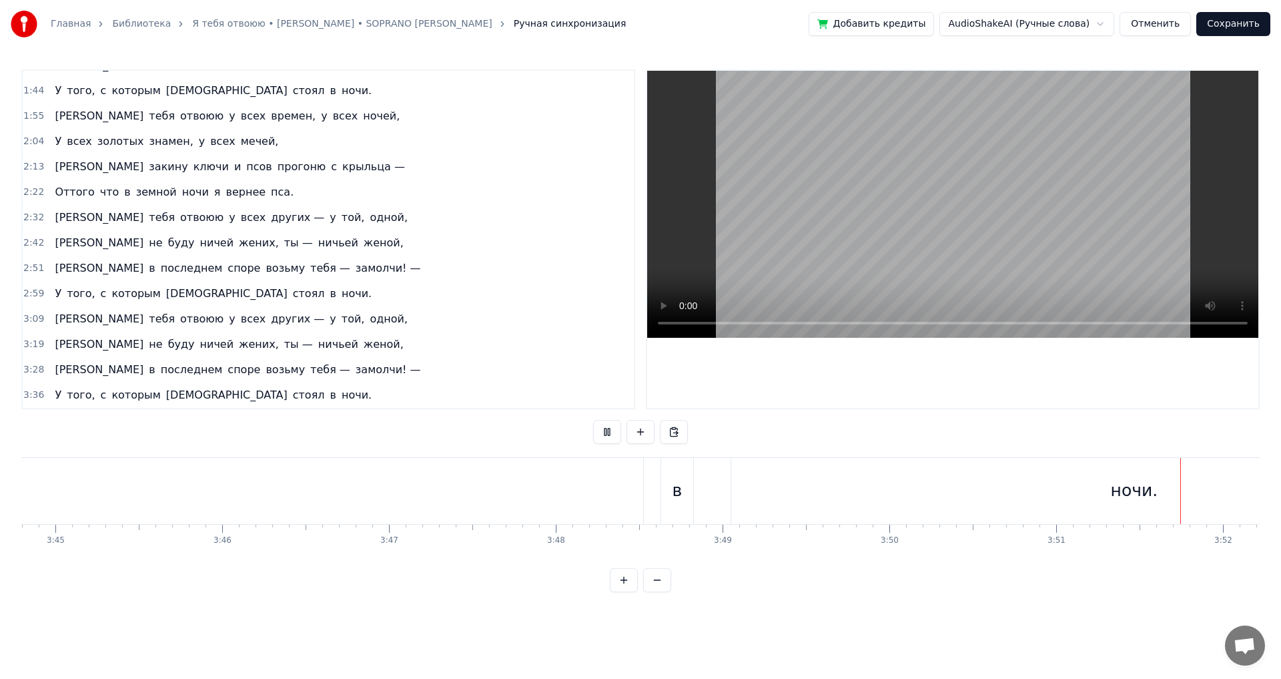
scroll to position [0, 38603]
click at [83, 496] on div "ночи." at bounding box center [26, 491] width 806 height 66
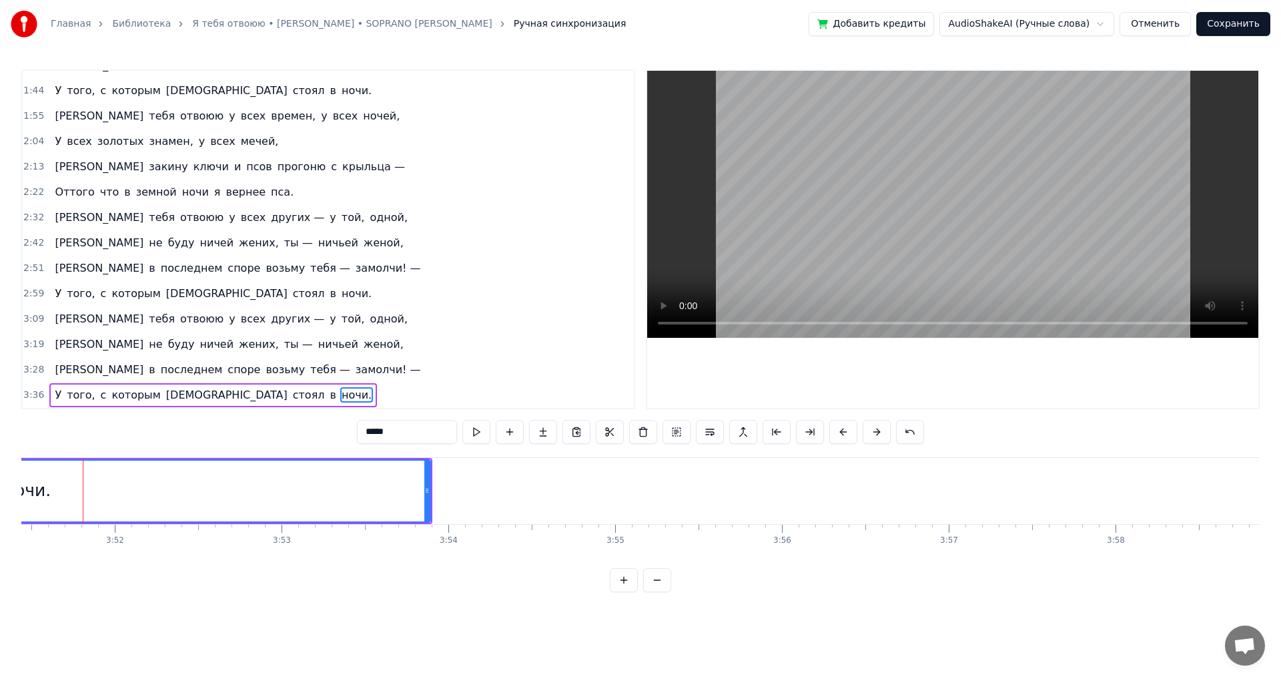
scroll to position [0, 38598]
drag, startPoint x: 435, startPoint y: 488, endPoint x: 384, endPoint y: 492, distance: 50.8
click at [197, 488] on div "ночи." at bounding box center [32, 490] width 807 height 63
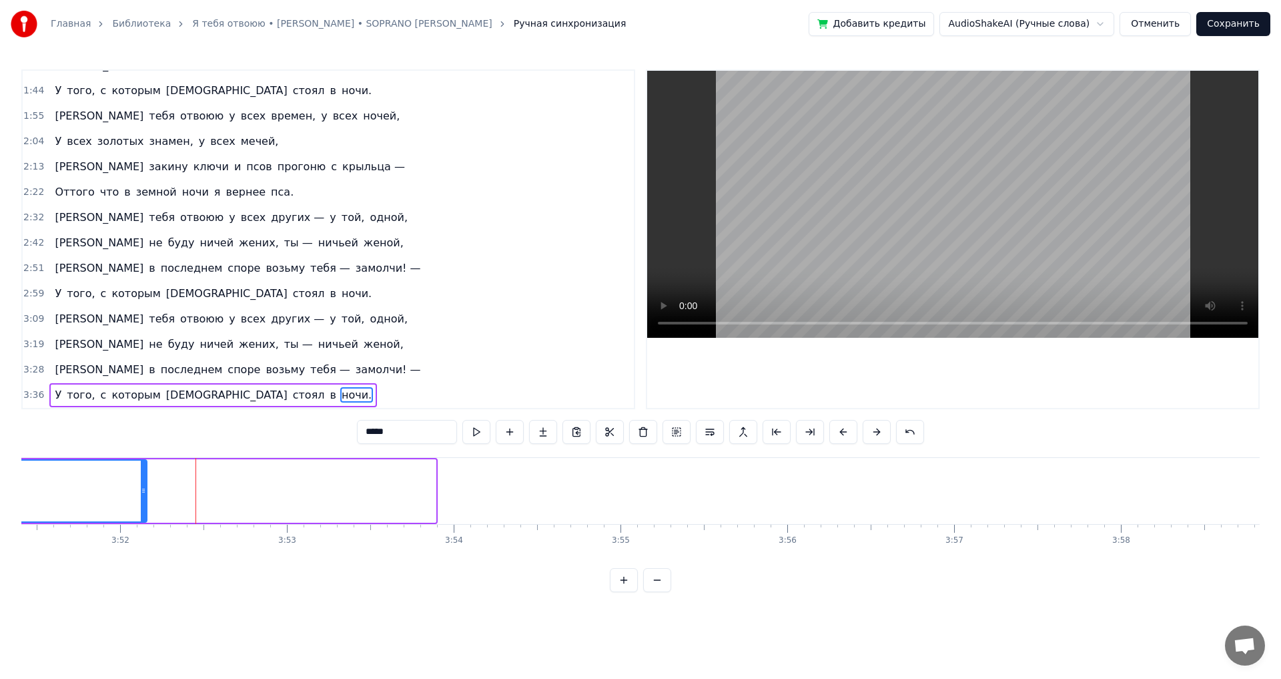
drag, startPoint x: 434, startPoint y: 492, endPoint x: 142, endPoint y: 489, distance: 291.6
click at [142, 489] on icon at bounding box center [143, 490] width 5 height 11
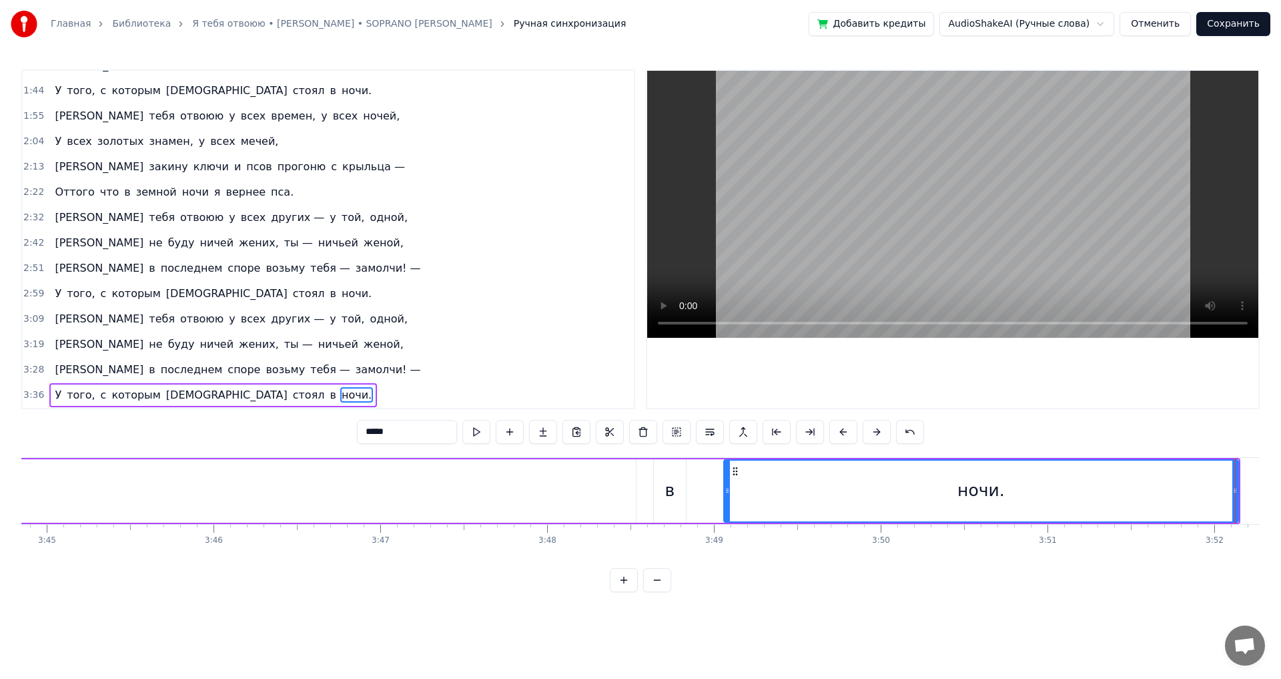
scroll to position [0, 37477]
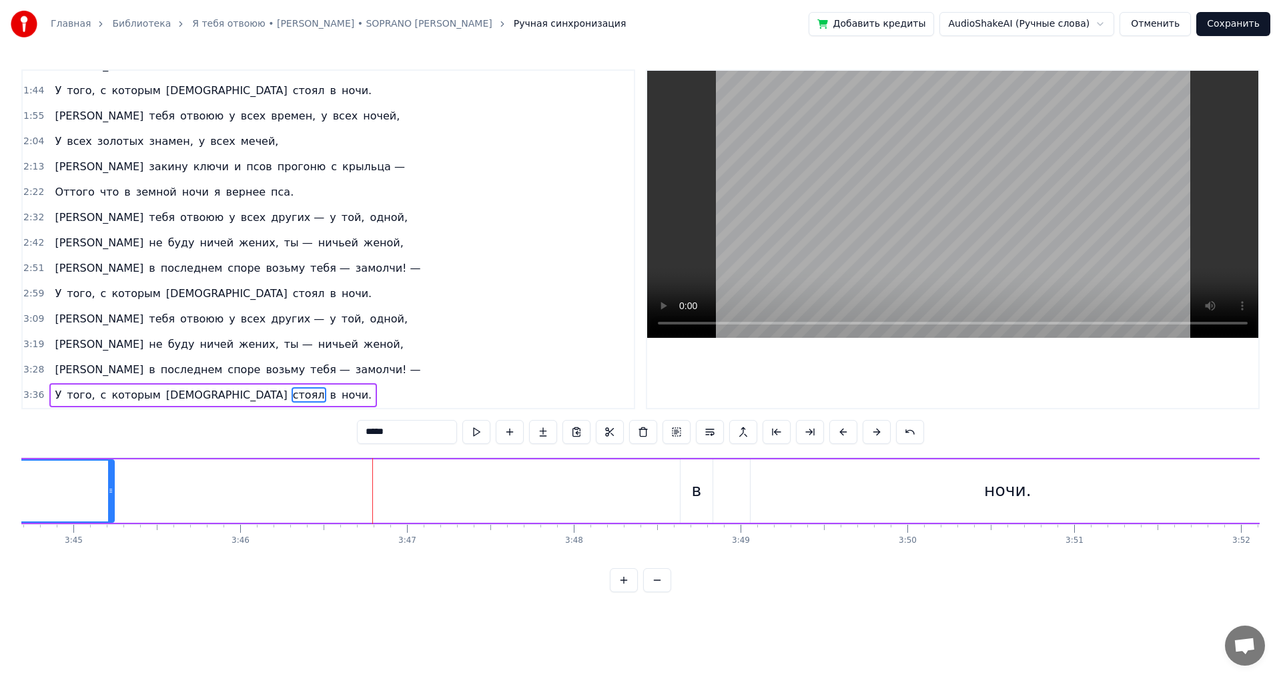
drag, startPoint x: 657, startPoint y: 487, endPoint x: 236, endPoint y: 494, distance: 421.1
click at [108, 501] on div at bounding box center [110, 490] width 5 height 61
click at [694, 486] on div "в" at bounding box center [697, 490] width 10 height 25
type input "*"
drag, startPoint x: 703, startPoint y: 491, endPoint x: 618, endPoint y: 498, distance: 84.3
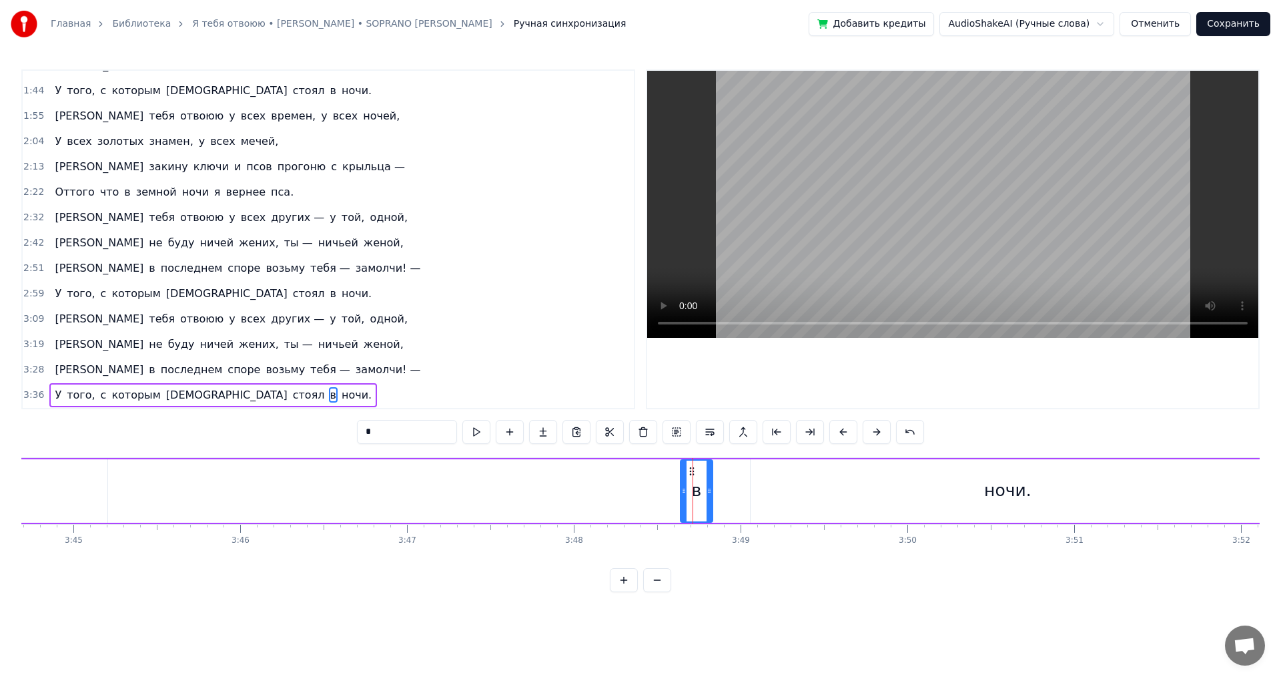
click at [698, 480] on div "в" at bounding box center [697, 490] width 10 height 25
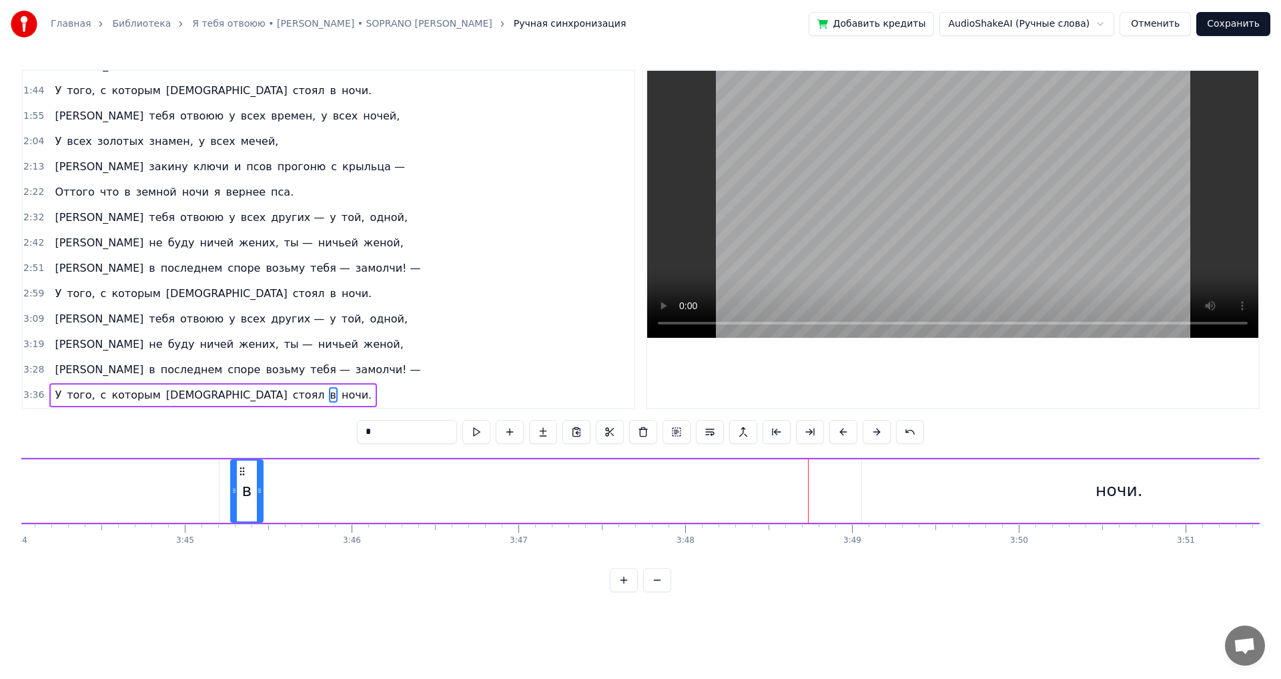
scroll to position [0, 37362]
drag, startPoint x: 692, startPoint y: 470, endPoint x: 316, endPoint y: 496, distance: 377.1
click at [316, 496] on div "в" at bounding box center [320, 490] width 31 height 61
click at [1063, 485] on div "ночи." at bounding box center [1122, 490] width 514 height 63
type input "*****"
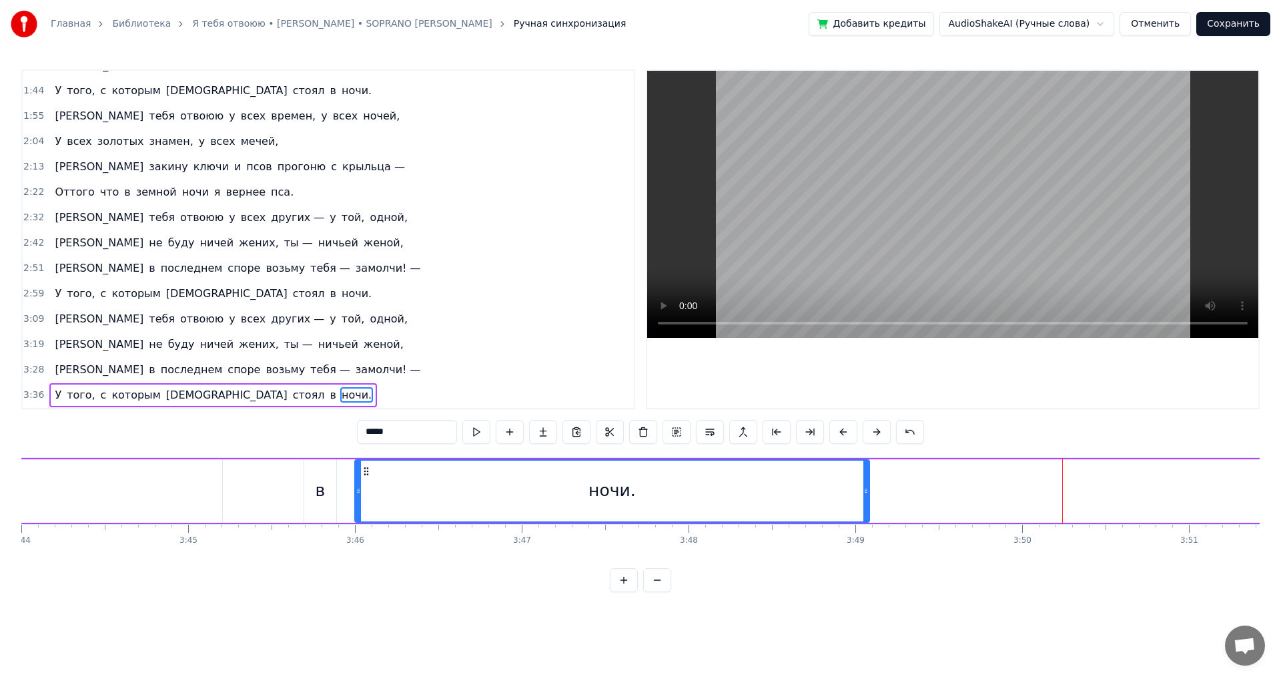
drag, startPoint x: 876, startPoint y: 468, endPoint x: 366, endPoint y: 483, distance: 510.6
click at [366, 483] on div "ночи." at bounding box center [612, 490] width 513 height 61
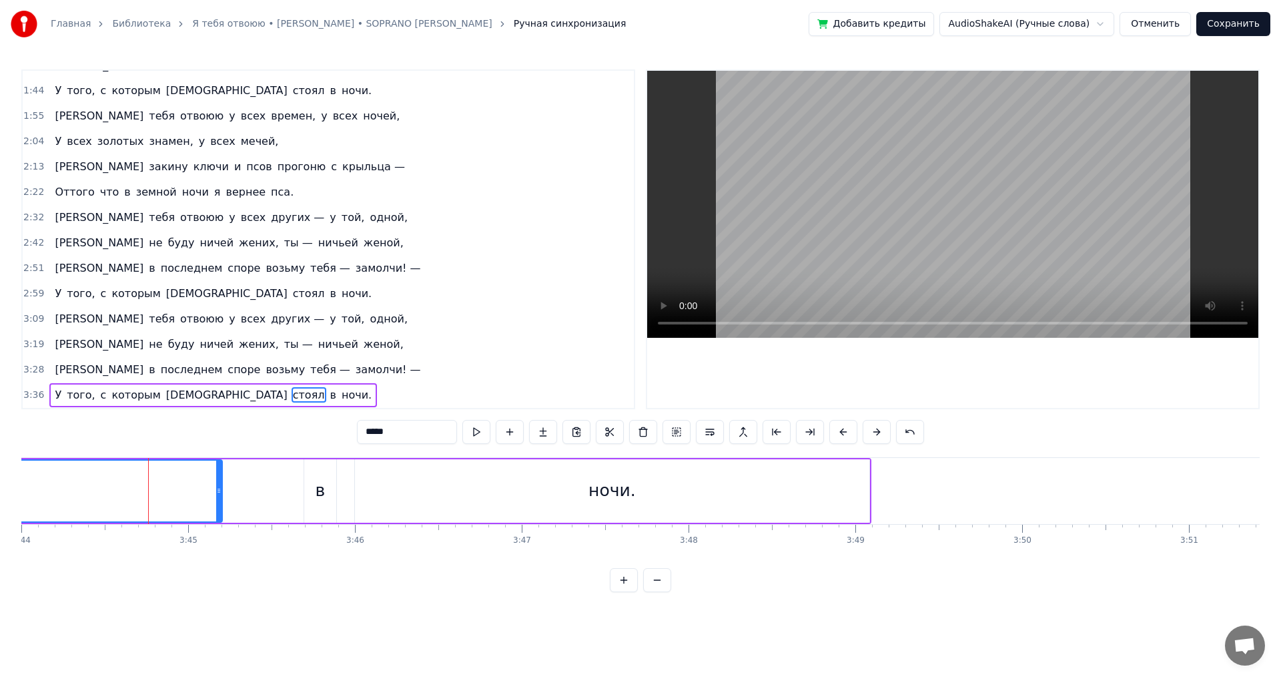
click at [322, 488] on div "в" at bounding box center [321, 490] width 10 height 25
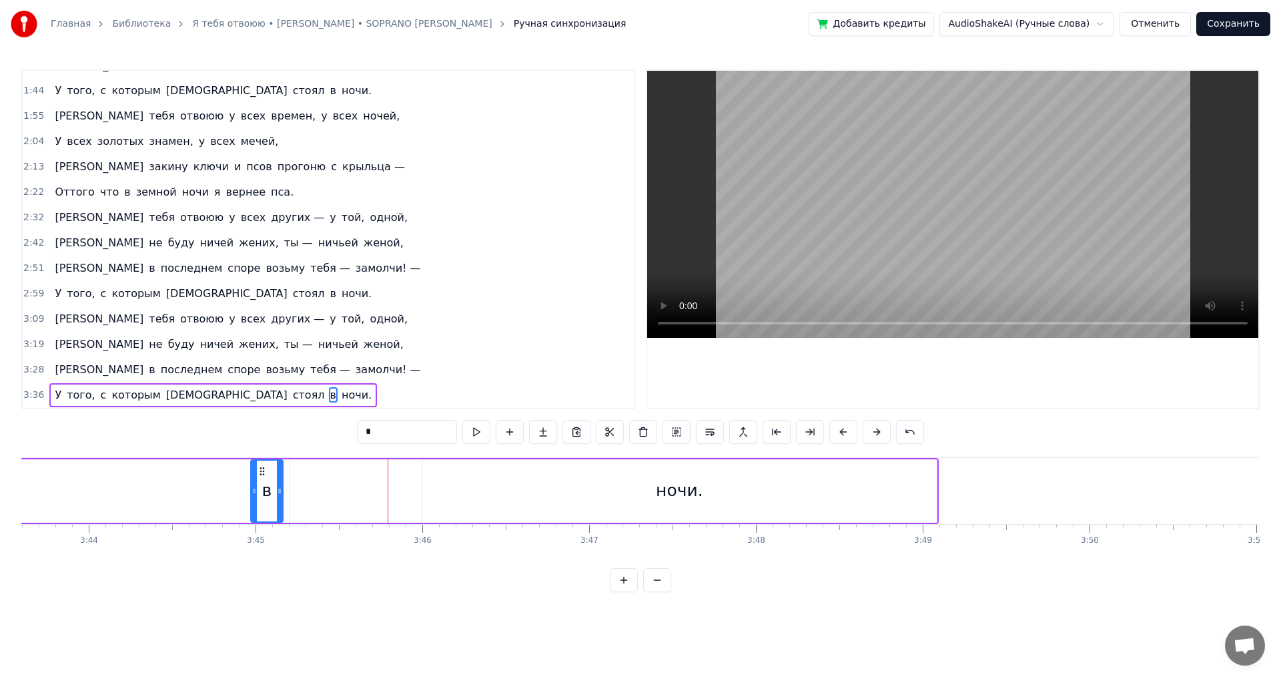
scroll to position [0, 37289]
click at [312, 470] on icon at bounding box center [311, 471] width 11 height 11
click at [659, 492] on div "ночи." at bounding box center [685, 490] width 514 height 63
type input "*****"
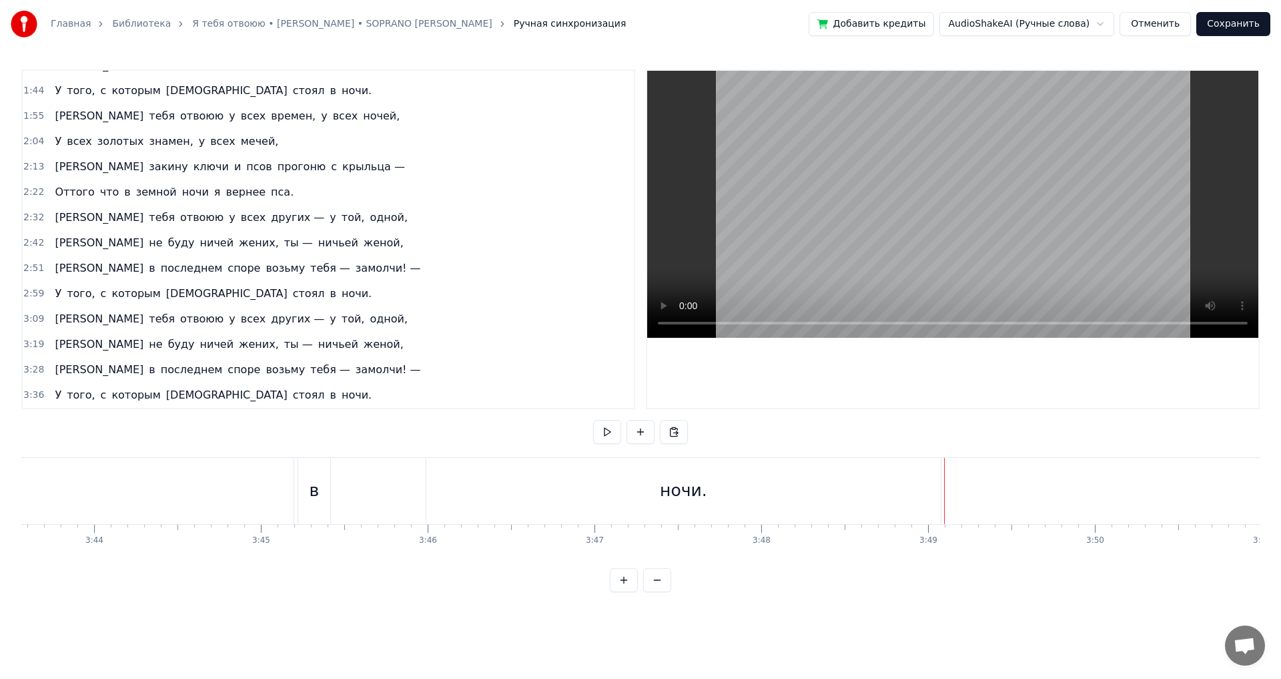
click at [922, 486] on div "ночи." at bounding box center [683, 491] width 514 height 66
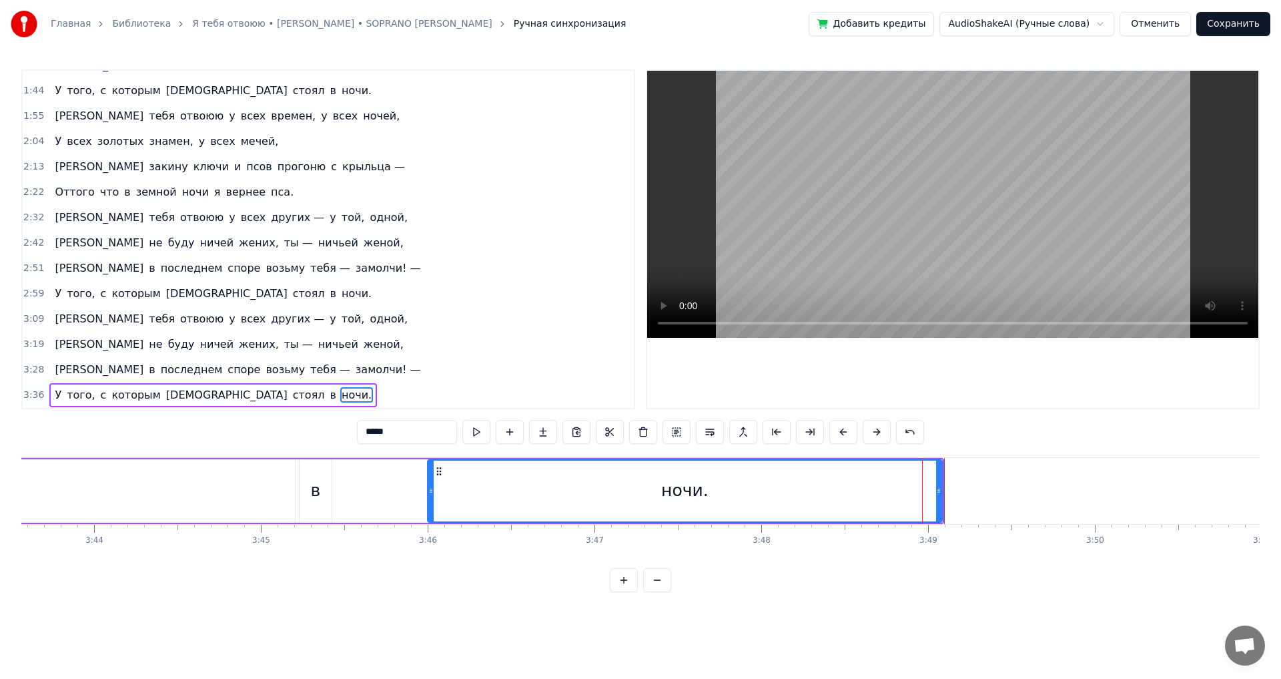
click at [940, 492] on div "ночи." at bounding box center [685, 490] width 516 height 63
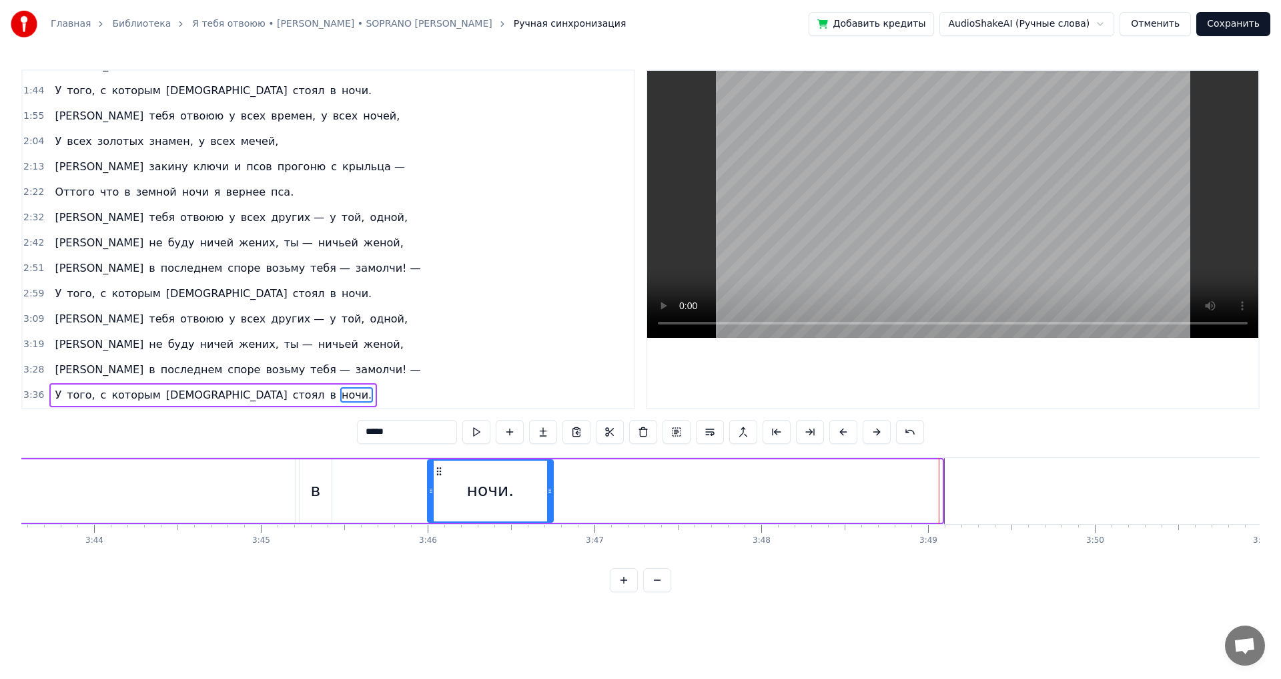
drag, startPoint x: 937, startPoint y: 492, endPoint x: 522, endPoint y: 488, distance: 415.0
click at [547, 488] on icon at bounding box center [549, 490] width 5 height 11
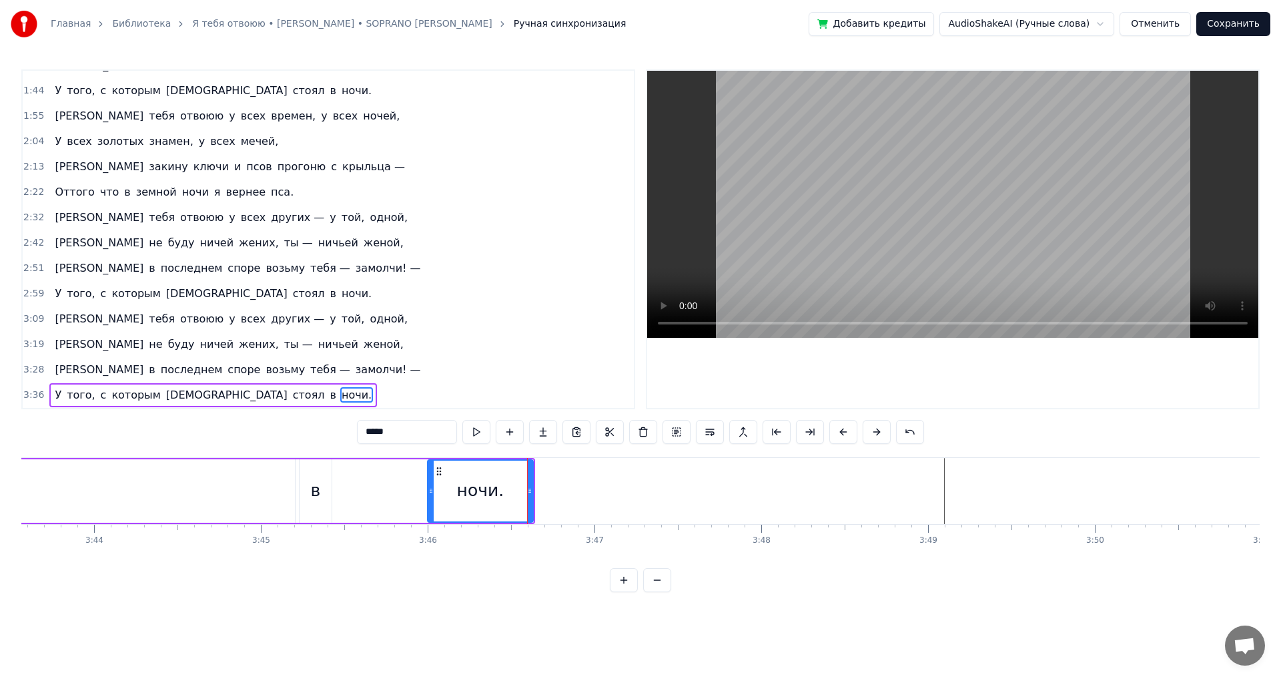
click at [452, 480] on div "ночи." at bounding box center [480, 490] width 104 height 61
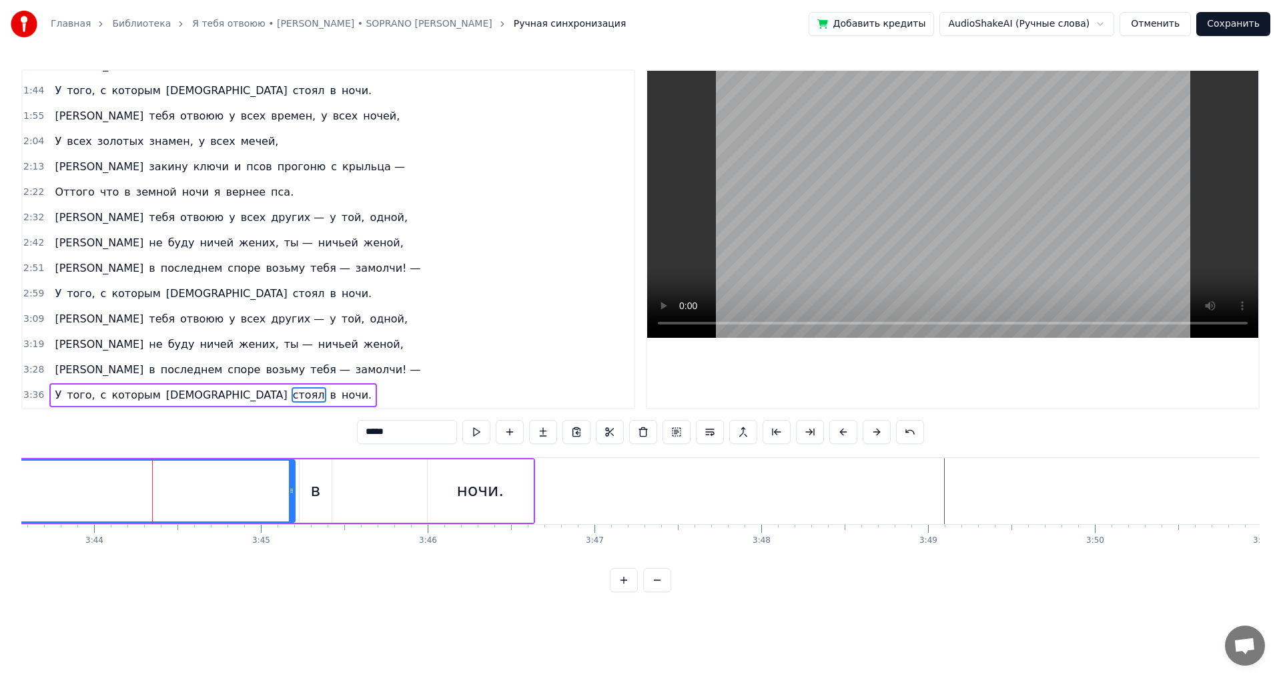
scroll to position [0, 36656]
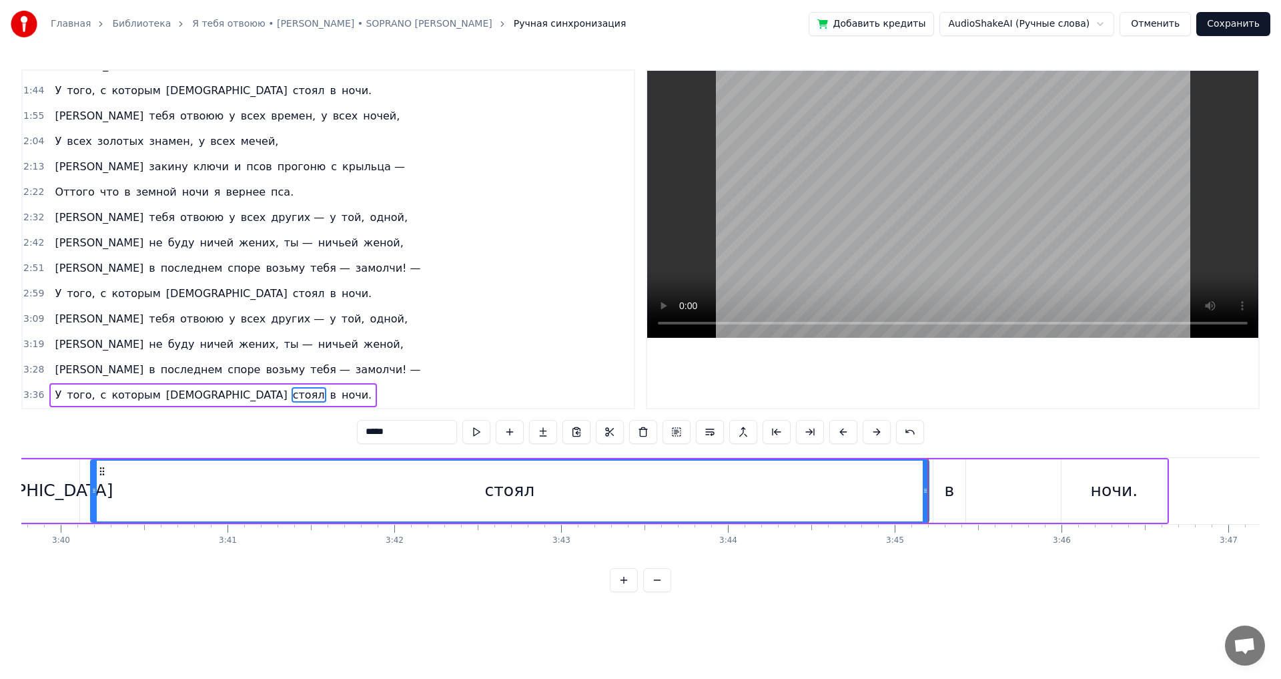
click at [100, 496] on div "стоял" at bounding box center [509, 490] width 837 height 61
click at [537, 489] on div "стоял" at bounding box center [509, 490] width 837 height 61
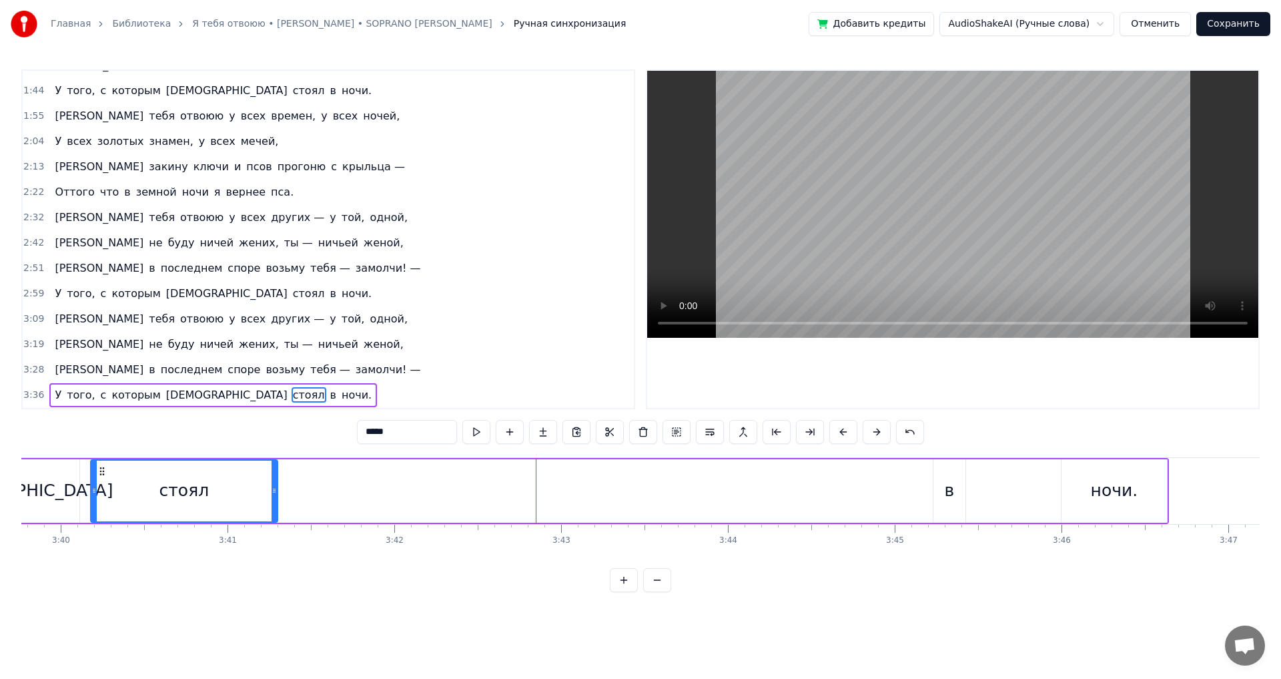
drag, startPoint x: 927, startPoint y: 490, endPoint x: 276, endPoint y: 496, distance: 651.2
click at [276, 496] on div at bounding box center [274, 490] width 5 height 61
click at [23, 474] on div "[DEMOGRAPHIC_DATA]" at bounding box center [18, 490] width 122 height 63
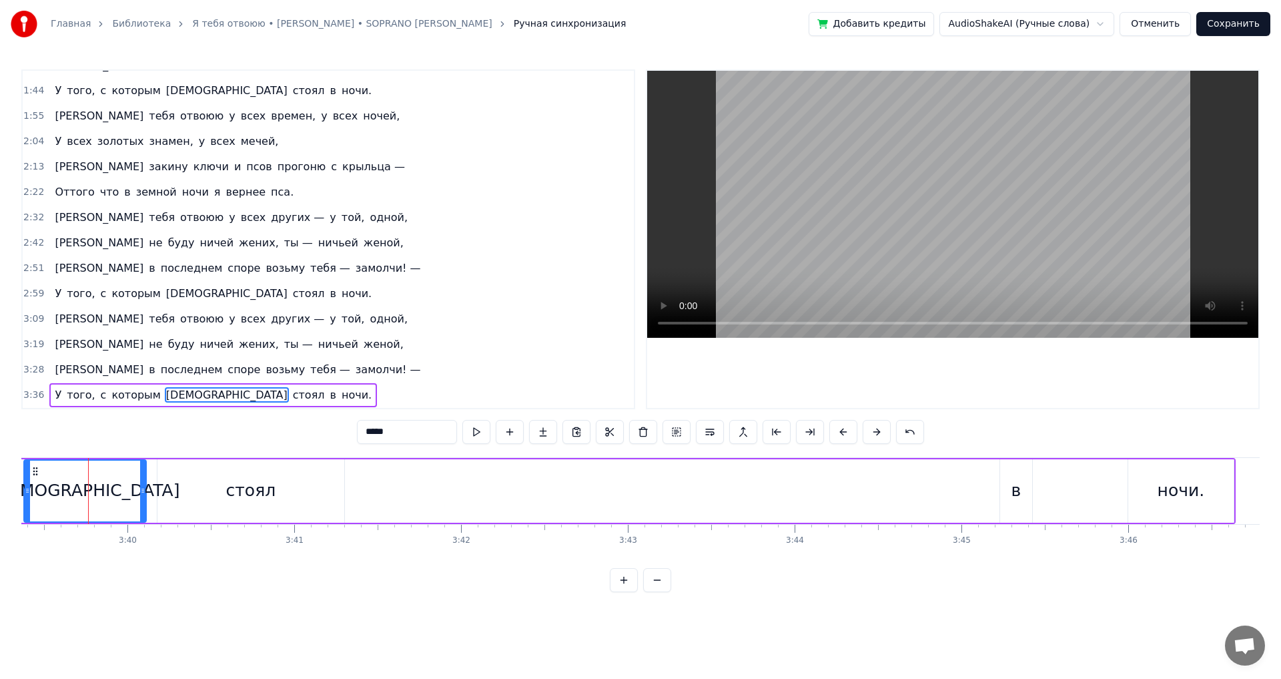
scroll to position [0, 36522]
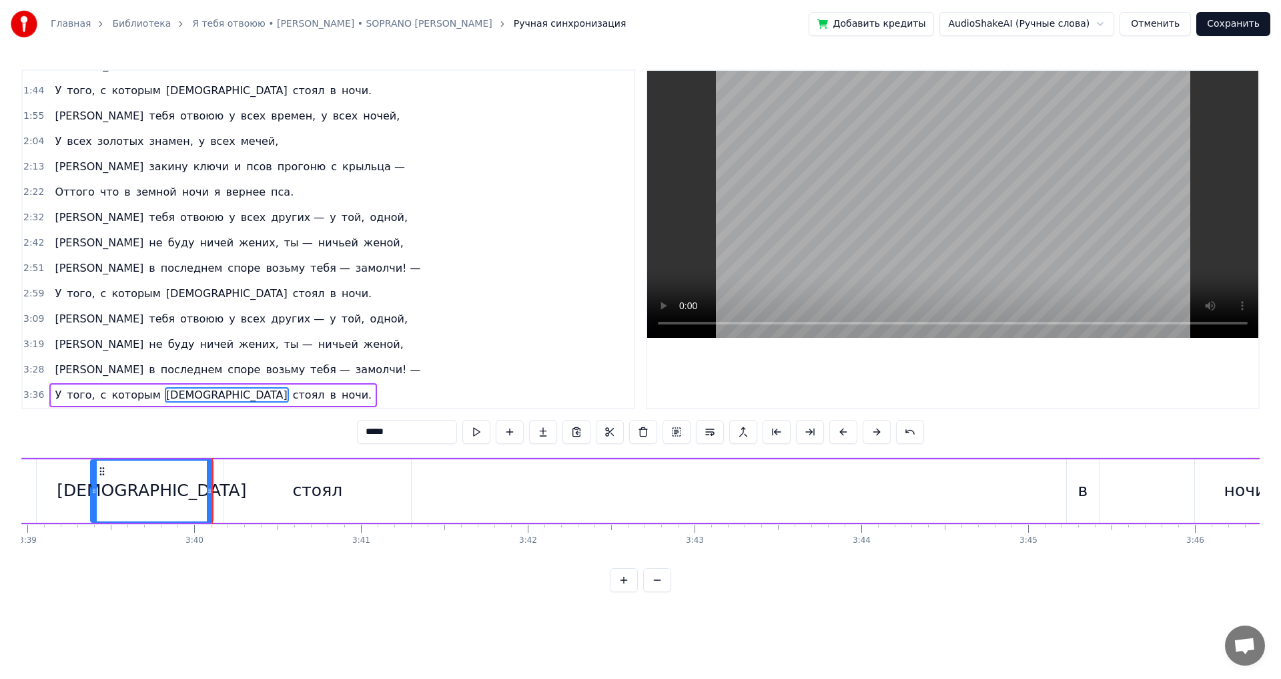
click at [54, 389] on span "У" at bounding box center [57, 394] width 9 height 15
type input "*"
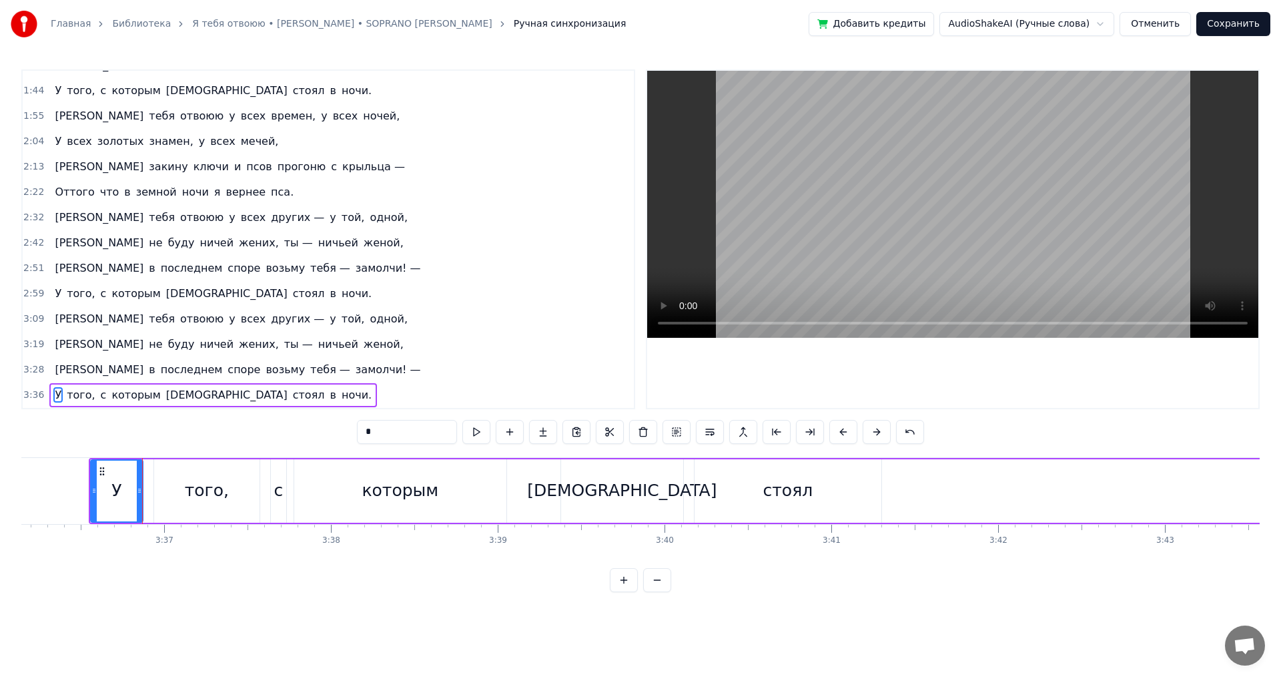
click at [146, 428] on div "0:40 Я тебя отвоюю у всех земель, у всех небес, 0:50 Оттого что лес — моя колыб…" at bounding box center [640, 330] width 1238 height 522
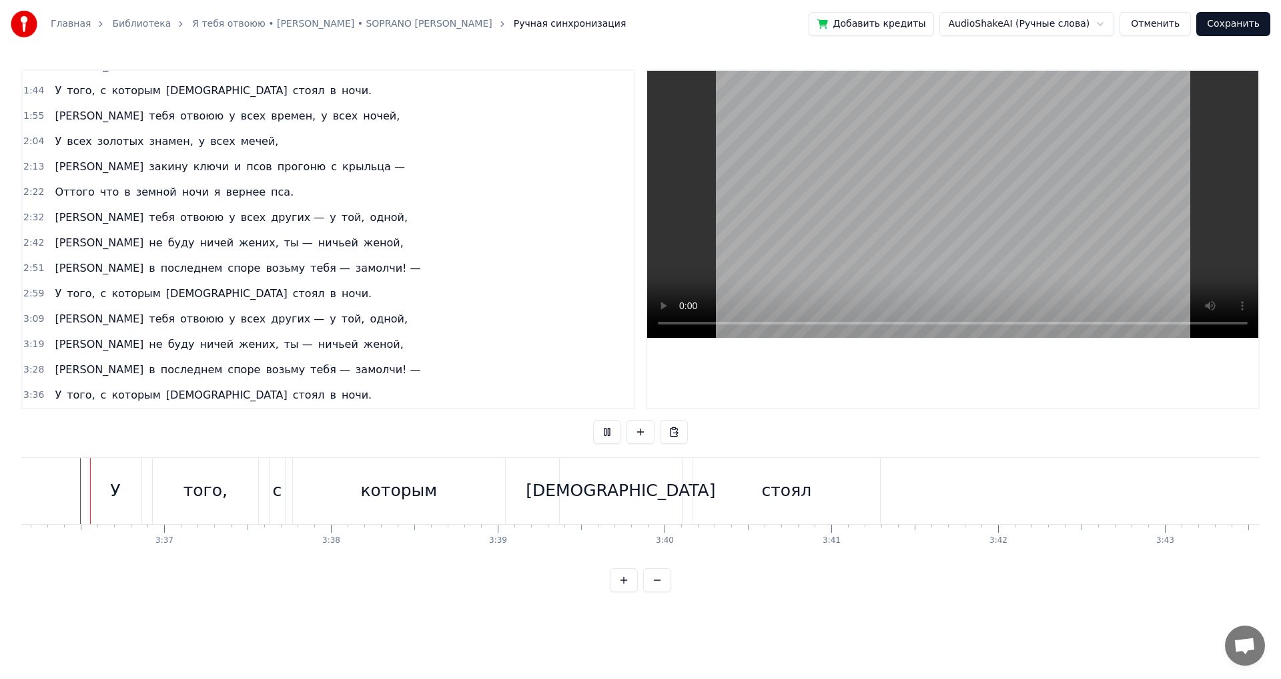
scroll to position [0, 36044]
click at [1092, 490] on div "У того, с которым [PERSON_NAME] стоял в ночи." at bounding box center [939, 491] width 1684 height 66
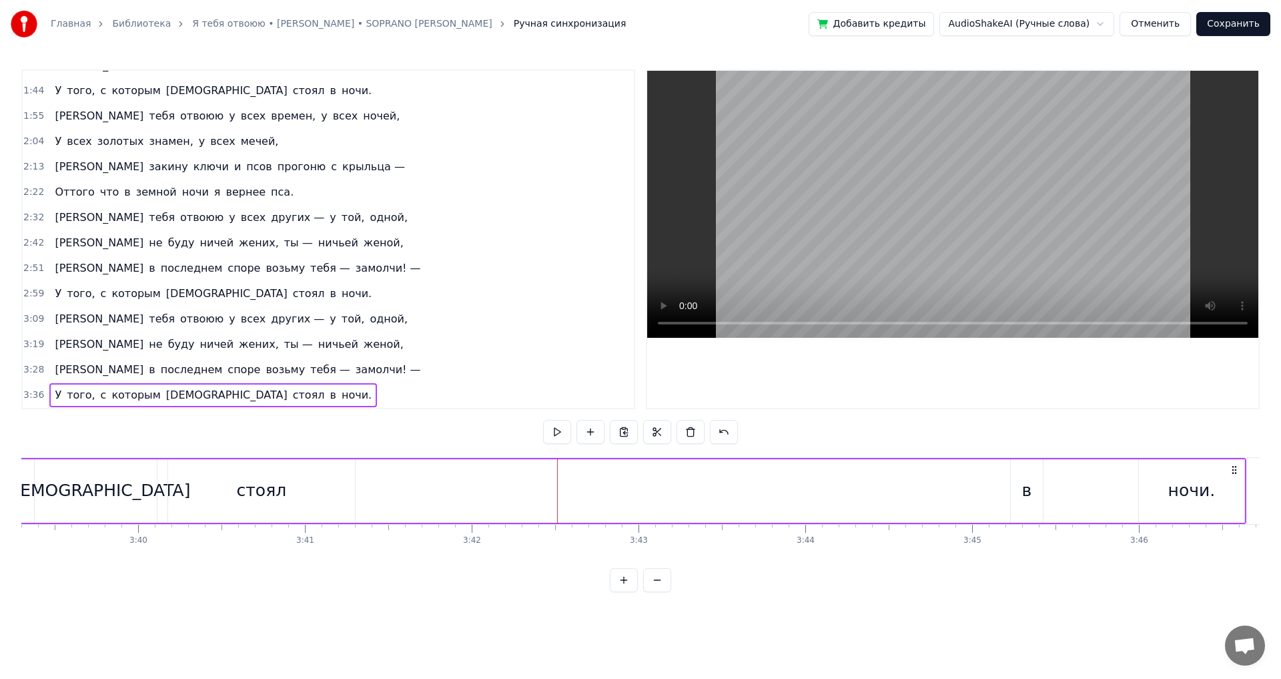
scroll to position [0, 36691]
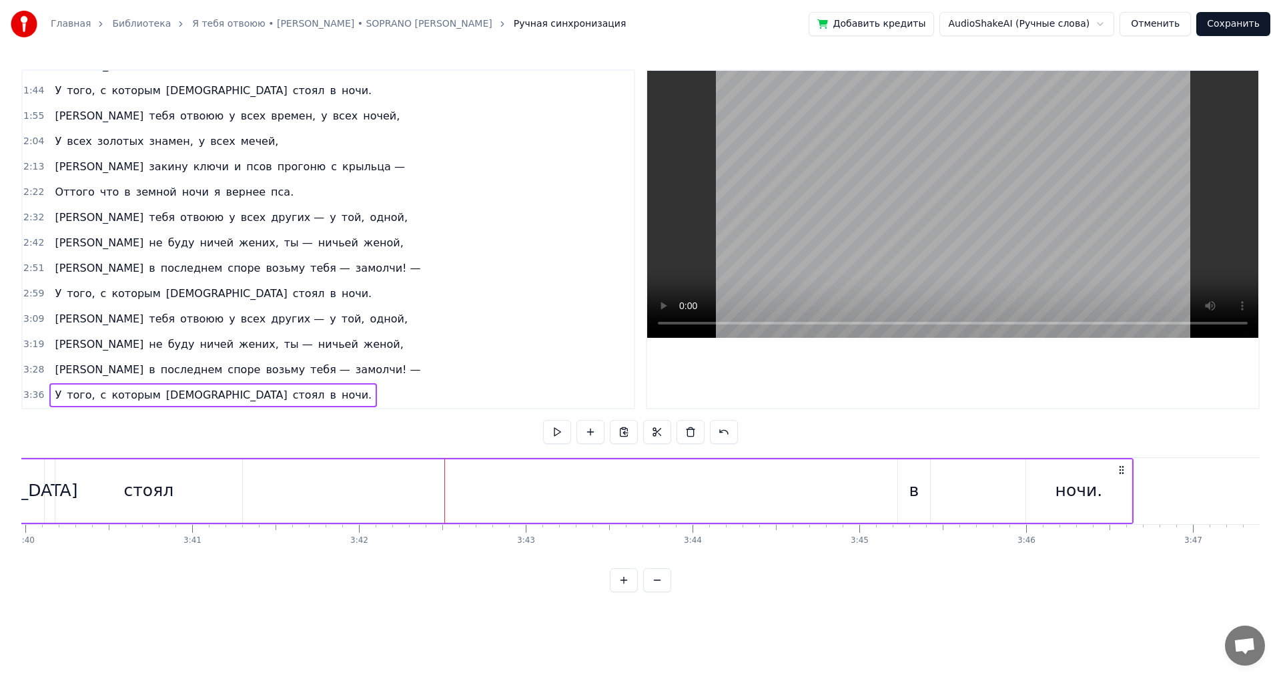
click at [907, 484] on div "в" at bounding box center [914, 490] width 32 height 63
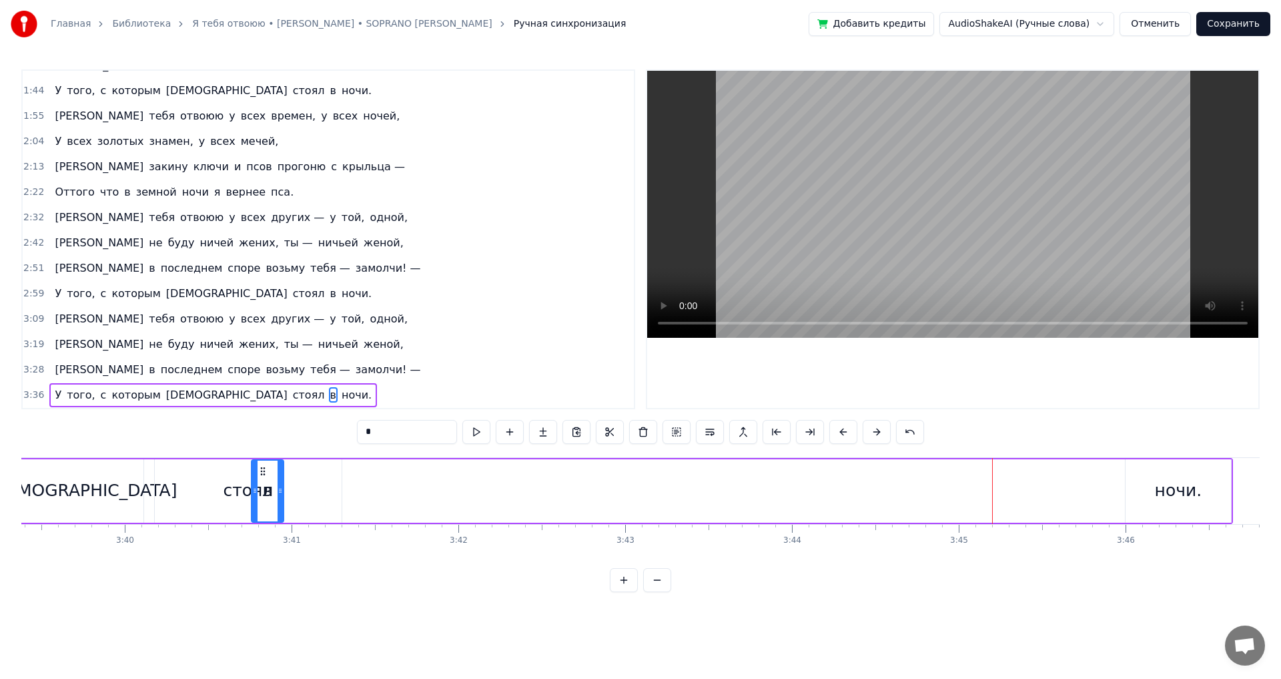
scroll to position [0, 36586]
drag, startPoint x: 909, startPoint y: 474, endPoint x: 328, endPoint y: 476, distance: 581.1
click at [320, 476] on icon at bounding box center [314, 471] width 11 height 11
drag, startPoint x: 346, startPoint y: 489, endPoint x: 330, endPoint y: 486, distance: 15.6
click at [337, 489] on icon at bounding box center [338, 490] width 5 height 11
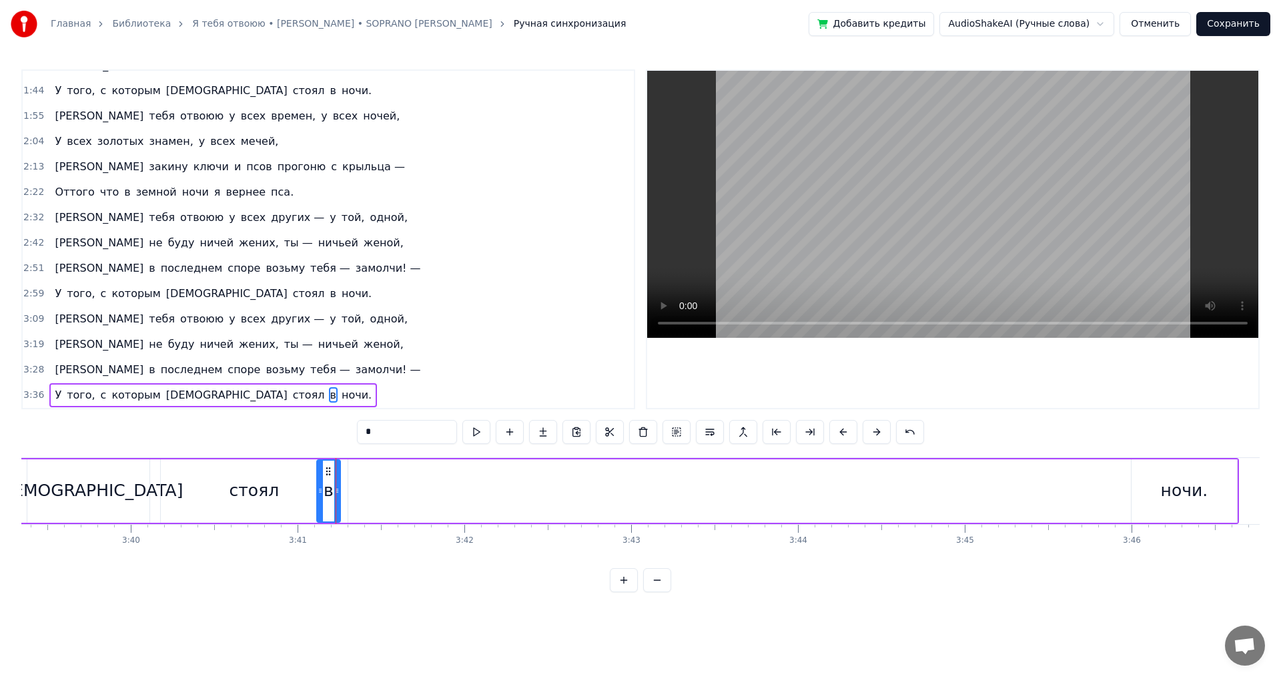
click at [268, 479] on div "стоял" at bounding box center [255, 490] width 50 height 25
drag, startPoint x: 343, startPoint y: 490, endPoint x: 317, endPoint y: 491, distance: 26.1
click at [317, 491] on icon at bounding box center [318, 490] width 5 height 11
click at [1163, 488] on div "ночи." at bounding box center [1184, 490] width 47 height 25
type input "*****"
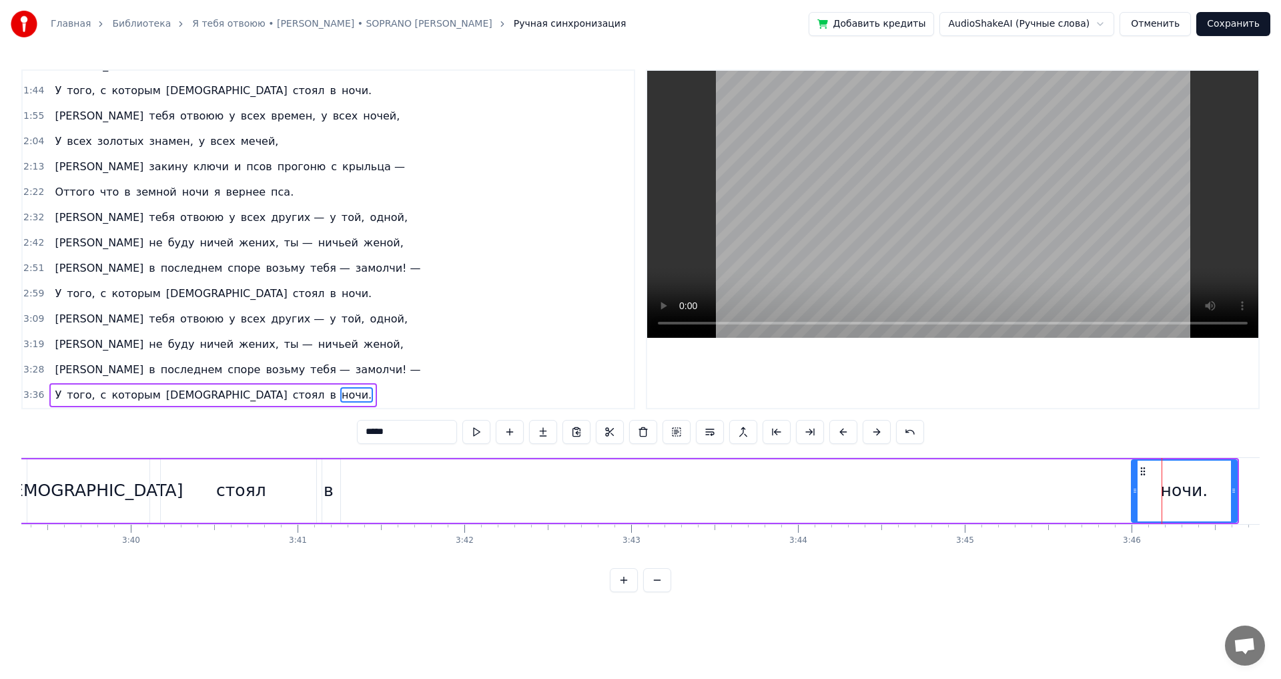
drag, startPoint x: 1169, startPoint y: 488, endPoint x: 529, endPoint y: 471, distance: 640.1
click at [444, 497] on div "У того, с которым [PERSON_NAME] стоял в ночи." at bounding box center [397, 491] width 1684 height 66
click at [1186, 488] on div "ночи." at bounding box center [1184, 490] width 47 height 25
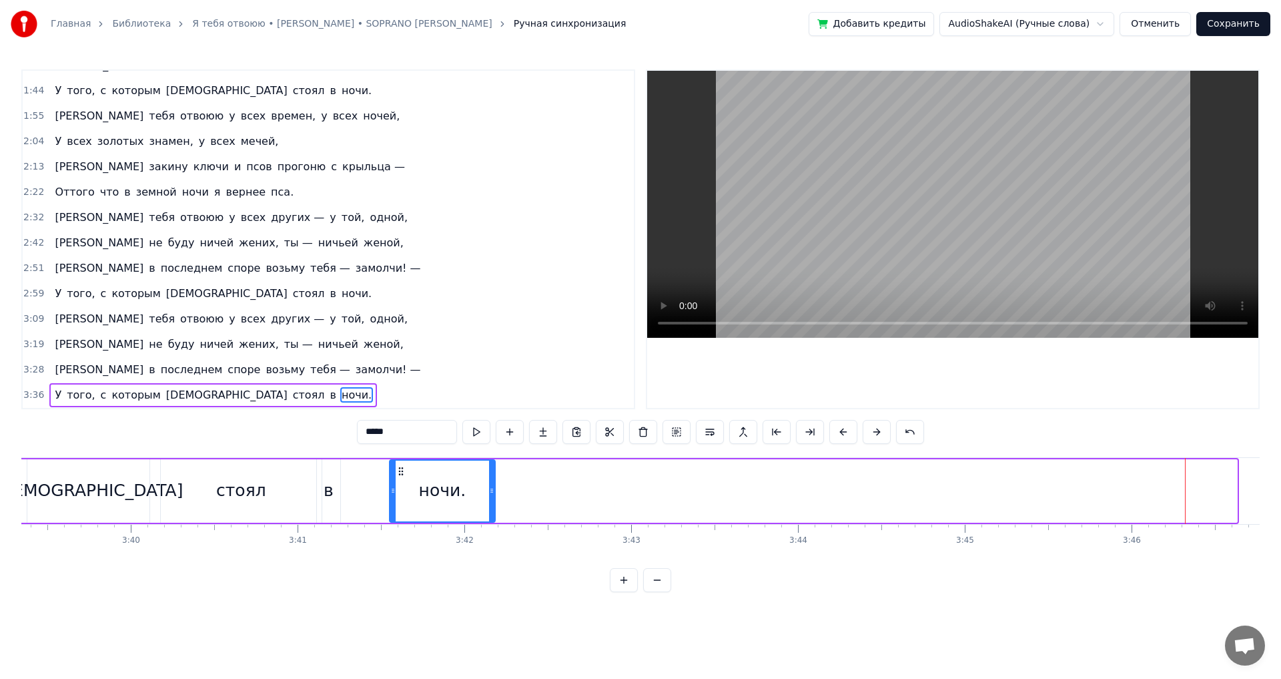
drag, startPoint x: 1142, startPoint y: 472, endPoint x: 396, endPoint y: 464, distance: 745.9
click at [396, 464] on div "ночи." at bounding box center [442, 490] width 104 height 61
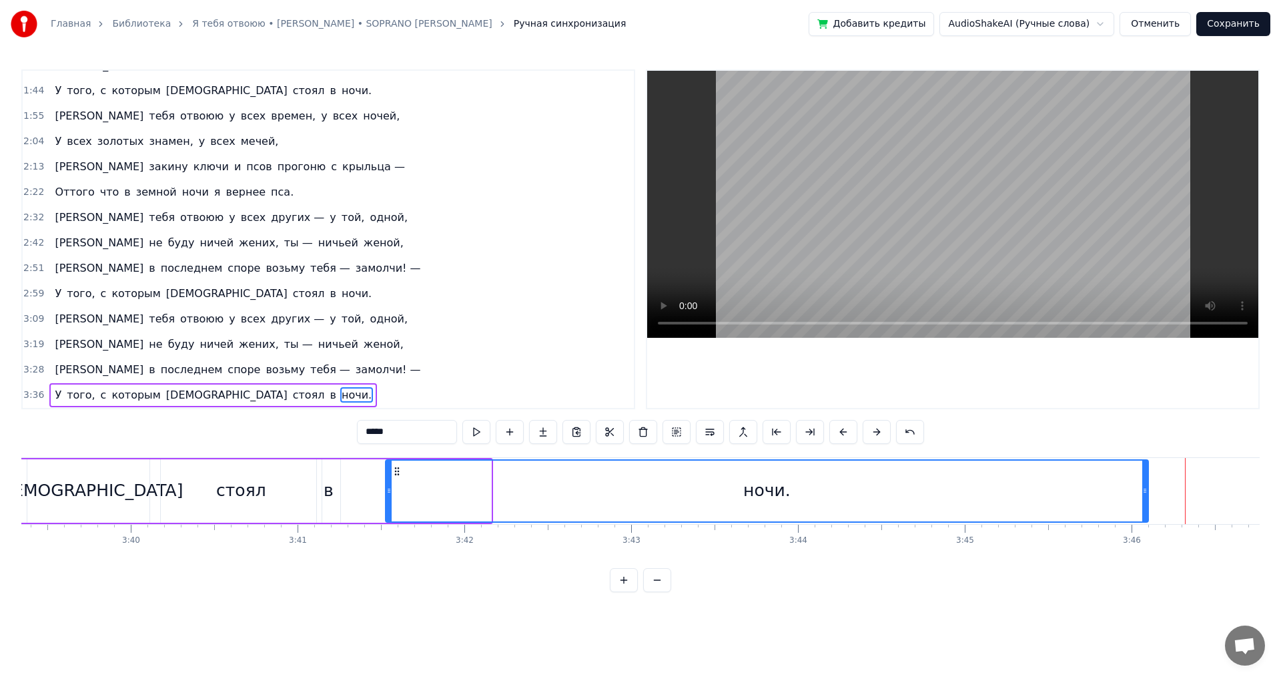
drag, startPoint x: 487, startPoint y: 492, endPoint x: 1144, endPoint y: 478, distance: 657.3
click at [1144, 478] on div at bounding box center [1144, 490] width 5 height 61
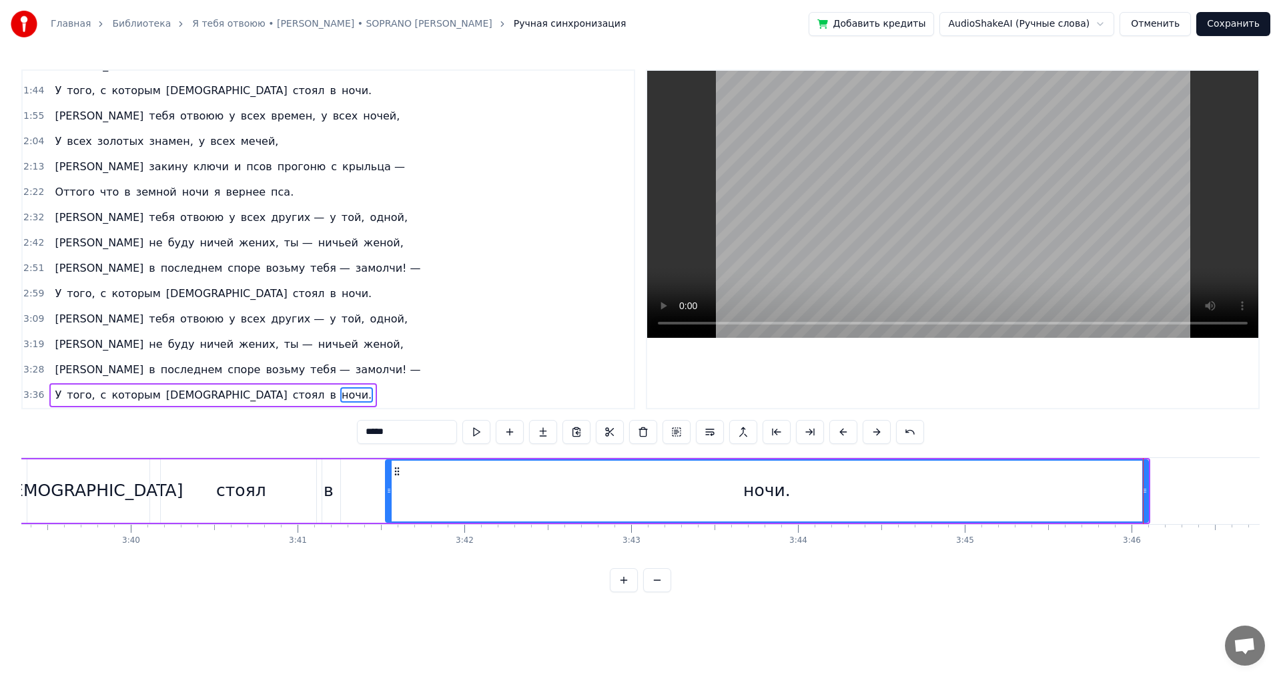
click at [323, 492] on div "в" at bounding box center [328, 490] width 23 height 63
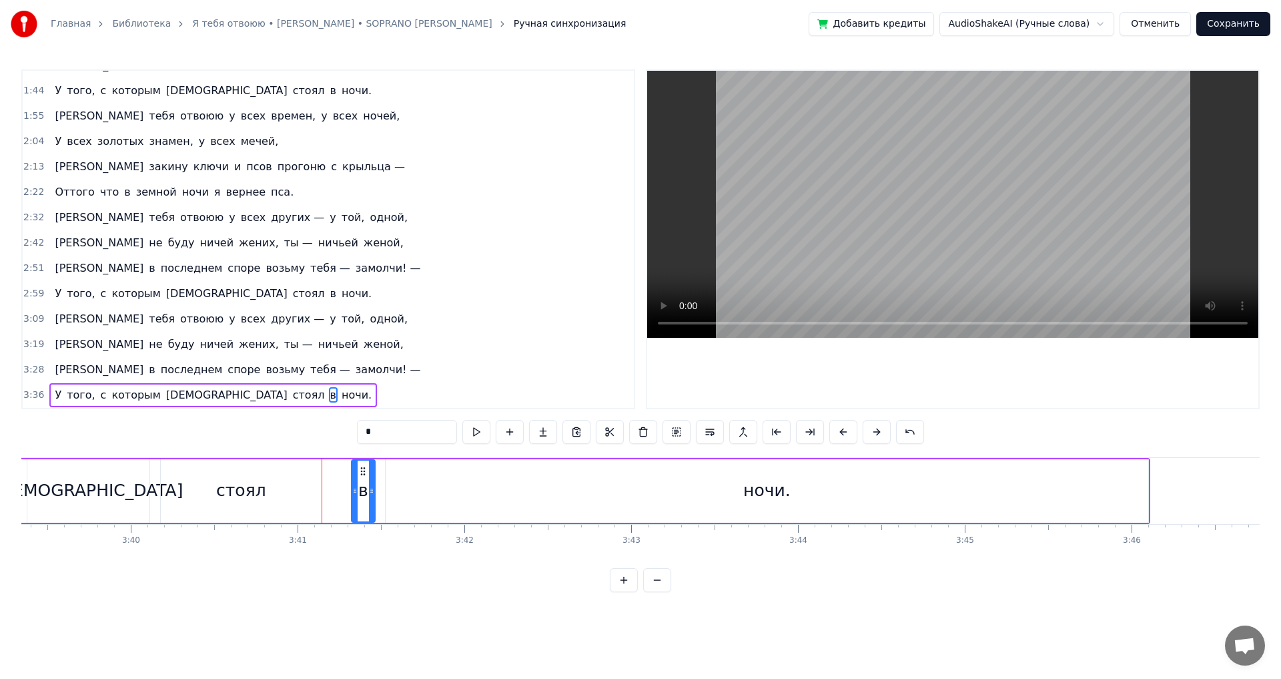
drag, startPoint x: 328, startPoint y: 474, endPoint x: 362, endPoint y: 474, distance: 34.7
click at [362, 474] on circle at bounding box center [361, 474] width 1 height 1
click at [79, 449] on div "0:40 Я тебя отвоюю у всех земель, у всех небес, 0:50 Оттого что лес — моя колыб…" at bounding box center [640, 330] width 1238 height 522
click at [160, 479] on div "стоял" at bounding box center [241, 490] width 162 height 63
type input "*****"
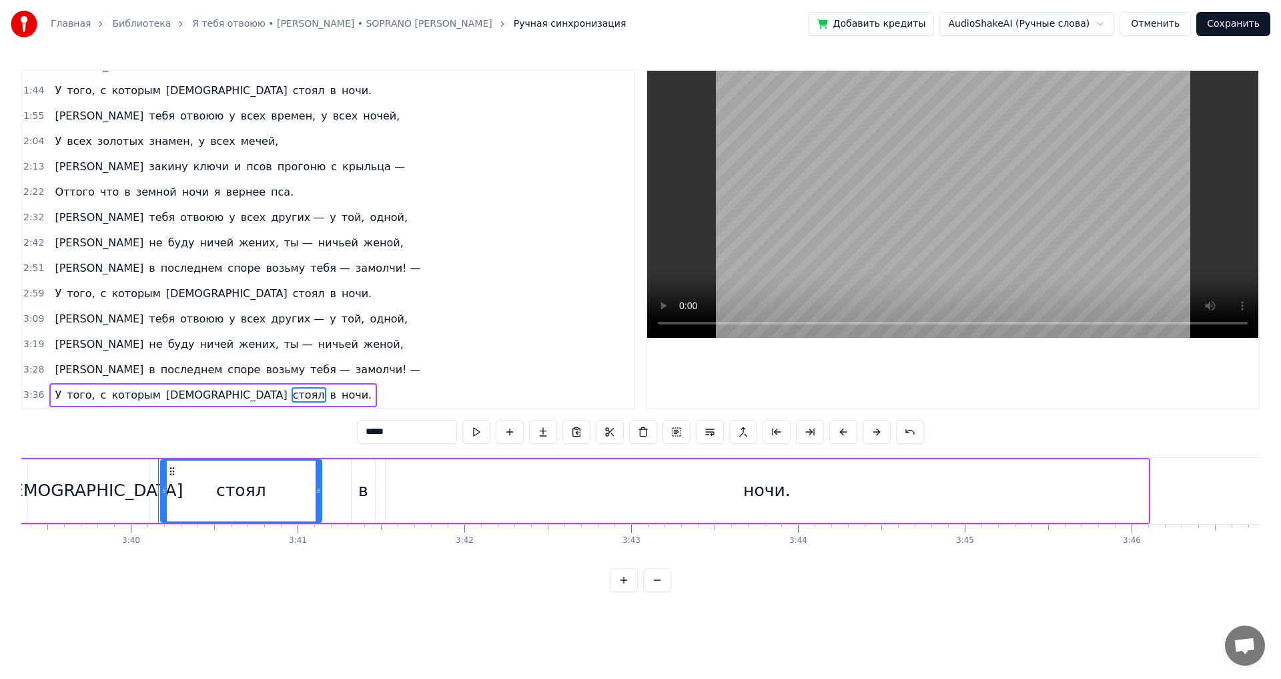
click at [154, 474] on div "У того, с которым [PERSON_NAME] стоял в ночи." at bounding box center [352, 491] width 1595 height 66
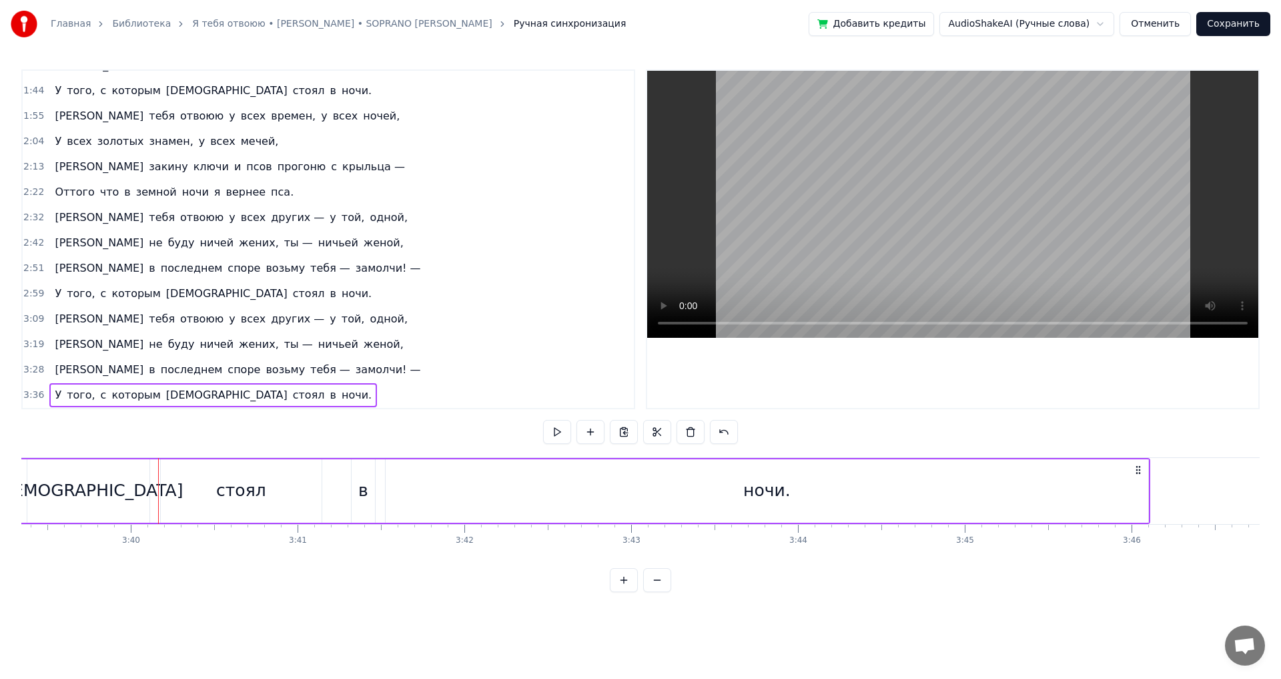
click at [152, 473] on div "У того, с которым [PERSON_NAME] стоял в ночи." at bounding box center [352, 491] width 1595 height 66
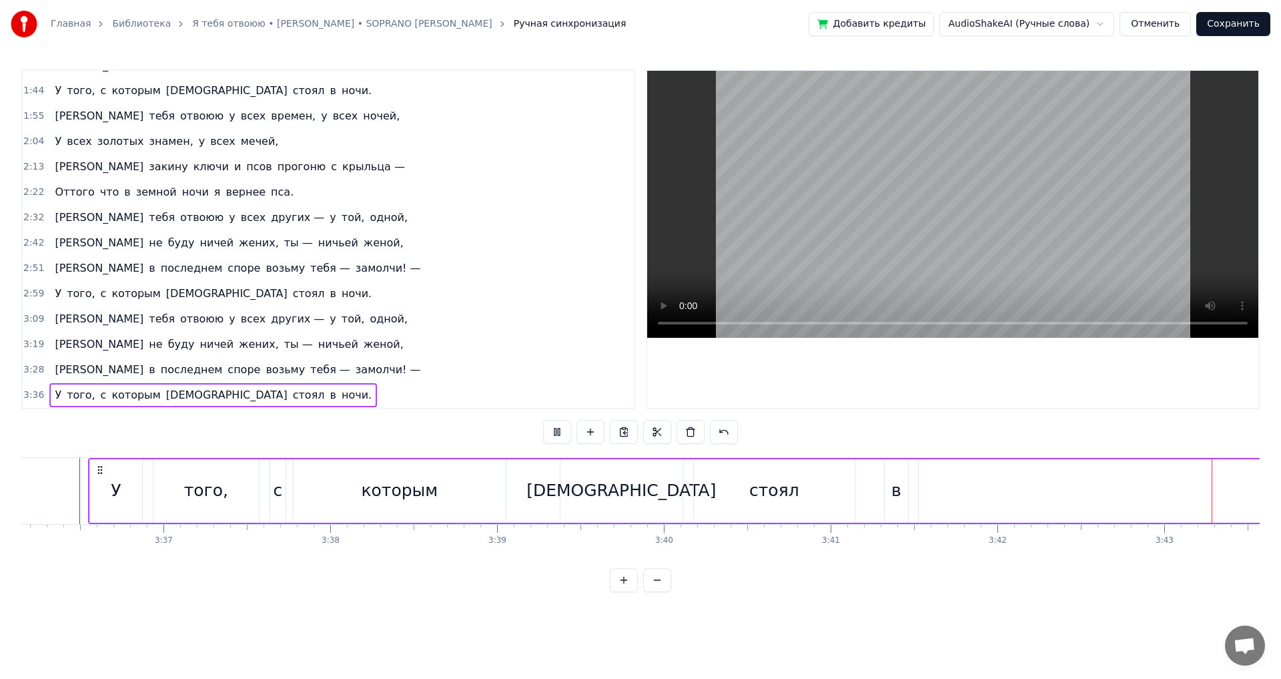
scroll to position [0, 37194]
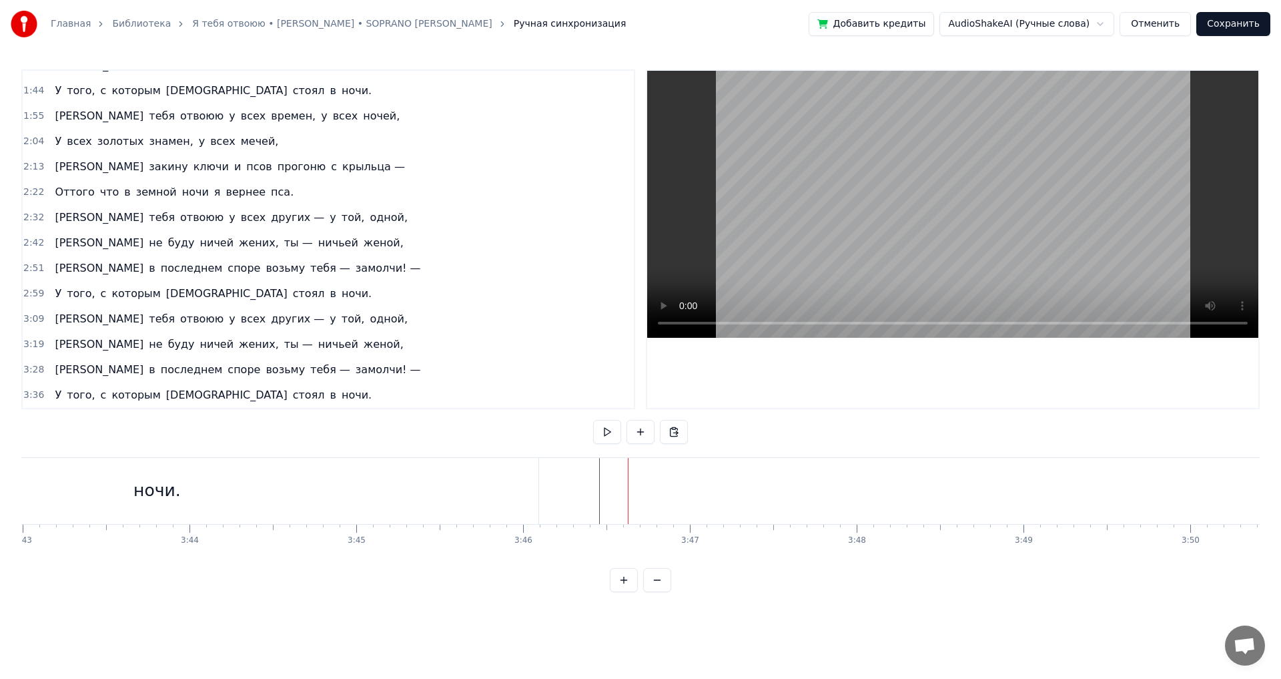
click at [494, 479] on div "ночи." at bounding box center [157, 491] width 763 height 66
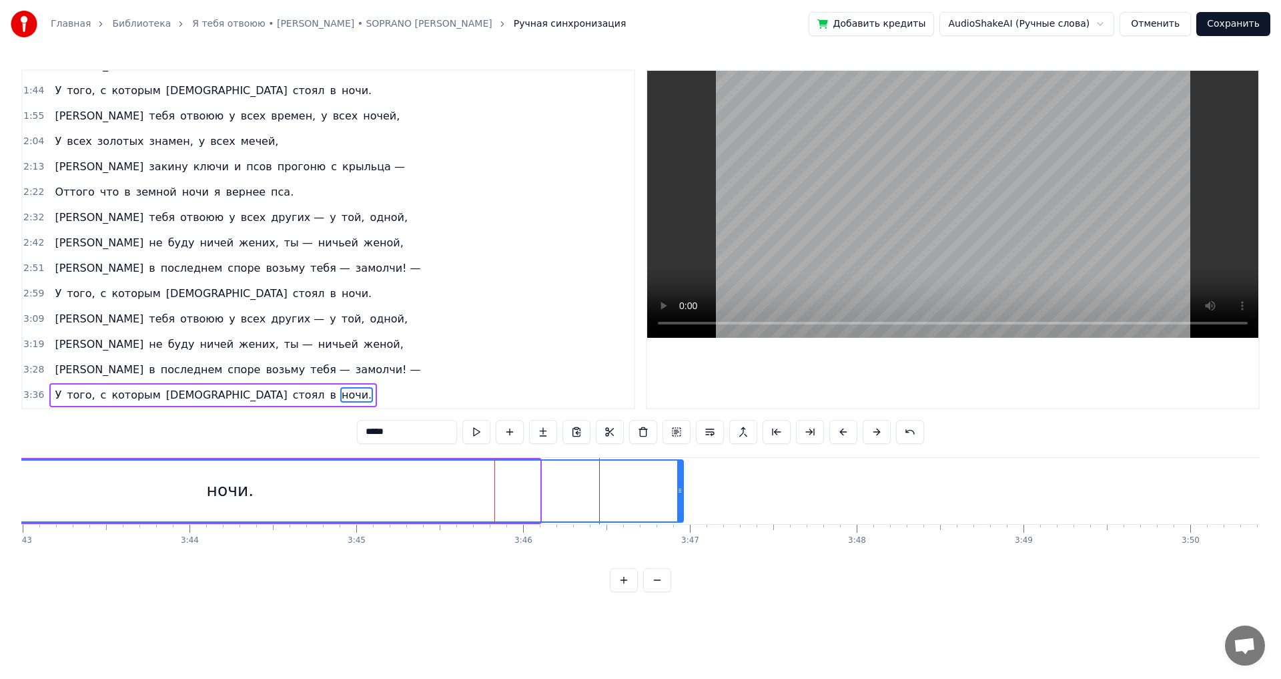
drag, startPoint x: 537, startPoint y: 488, endPoint x: 681, endPoint y: 489, distance: 143.4
click at [681, 489] on icon at bounding box center [679, 490] width 5 height 11
click at [512, 488] on div "ночи." at bounding box center [230, 490] width 905 height 61
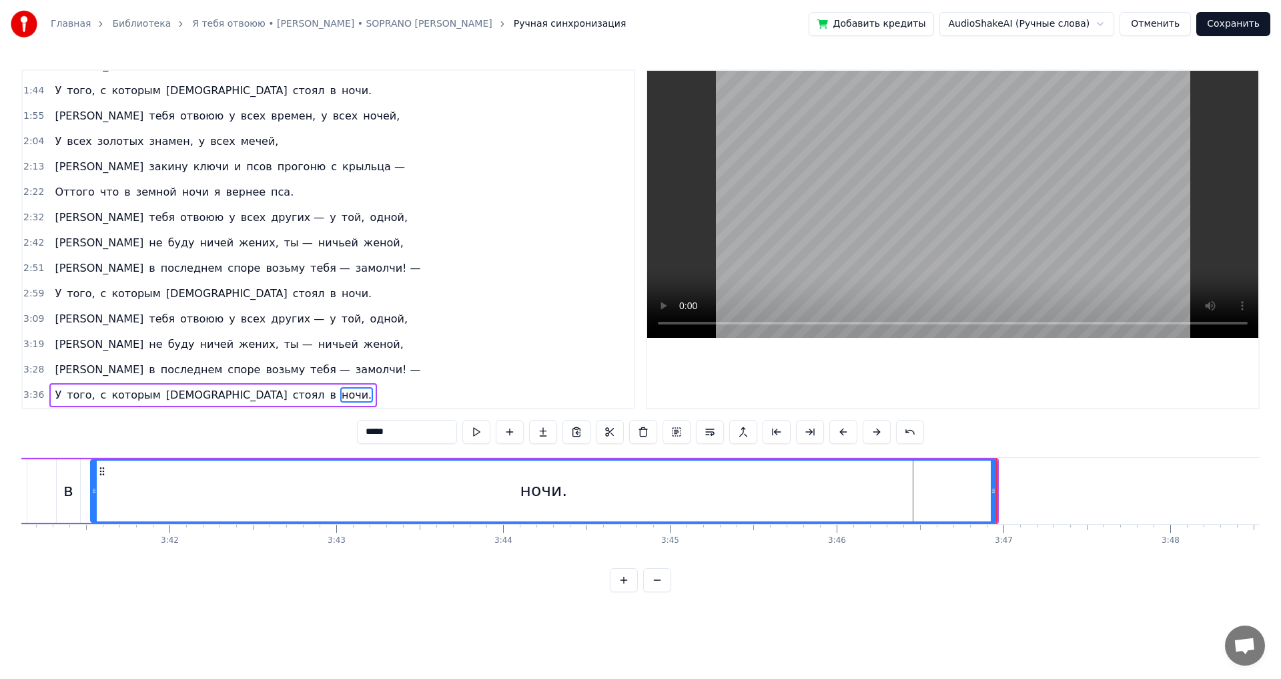
click at [70, 478] on div "в" at bounding box center [68, 490] width 10 height 25
type input "*"
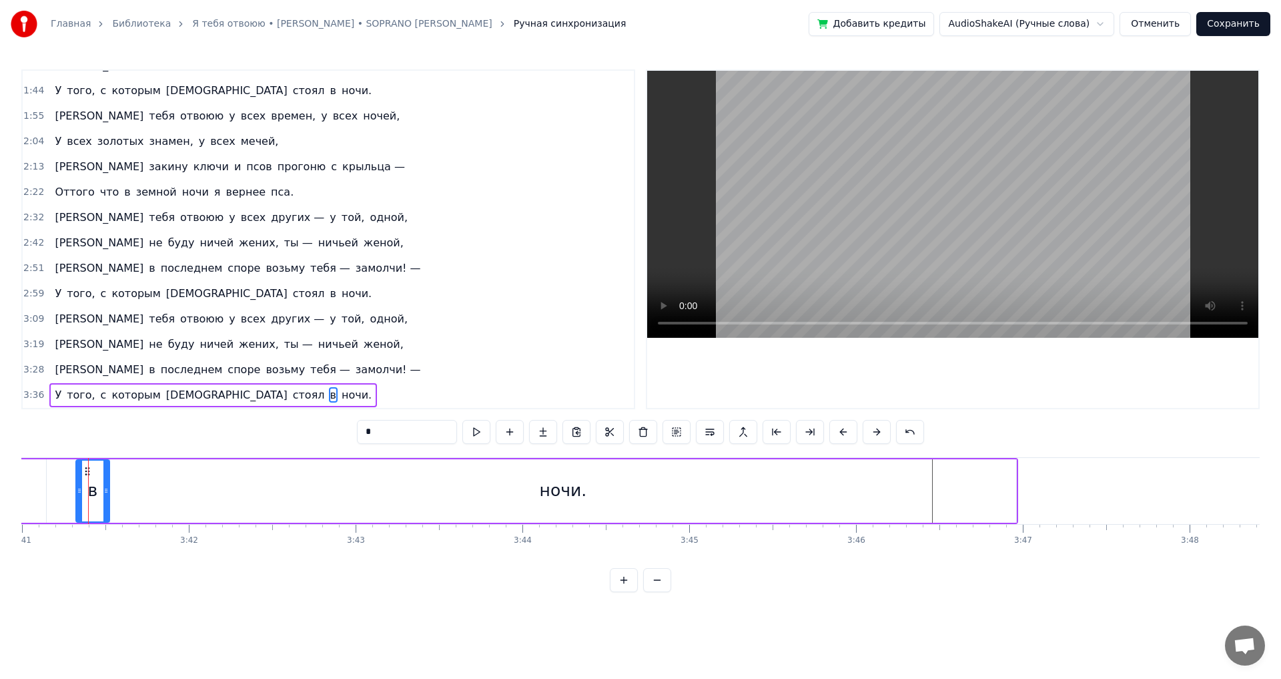
drag, startPoint x: 94, startPoint y: 492, endPoint x: 84, endPoint y: 493, distance: 10.0
click at [103, 493] on icon at bounding box center [105, 490] width 5 height 11
click at [57, 490] on div "У того, с которым [PERSON_NAME] стоял в ночи." at bounding box center [148, 491] width 1739 height 66
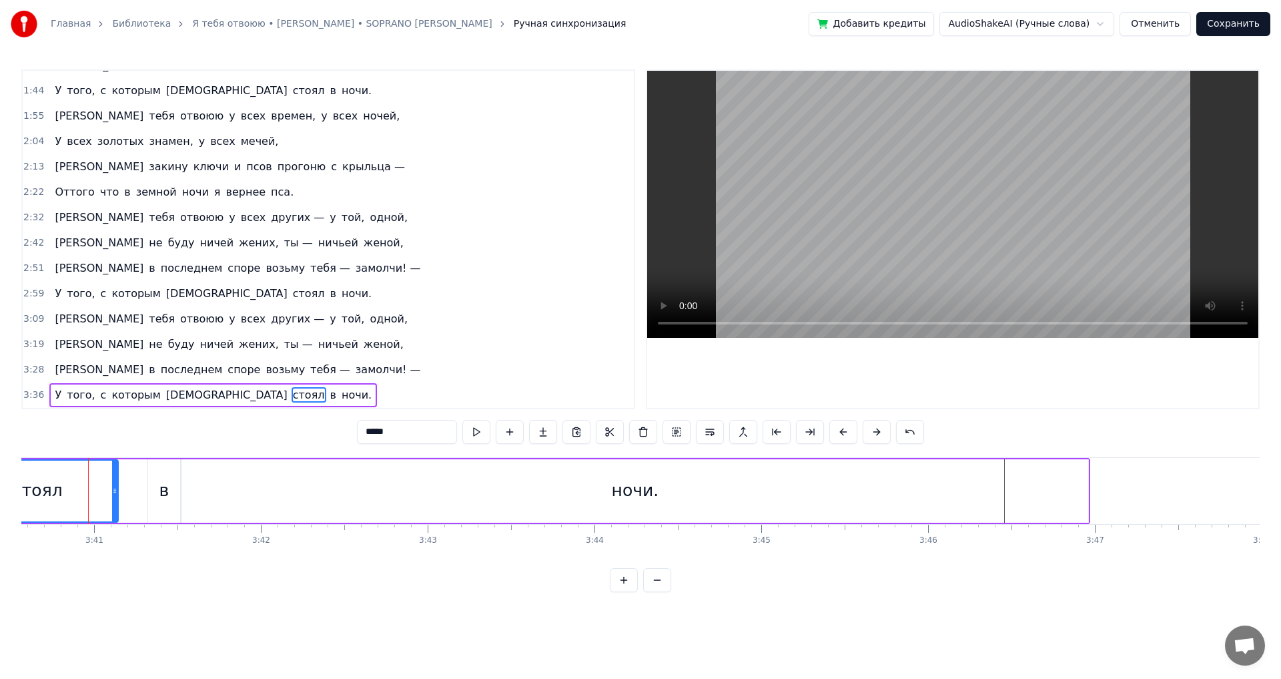
click at [39, 442] on div "0:40 Я тебя отвоюю у всех земель, у всех небес, 0:50 Оттого что лес — моя колыб…" at bounding box center [640, 330] width 1238 height 522
click at [55, 394] on span "У" at bounding box center [57, 394] width 9 height 15
type input "*"
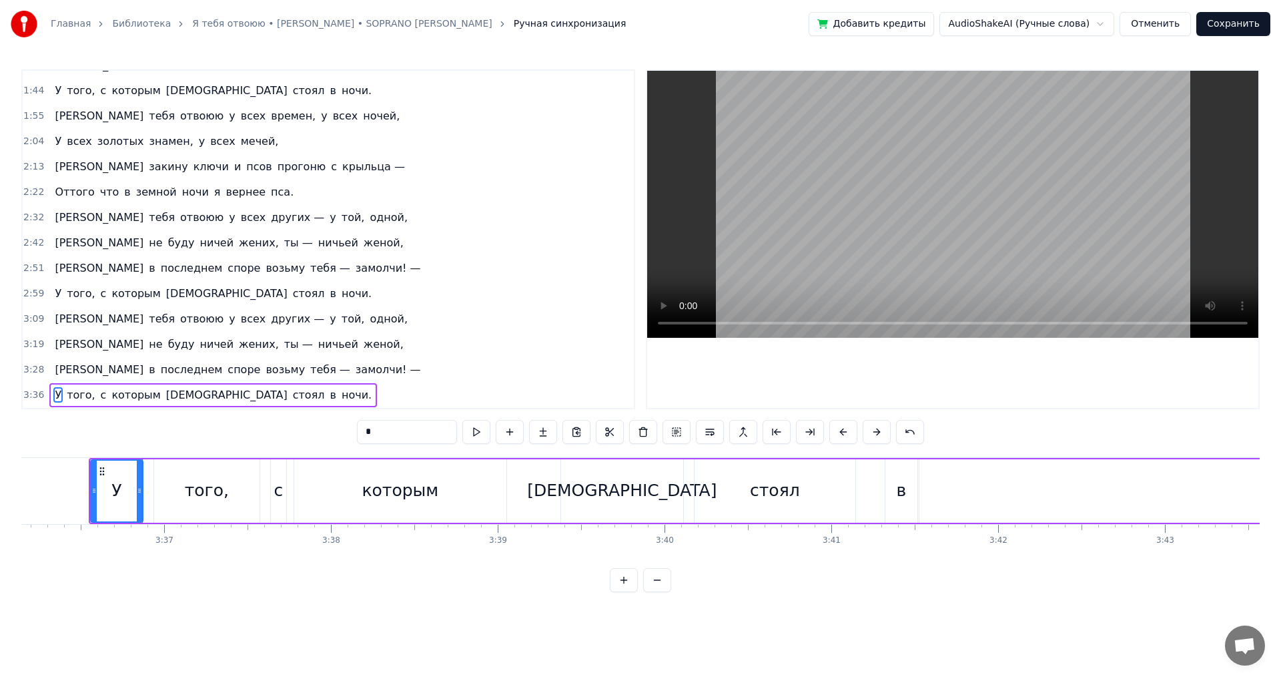
click at [93, 412] on div "0:40 Я тебя отвоюю у всех земель, у всех небес, 0:50 Оттого что лес — моя колыб…" at bounding box center [640, 330] width 1238 height 522
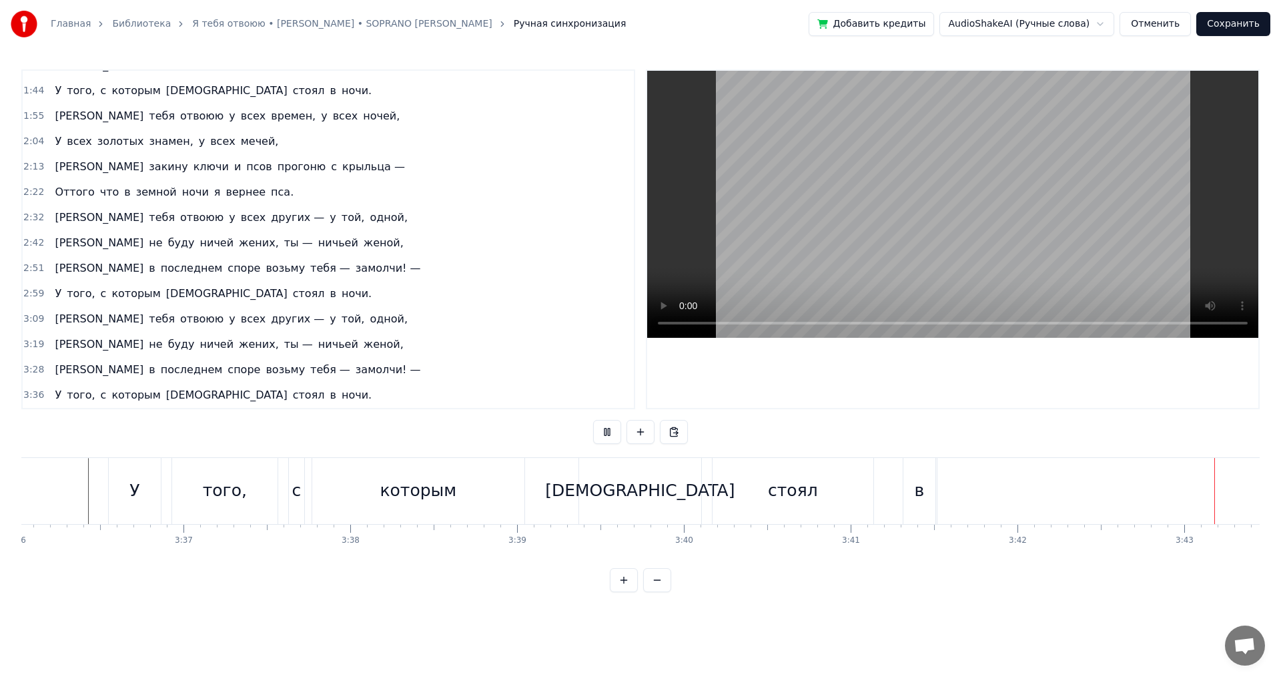
scroll to position [0, 37173]
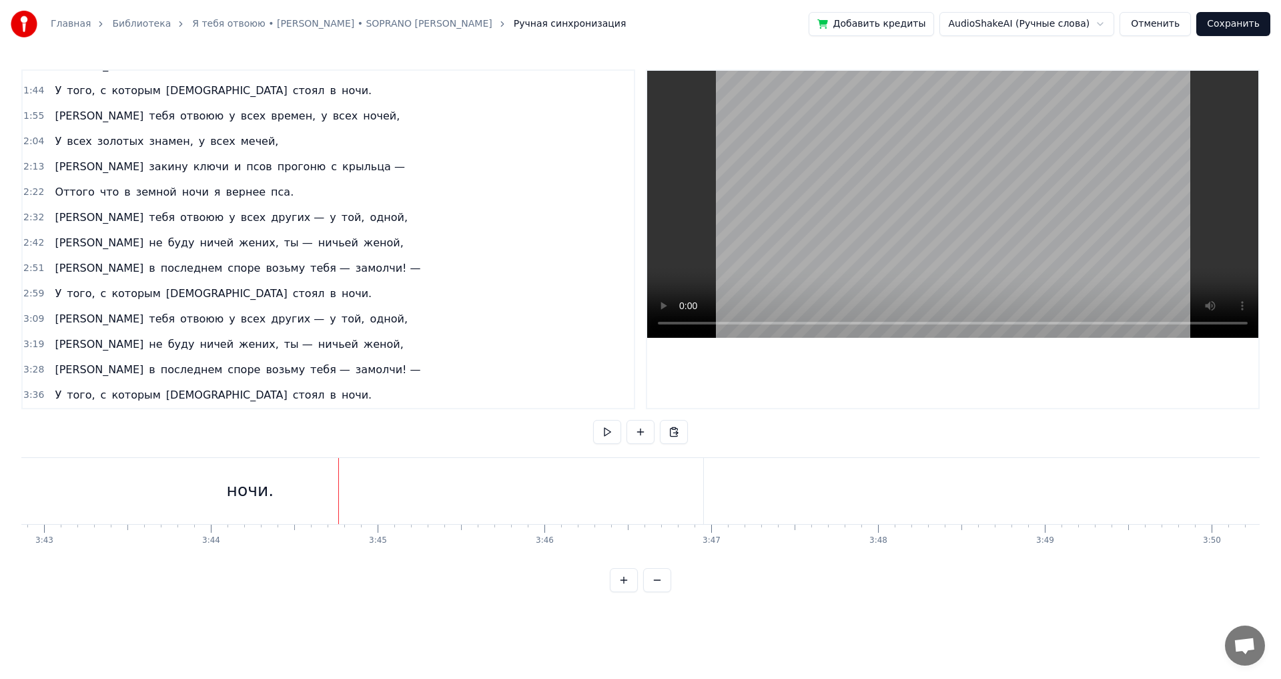
click at [1236, 19] on button "Сохранить" at bounding box center [1233, 24] width 74 height 24
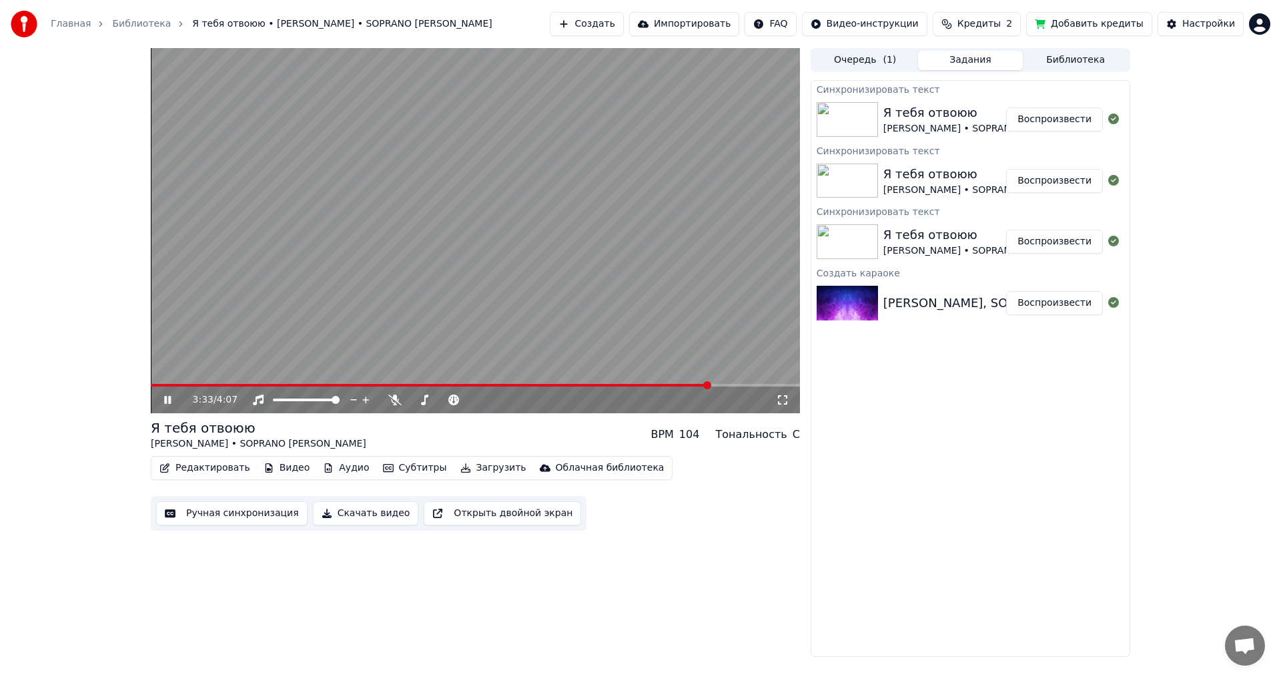
click at [710, 385] on span at bounding box center [475, 385] width 649 height 3
click at [169, 402] on icon at bounding box center [167, 400] width 7 height 8
click at [603, 383] on video at bounding box center [475, 230] width 649 height 365
click at [604, 383] on video at bounding box center [475, 230] width 649 height 365
click at [602, 386] on span at bounding box center [377, 385] width 452 height 3
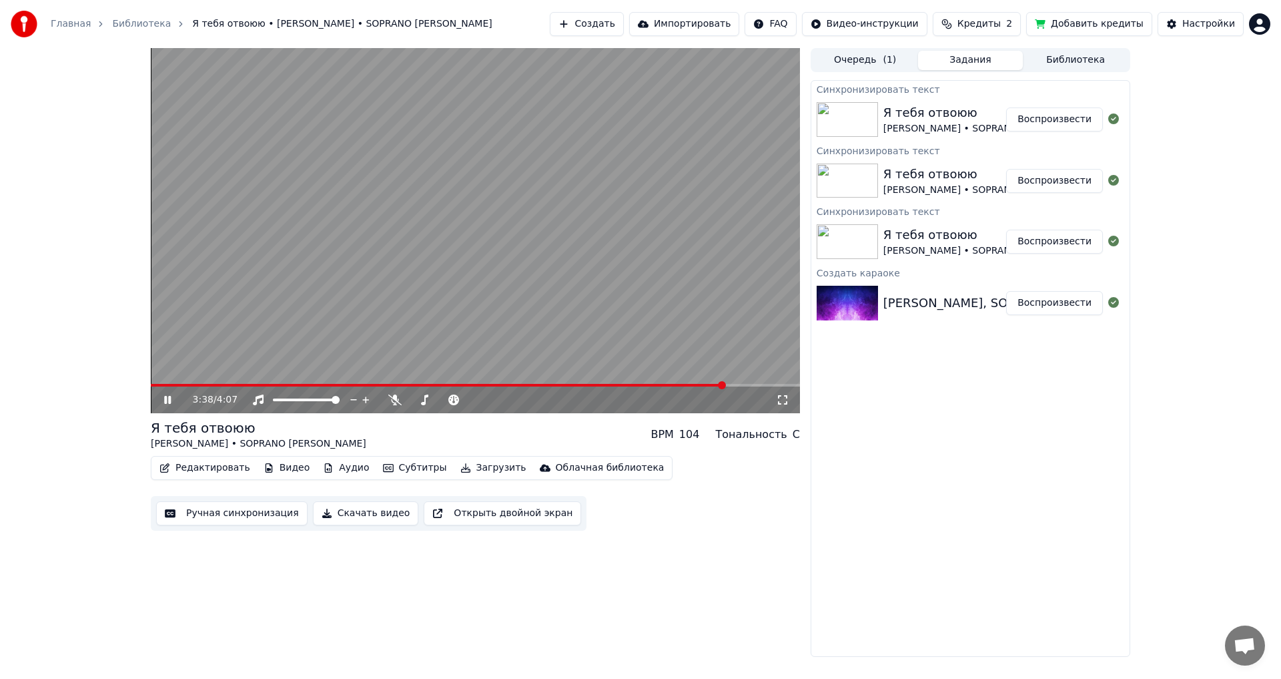
click at [166, 401] on icon at bounding box center [167, 400] width 7 height 8
click at [372, 506] on button "Скачать видео" at bounding box center [366, 513] width 106 height 24
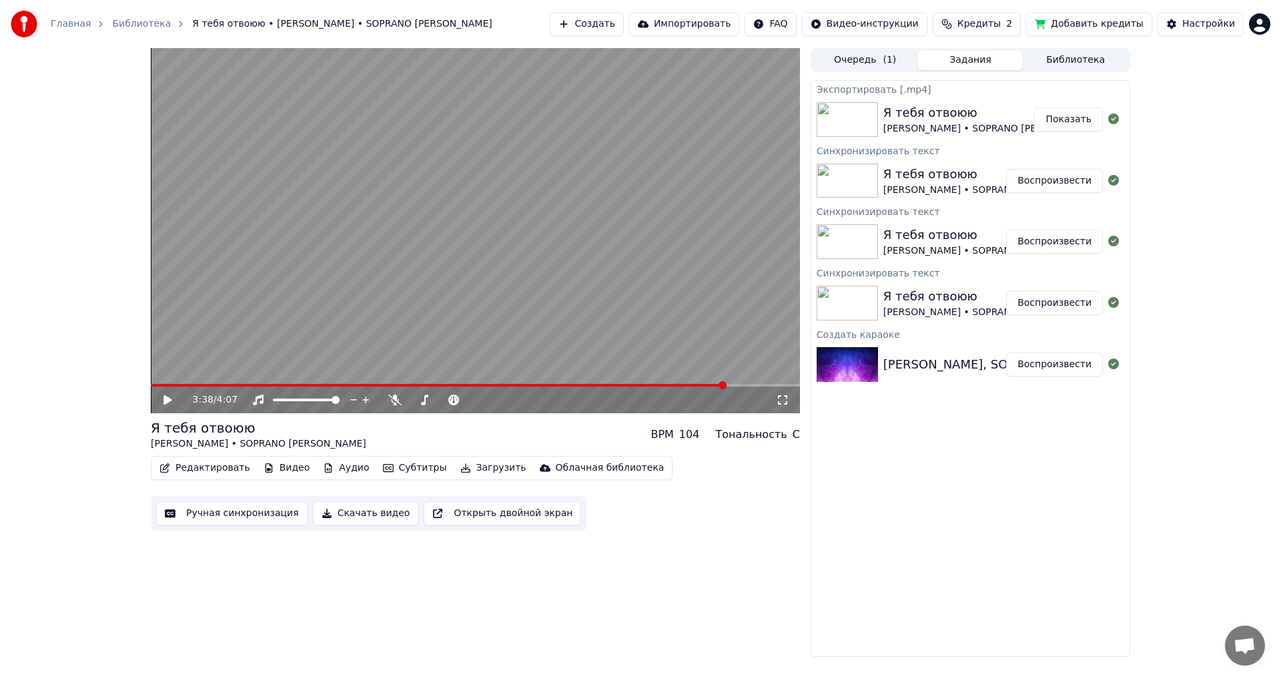
click at [1053, 125] on button "Показать" at bounding box center [1068, 119] width 69 height 24
click at [934, 596] on div "Экспортировать [.mp4] Я тебя отвоюю [PERSON_NAME] • SOPRANO Турецкого Показать …" at bounding box center [971, 368] width 320 height 576
click at [1212, 83] on div "3:38 / 4:07 Я тебя отвоюю [PERSON_NAME] • SOPRANO Турецкого BPM 104 Тональность…" at bounding box center [640, 352] width 1281 height 608
click at [623, 24] on button "Создать" at bounding box center [586, 24] width 73 height 24
click at [1256, 25] on html "Главная Библиотека Я тебя отвоюю • [PERSON_NAME] • SOPRANO Турецкого Создать Им…" at bounding box center [640, 339] width 1281 height 679
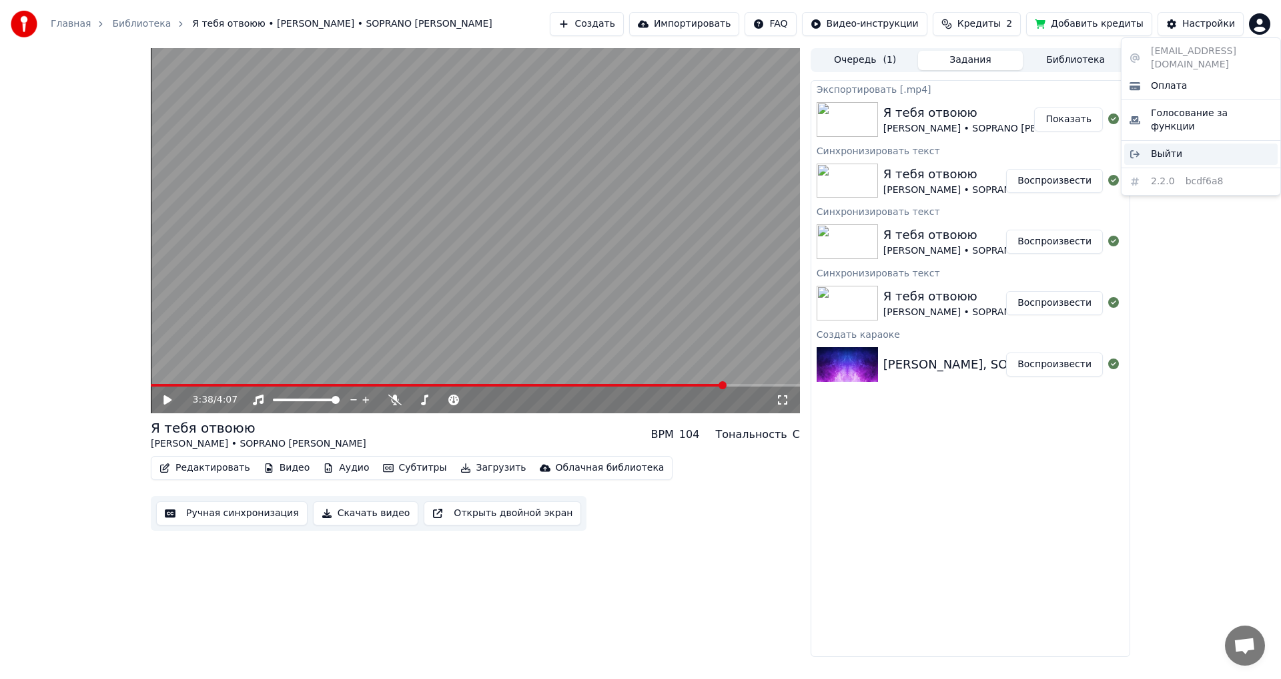
click at [1177, 147] on span "Выйти" at bounding box center [1166, 153] width 31 height 13
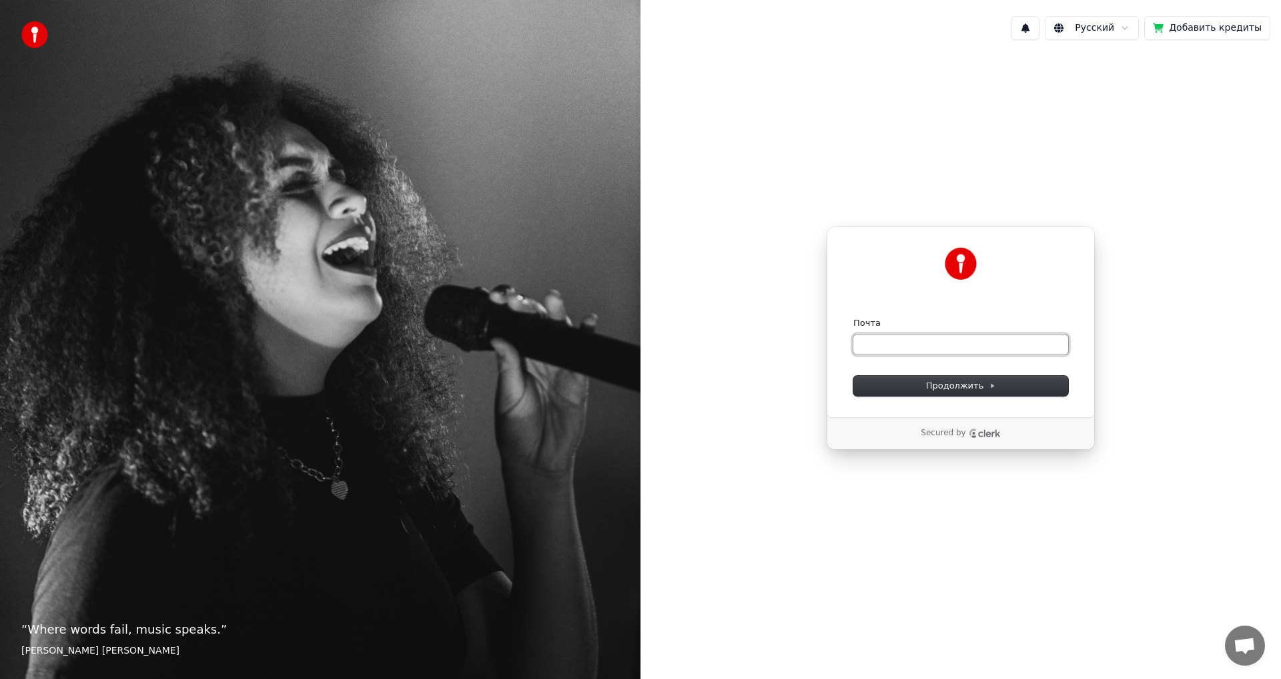
click at [879, 346] on input "Почта" at bounding box center [960, 344] width 215 height 20
paste input "**********"
click at [927, 385] on button "Продолжить" at bounding box center [960, 386] width 215 height 20
type input "**********"
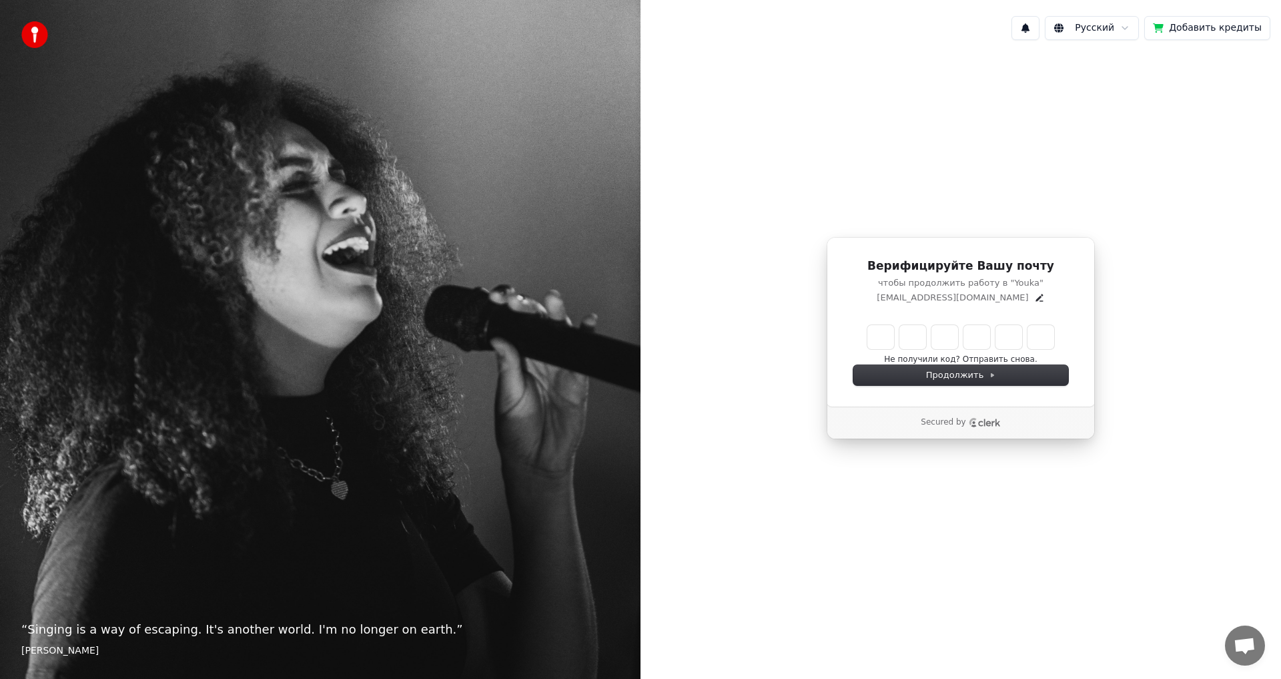
click at [885, 327] on div "Верифицируйте Вашу почту чтобы продолжить работу в "Youka" [EMAIL_ADDRESS][DOMA…" at bounding box center [961, 321] width 268 height 169
click at [885, 330] on input "Enter verification code" at bounding box center [960, 337] width 187 height 24
paste input "******"
type input "******"
